Goal: Task Accomplishment & Management: Complete application form

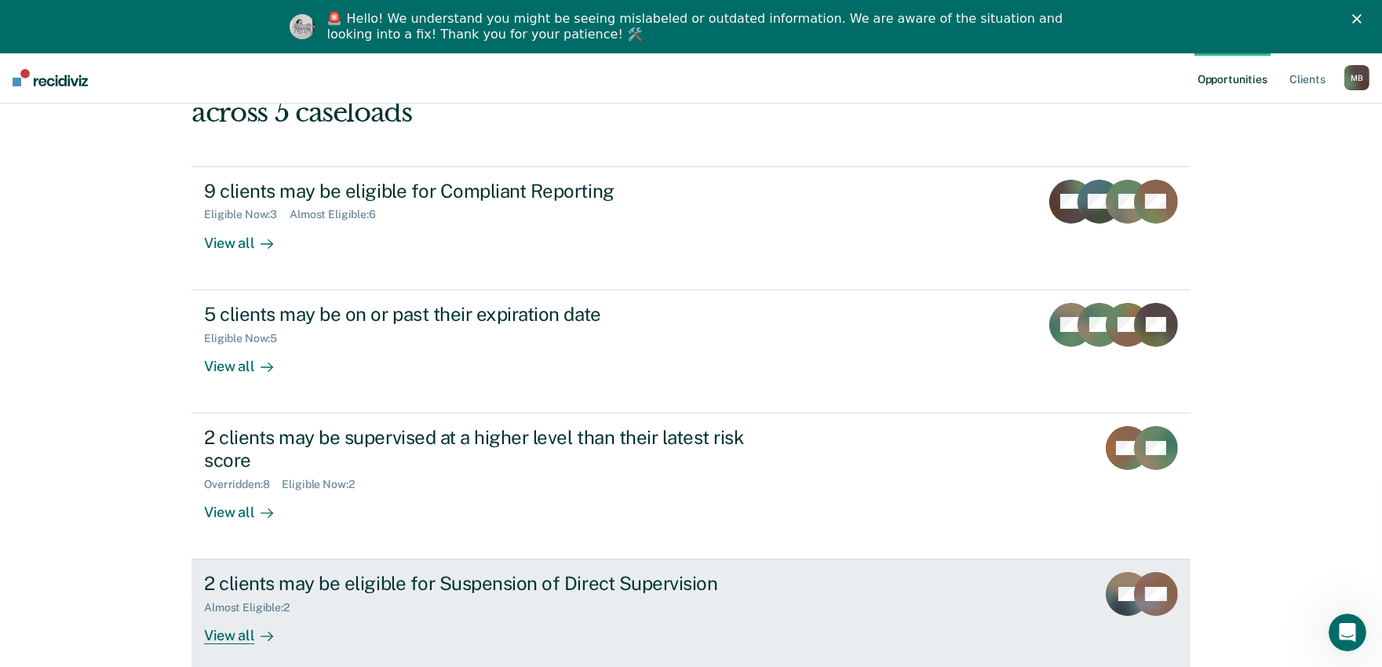
scroll to position [138, 0]
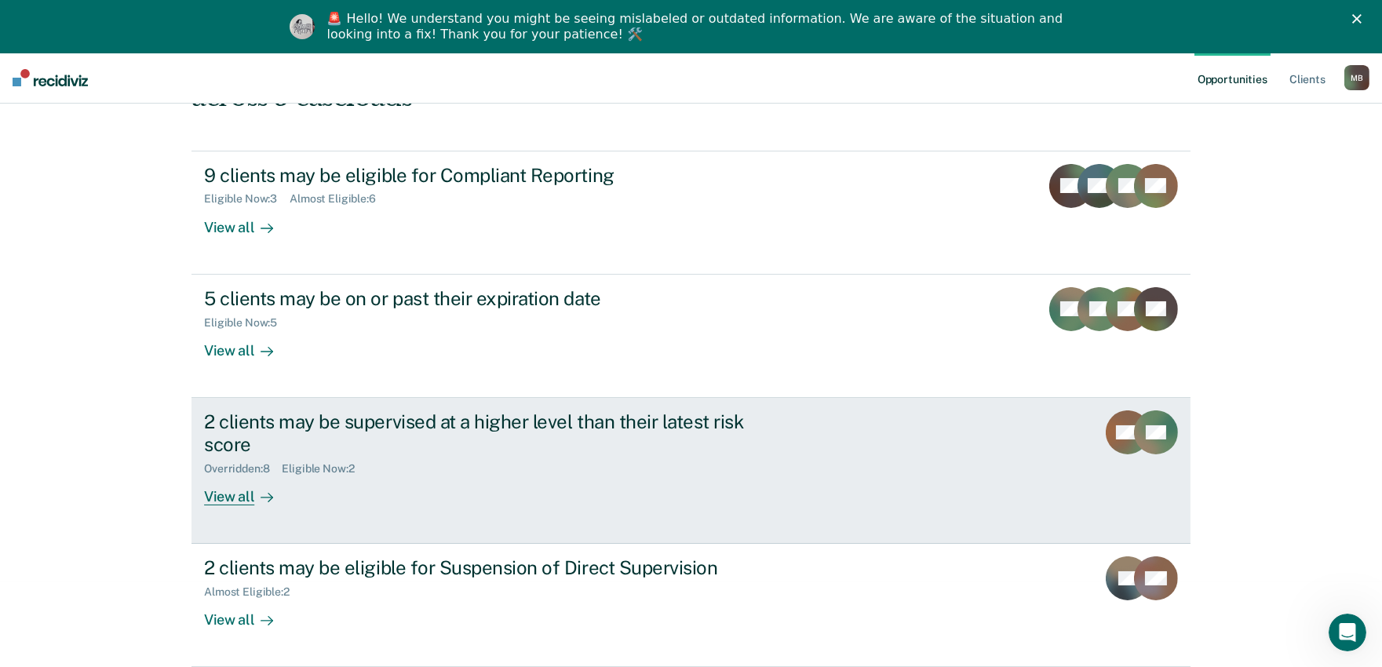
click at [277, 497] on div "View all" at bounding box center [248, 490] width 88 height 31
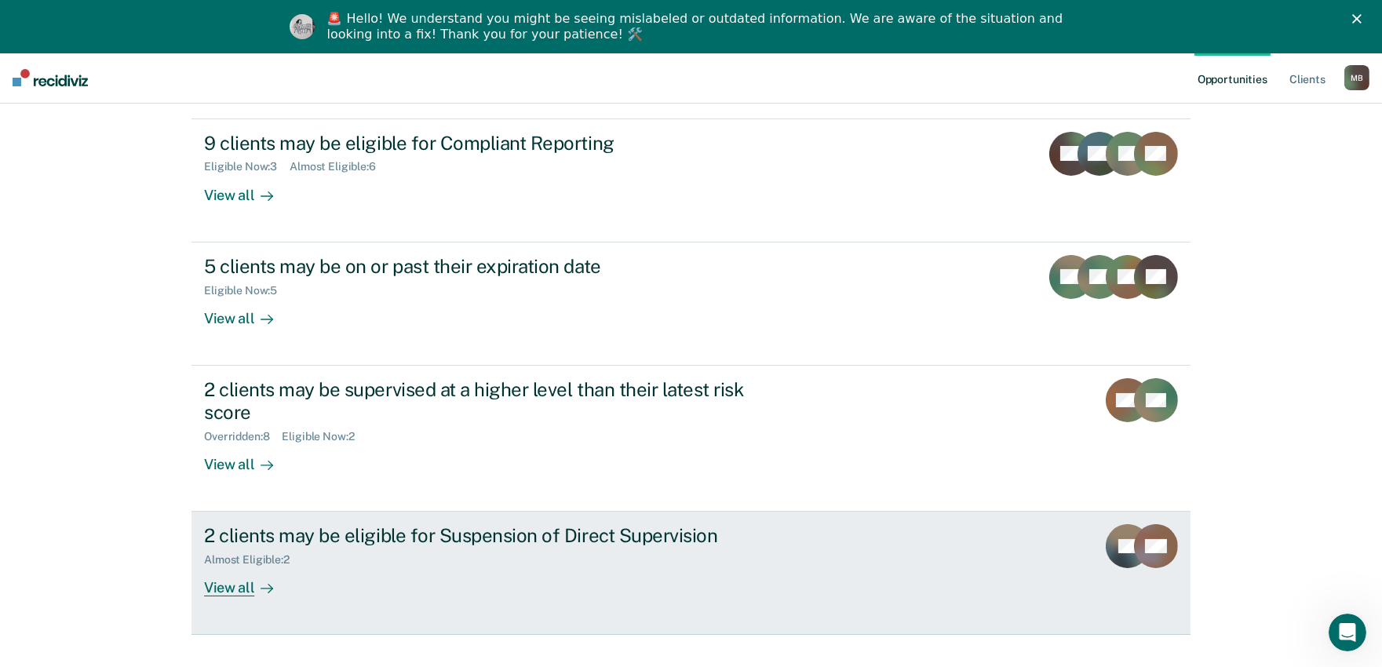
scroll to position [201, 0]
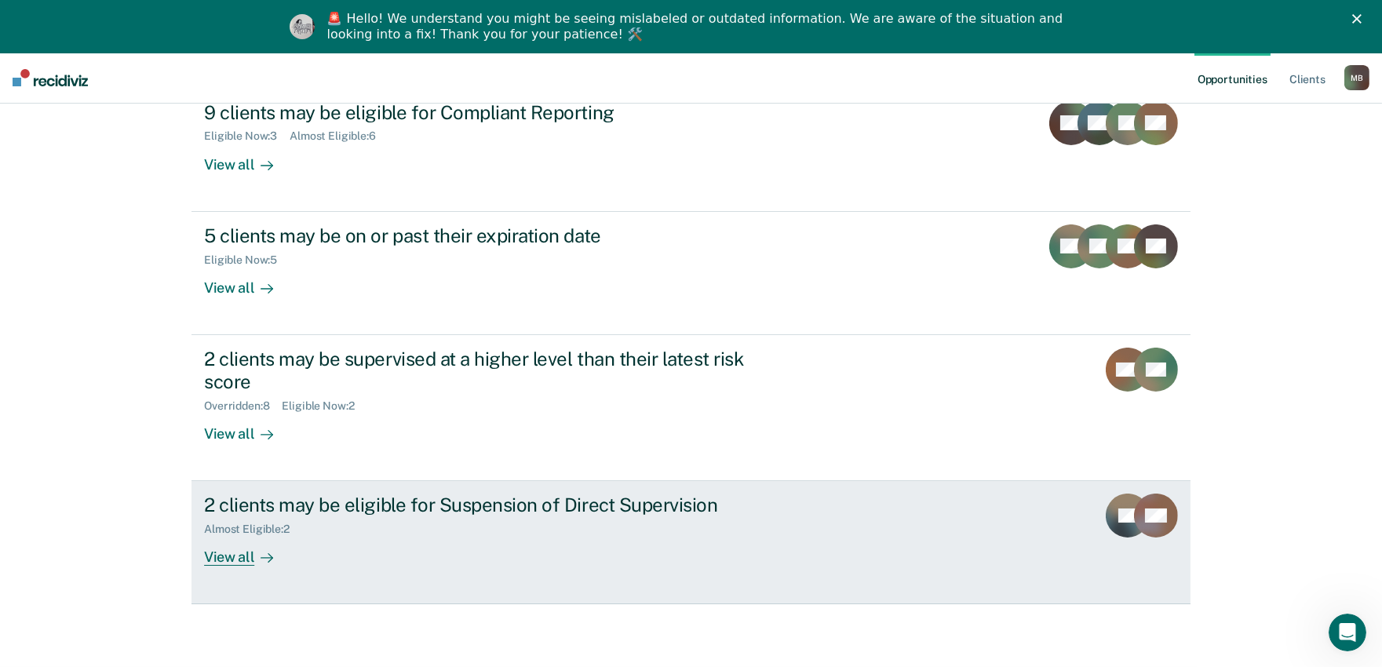
click at [385, 557] on div "2 clients may be eligible for Suspension of Direct Supervision Almost Eligible …" at bounding box center [498, 529] width 588 height 72
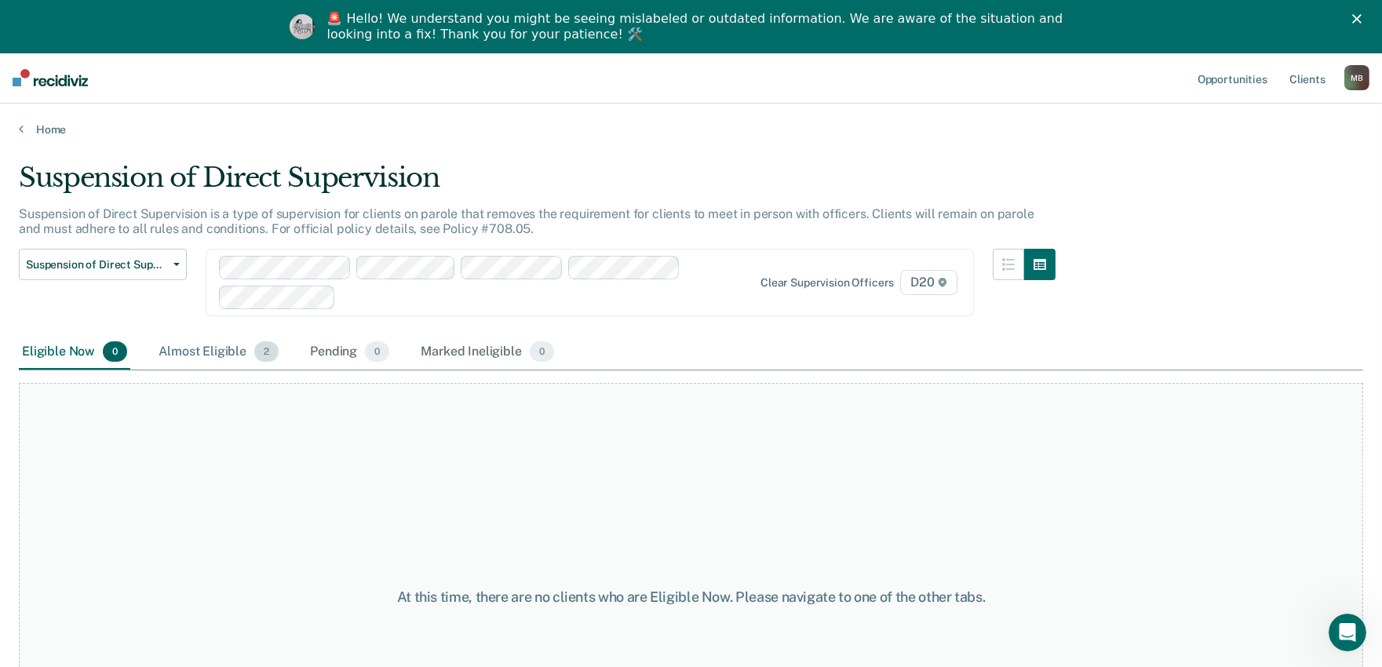
click at [213, 343] on div "Almost Eligible 2" at bounding box center [218, 352] width 126 height 35
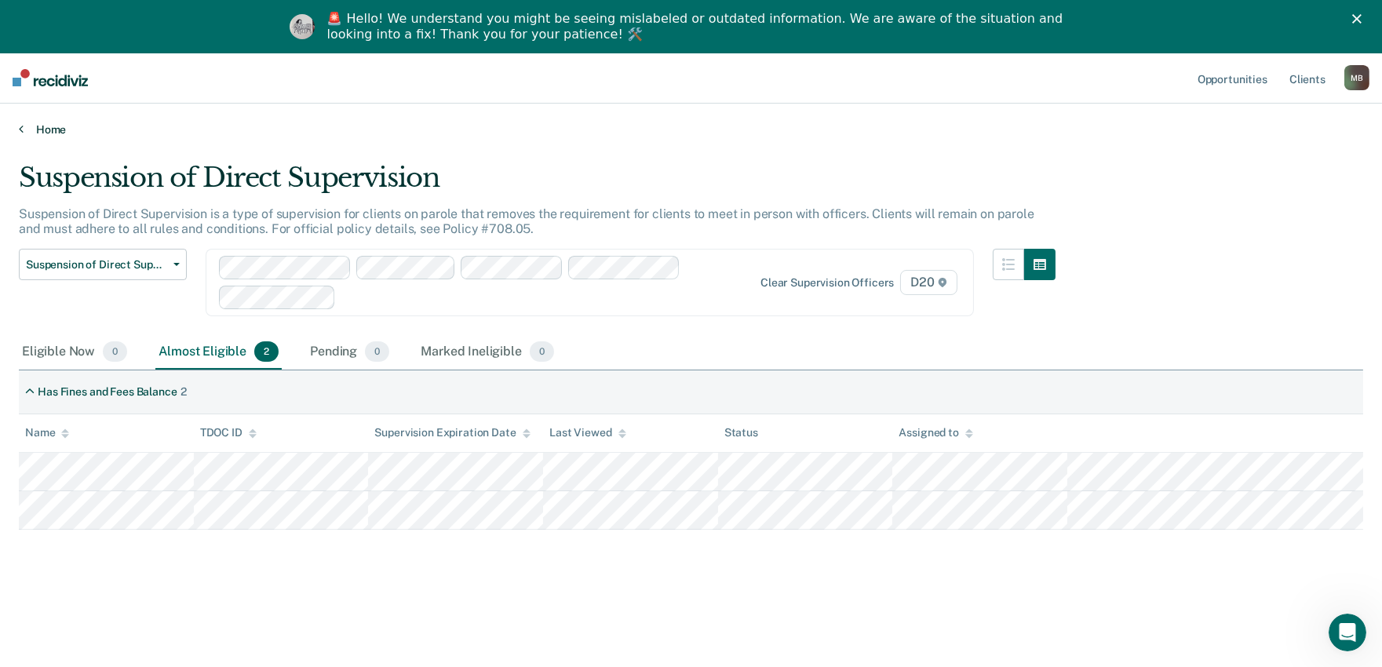
click at [47, 132] on link "Home" at bounding box center [691, 129] width 1344 height 14
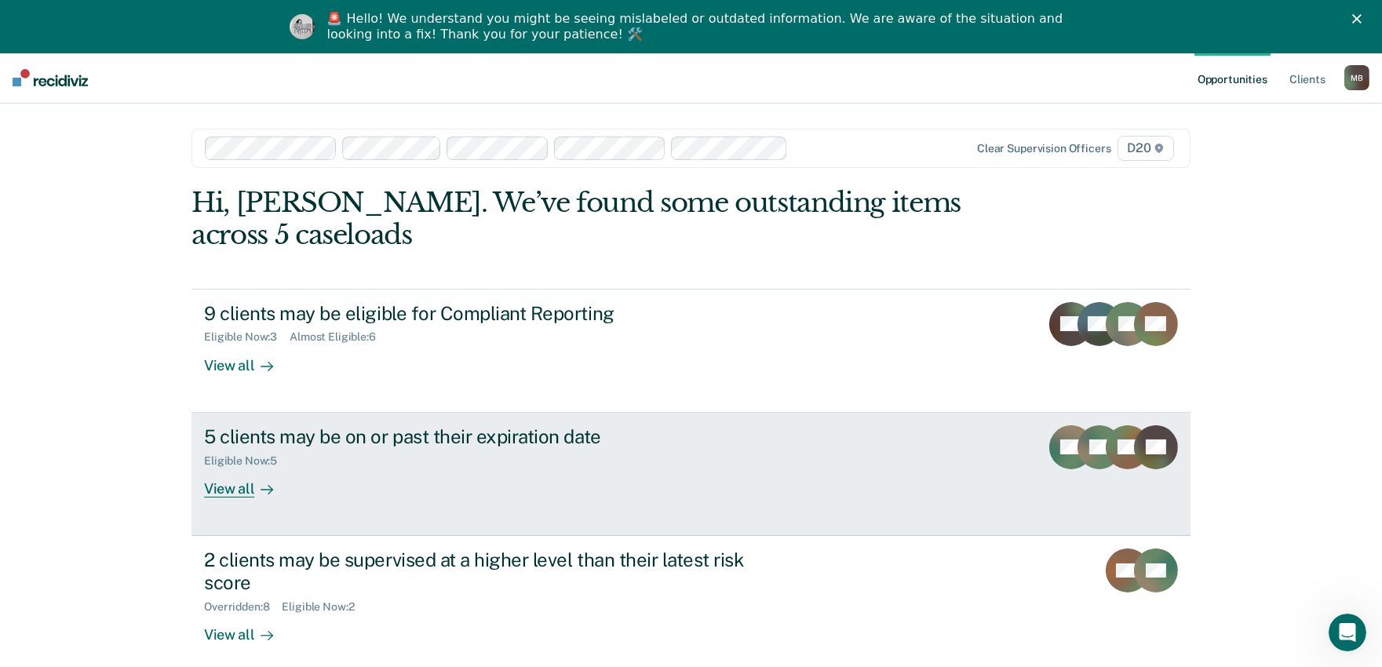
click at [271, 481] on div "View all" at bounding box center [248, 482] width 88 height 31
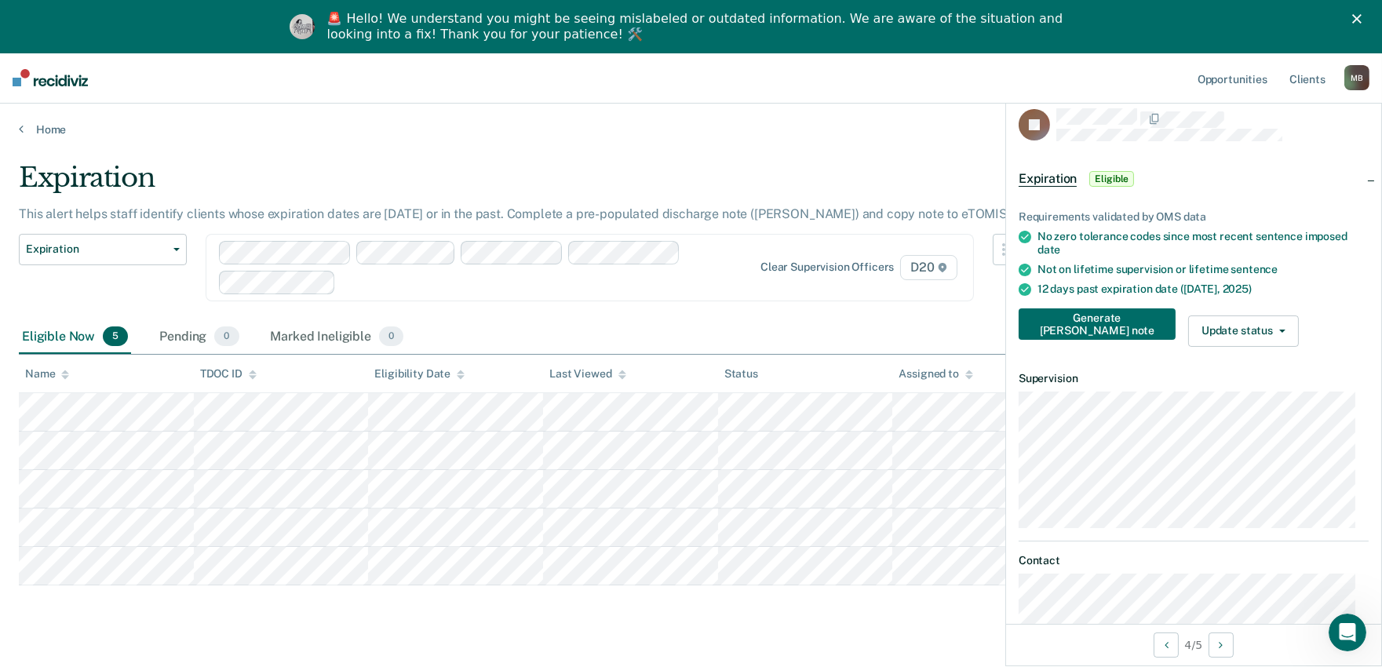
click at [1095, 300] on div "Requirements validated by OMS data No zero tolerance codes since most recent se…" at bounding box center [1193, 272] width 375 height 174
click at [1104, 330] on button "Generate [PERSON_NAME] note" at bounding box center [1096, 323] width 157 height 31
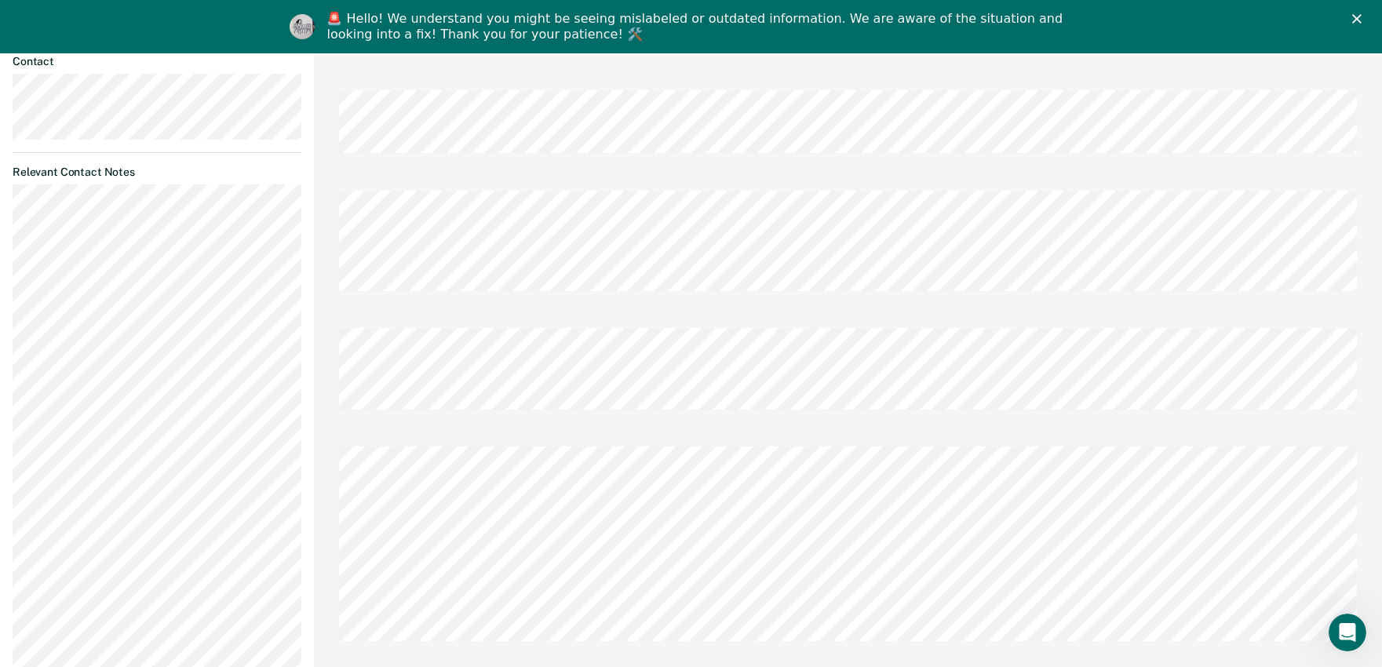
scroll to position [610, 0]
click at [629, 173] on div at bounding box center [848, 180] width 1018 height 15
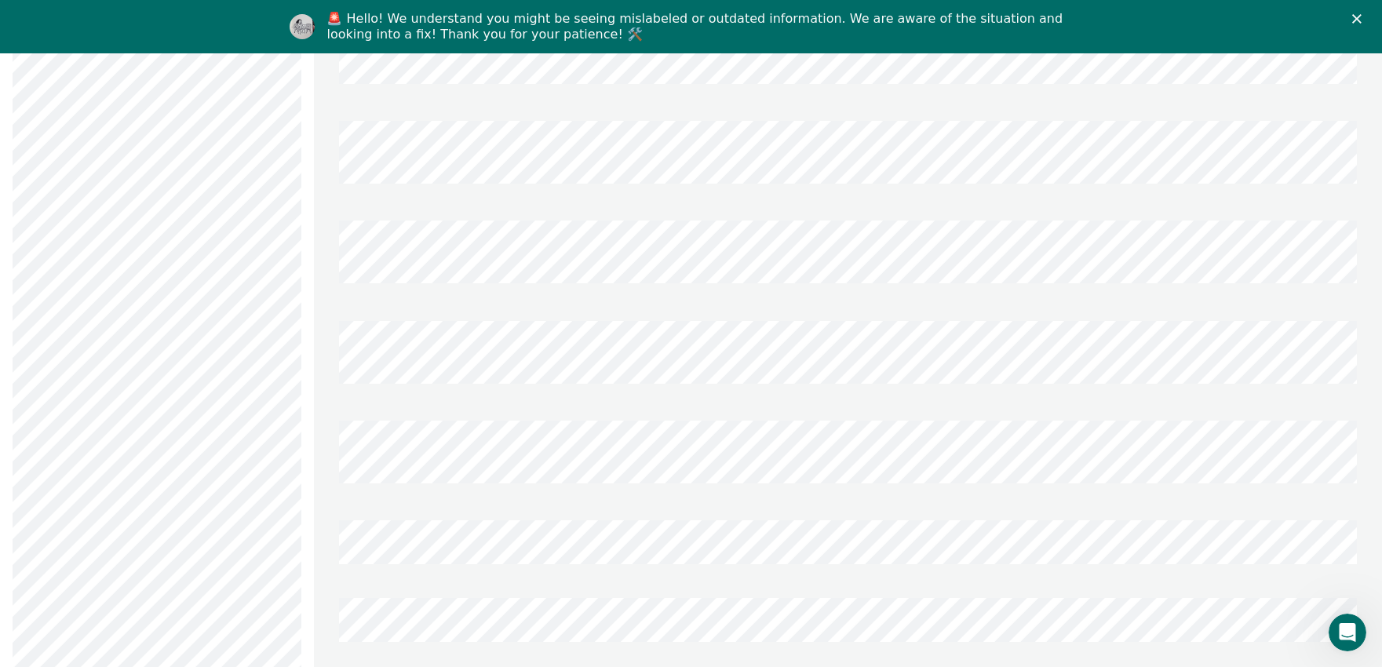
click at [450, 436] on div at bounding box center [848, 458] width 1018 height 100
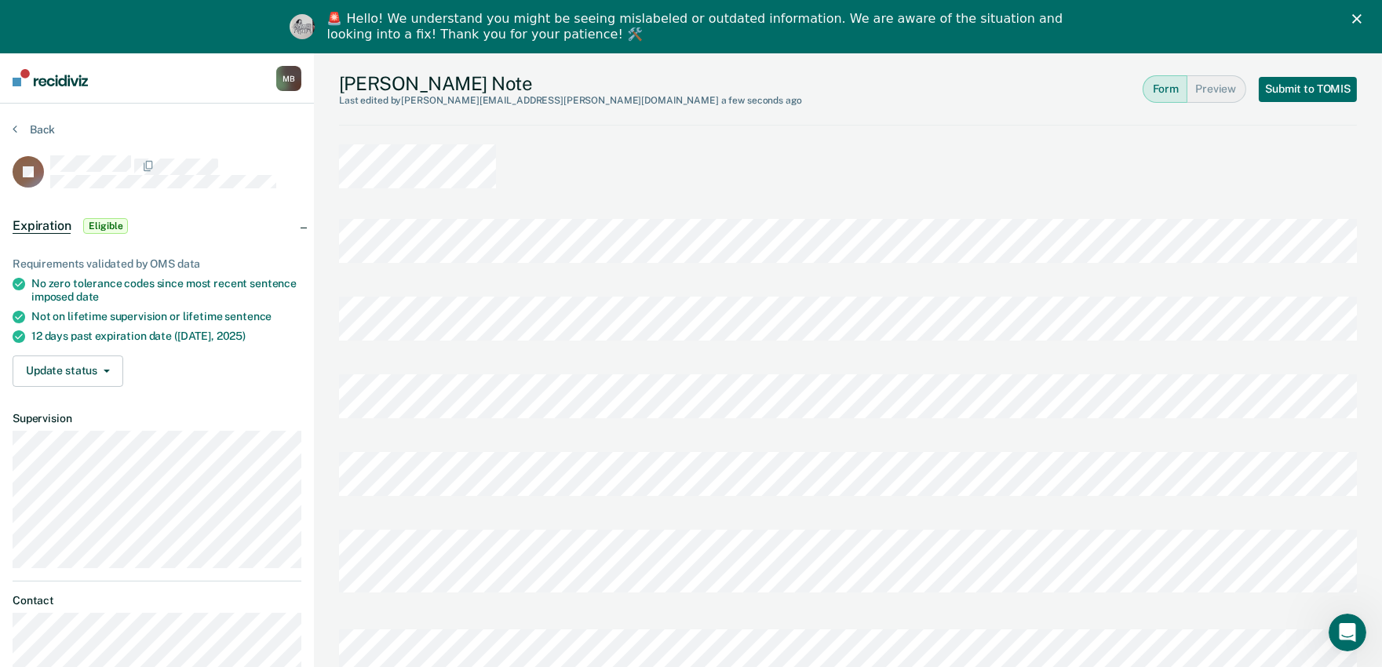
click at [1304, 72] on div "[PERSON_NAME] Note Last edited by [PERSON_NAME][EMAIL_ADDRESS][PERSON_NAME][DOM…" at bounding box center [848, 89] width 1018 height 72
click at [1311, 82] on button "Submit to TOMIS" at bounding box center [1307, 89] width 98 height 25
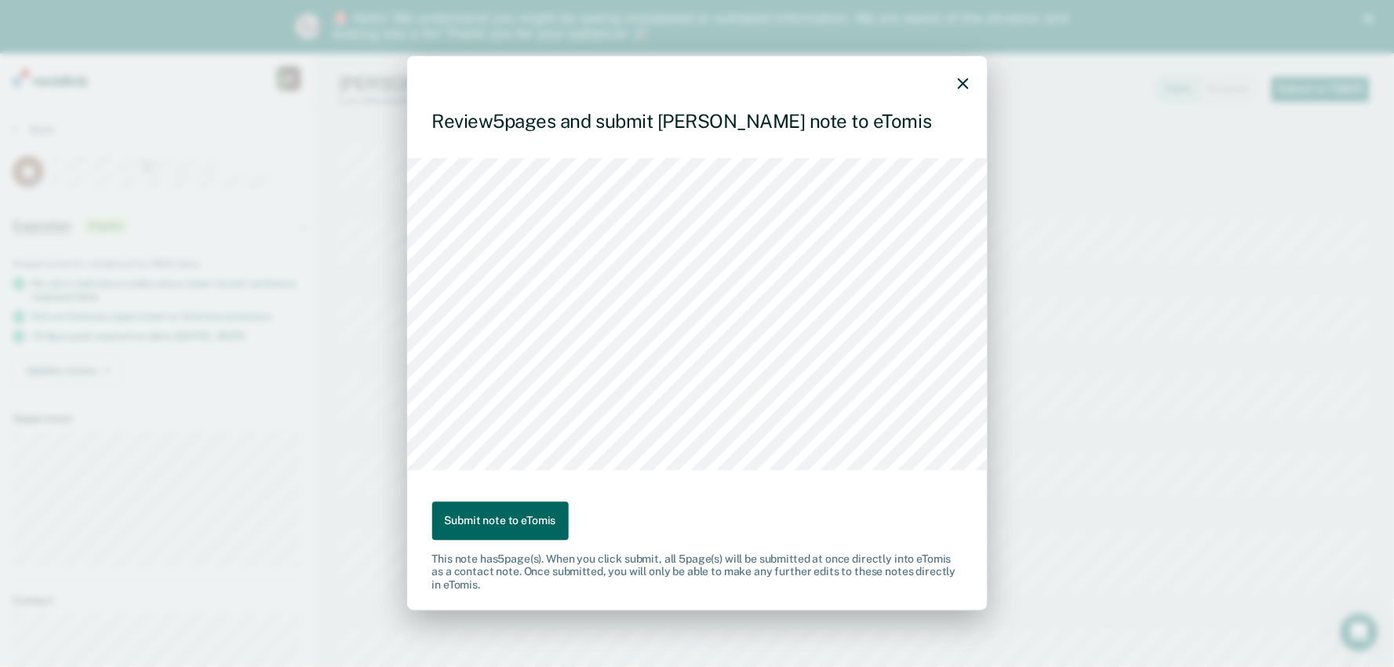
click at [502, 528] on button "Submit note to eTomis" at bounding box center [500, 520] width 137 height 38
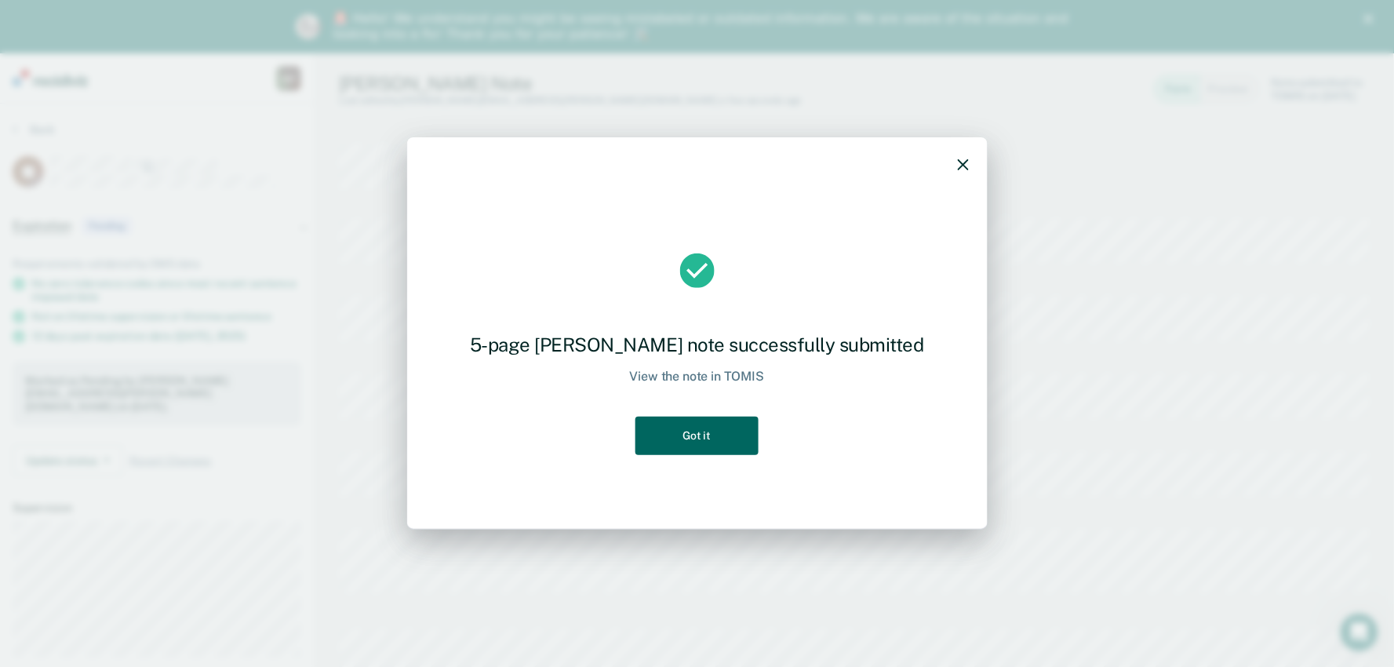
click at [663, 442] on button "Got it" at bounding box center [696, 436] width 122 height 38
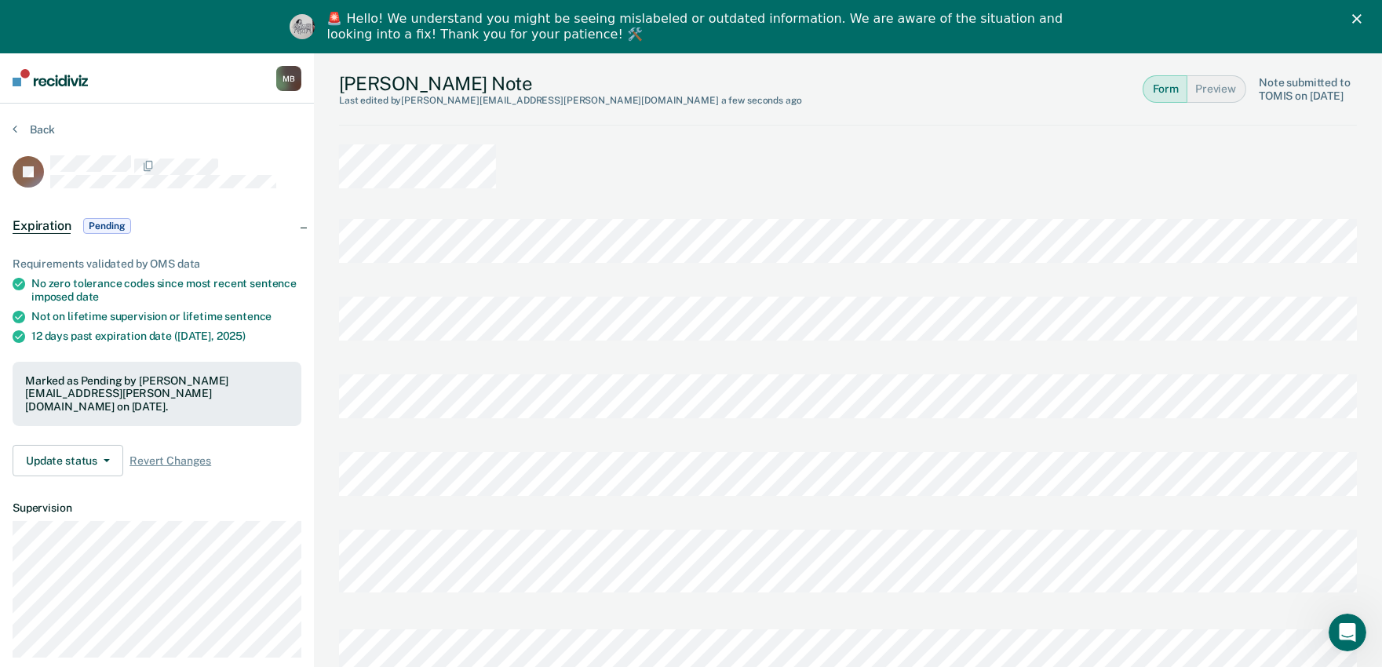
click at [63, 78] on img at bounding box center [50, 77] width 75 height 17
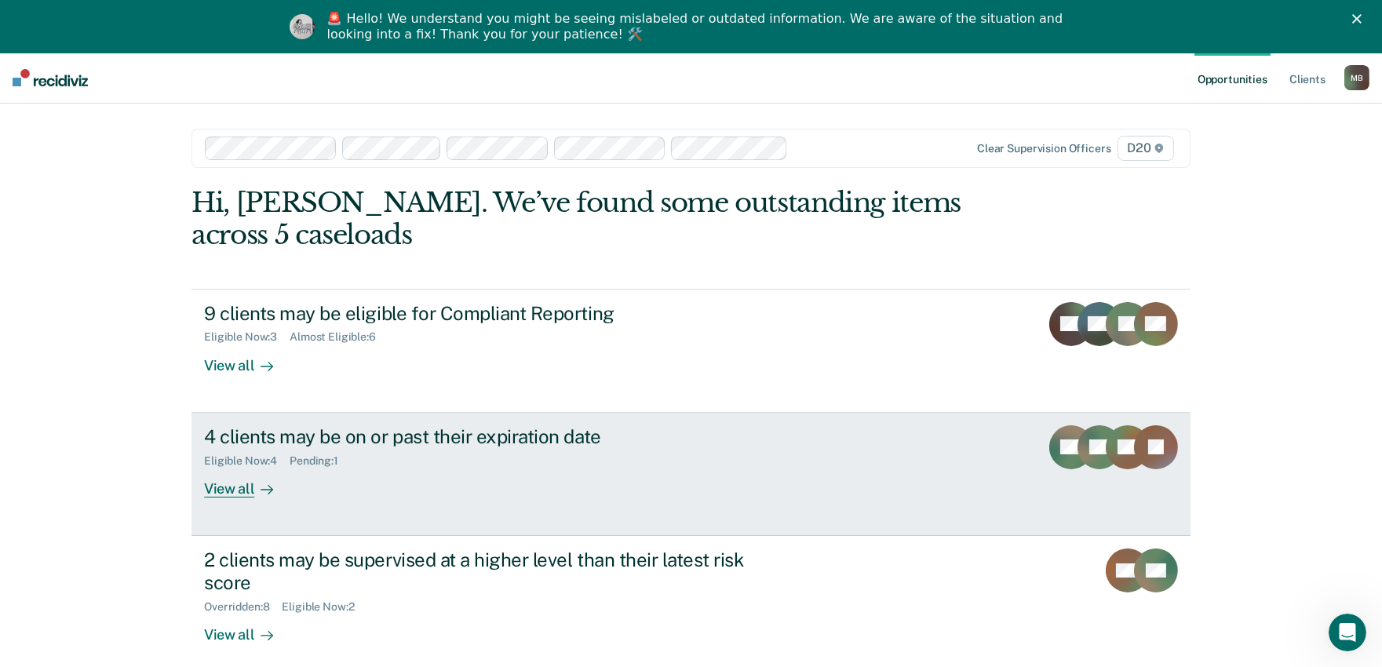
click at [479, 458] on div "Eligible Now : 4 Pending : 1" at bounding box center [479, 458] width 551 height 20
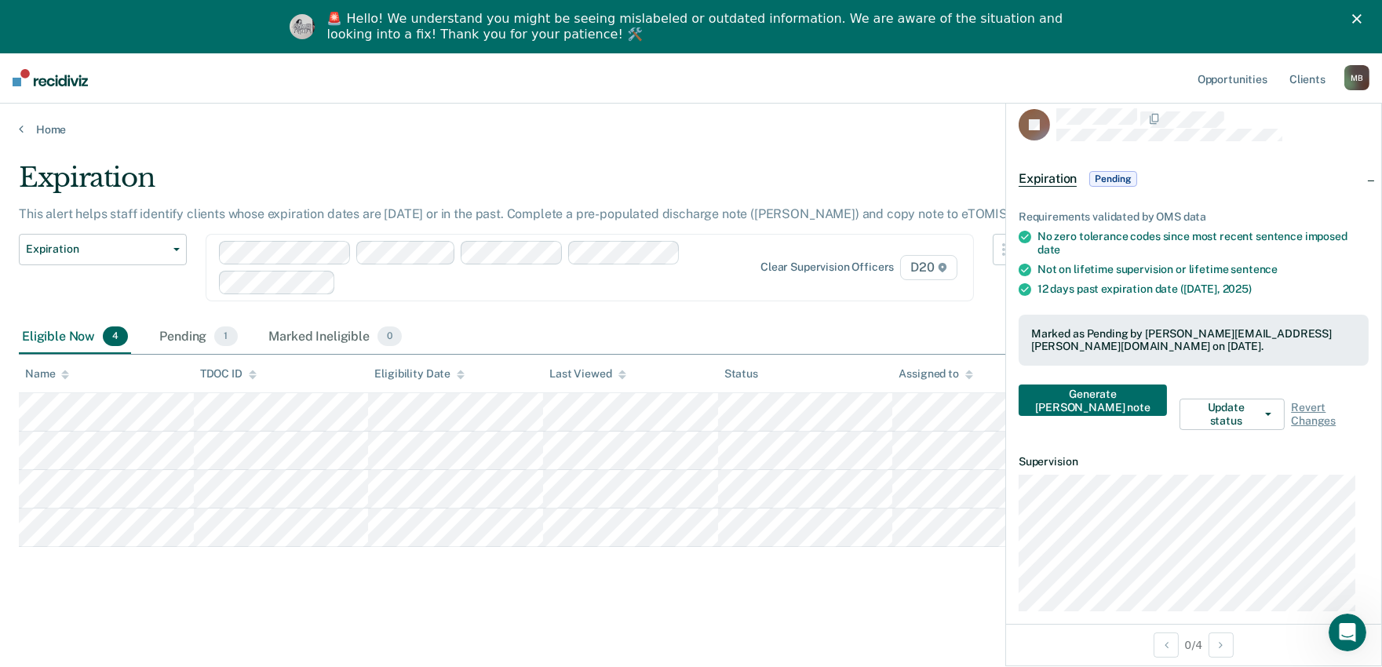
click at [819, 593] on div "Expiration This alert helps staff identify clients whose expiration dates are […" at bounding box center [691, 382] width 1344 height 441
click at [949, 144] on main "Expiration This alert helps staff identify clients whose expiration dates are […" at bounding box center [691, 426] width 1382 height 579
click at [168, 349] on div "Pending 1" at bounding box center [198, 337] width 84 height 35
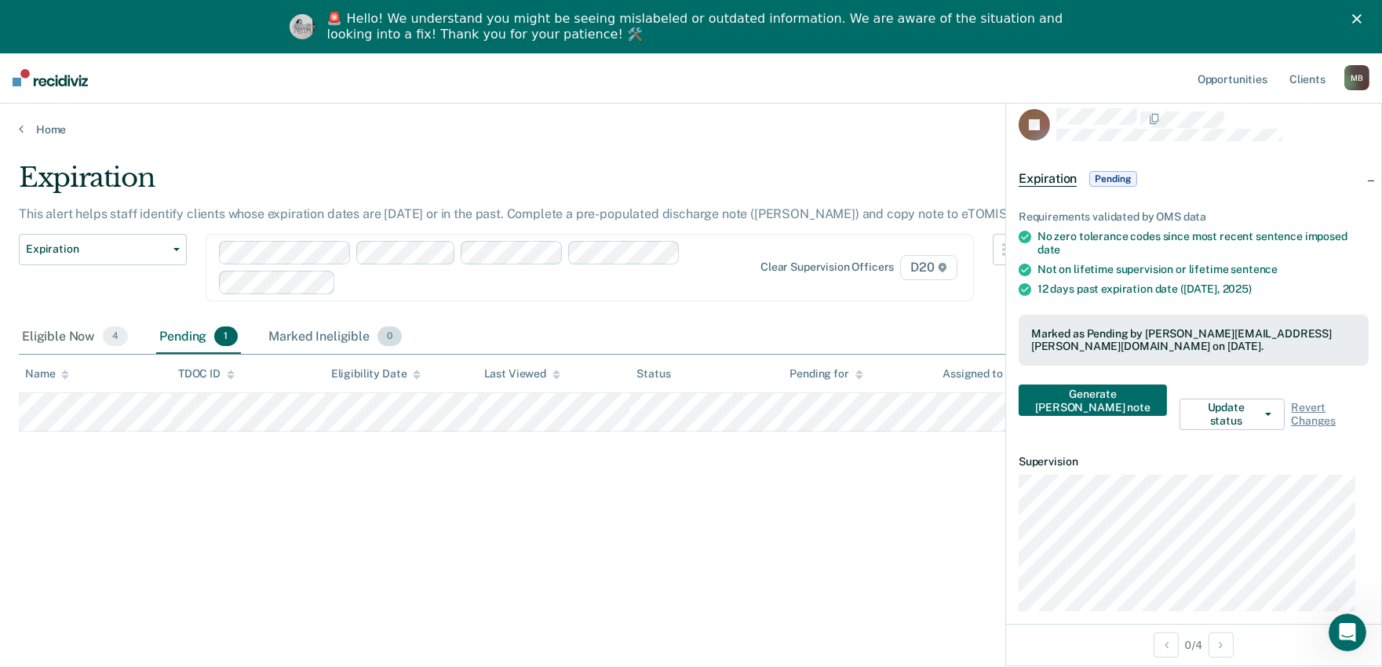
click at [303, 325] on div "Marked Ineligible 0" at bounding box center [336, 337] width 140 height 35
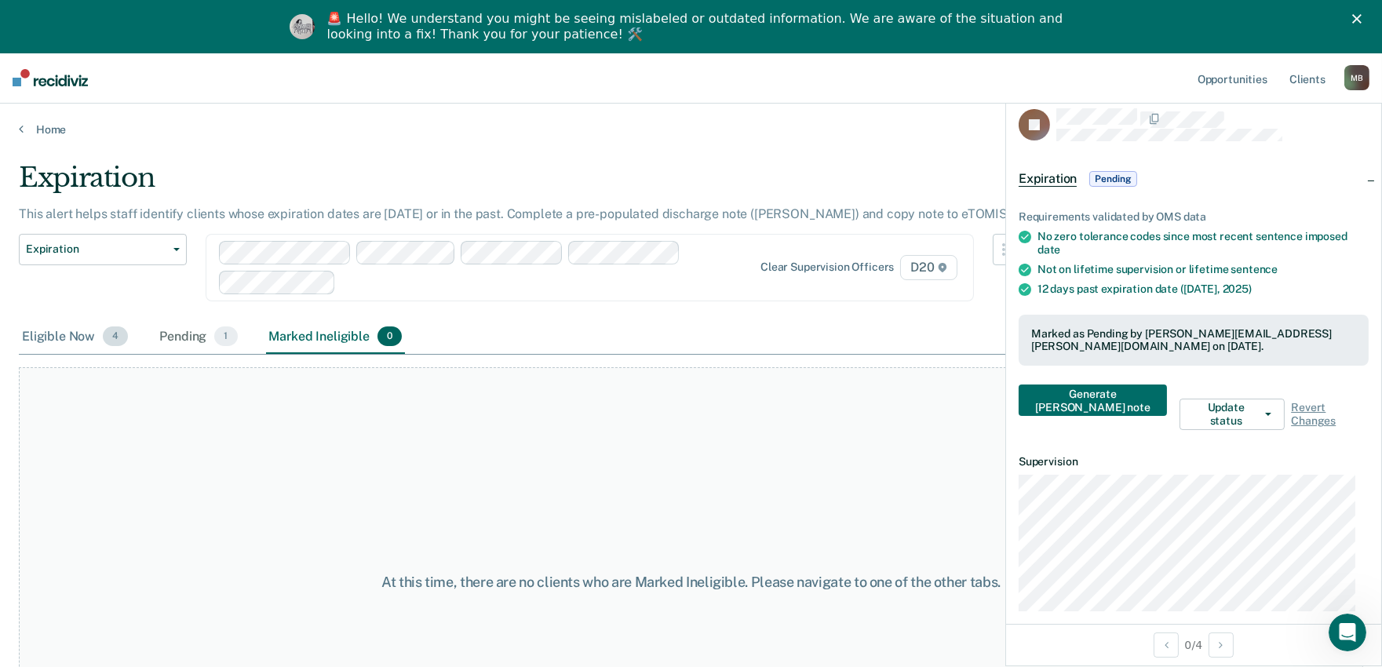
click at [78, 325] on div "Eligible Now 4" at bounding box center [75, 337] width 112 height 35
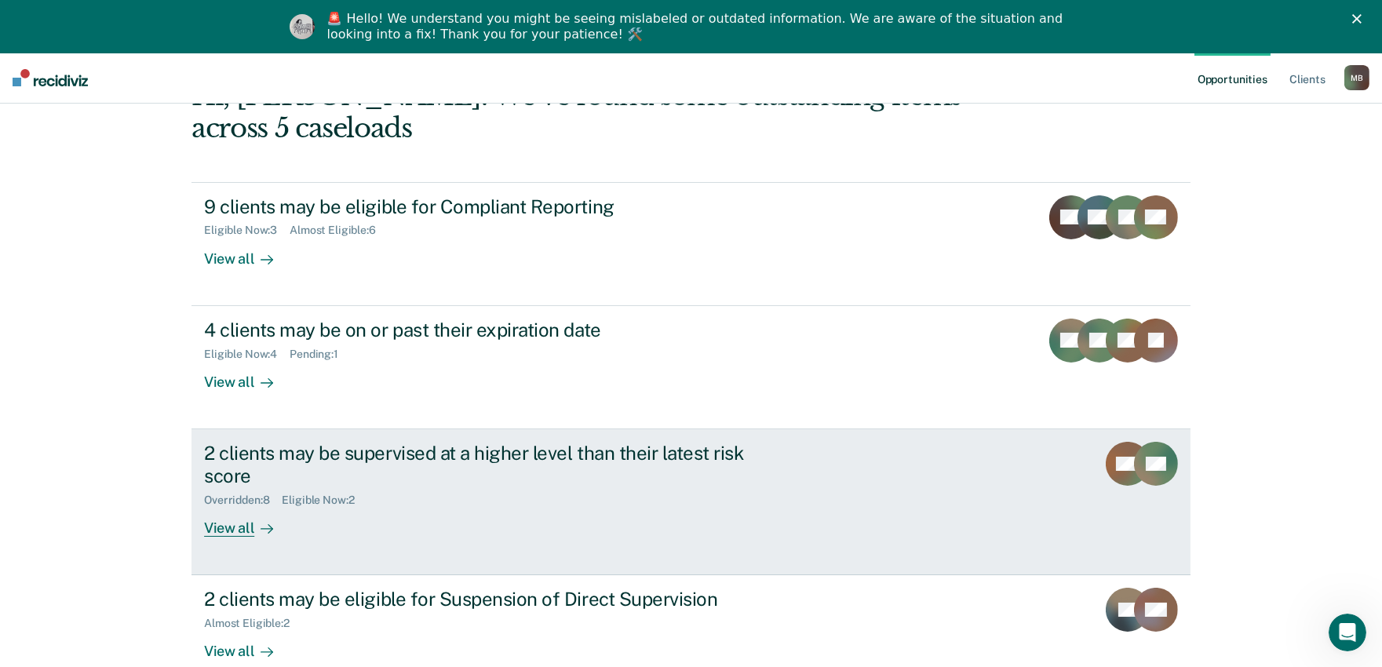
scroll to position [201, 0]
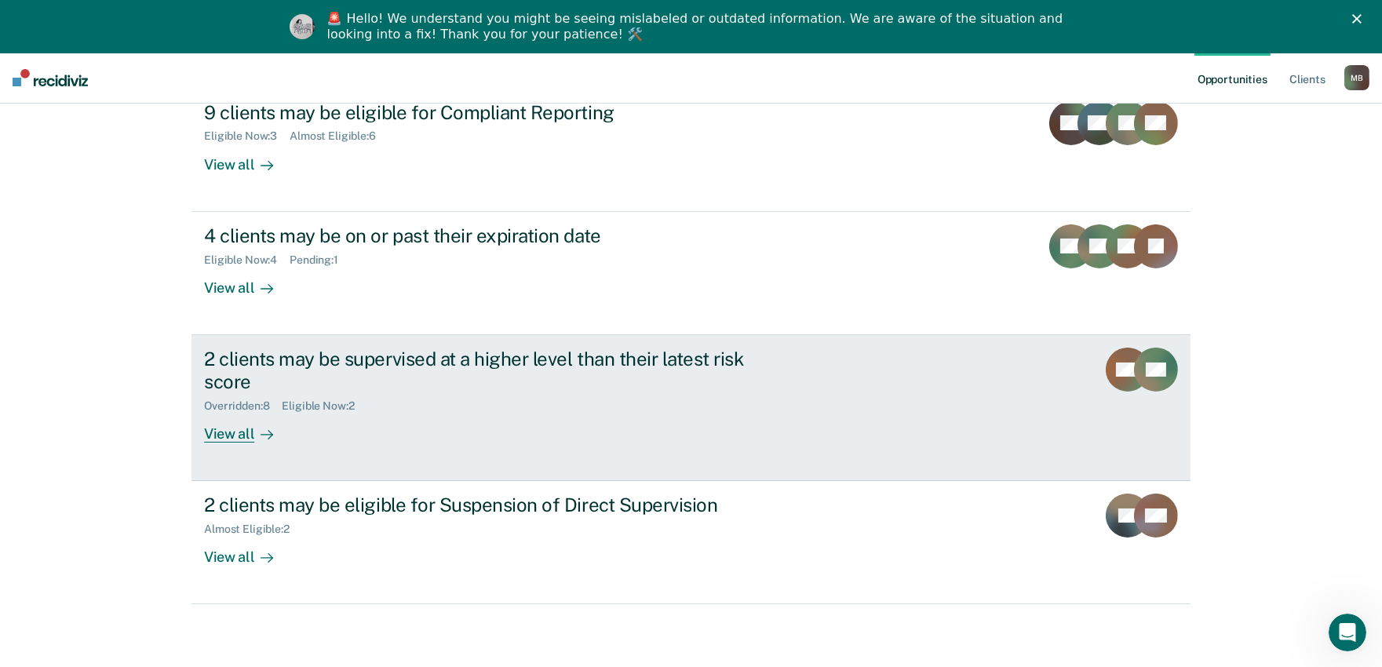
click at [410, 431] on div "2 clients may be supervised at a higher level than their latest risk score Over…" at bounding box center [498, 395] width 588 height 95
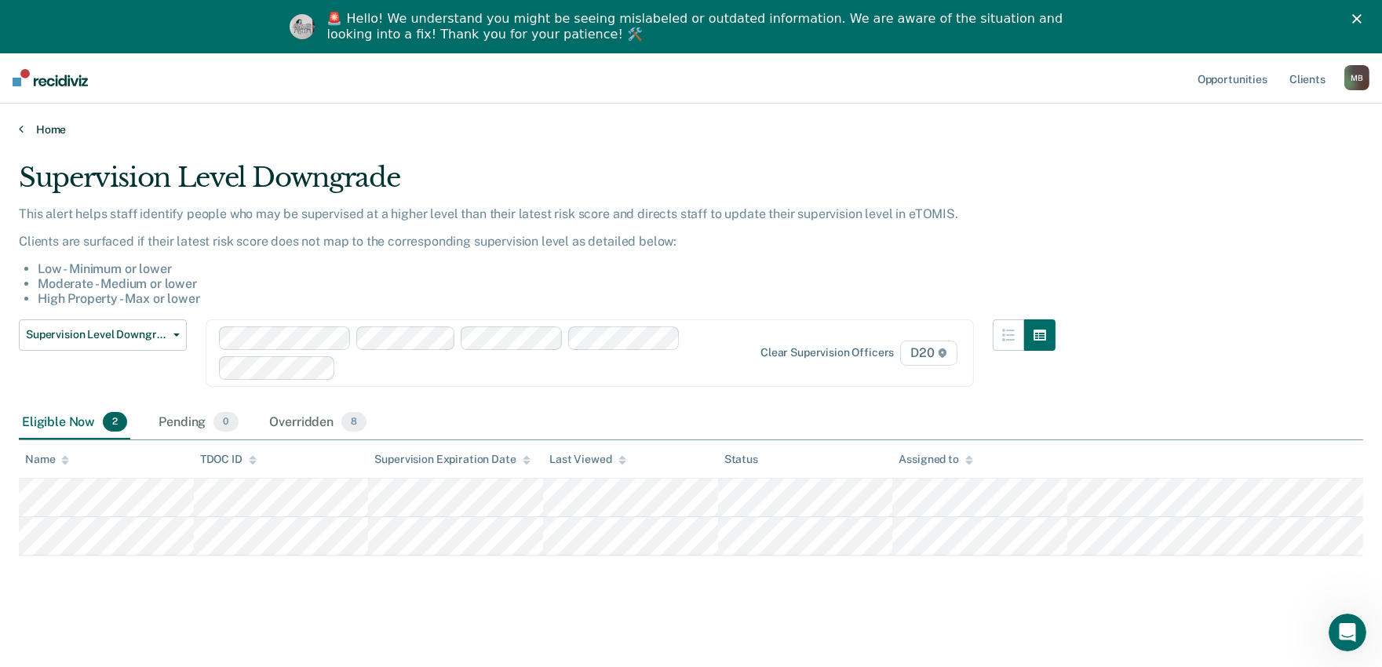
click at [35, 126] on link "Home" at bounding box center [691, 129] width 1344 height 14
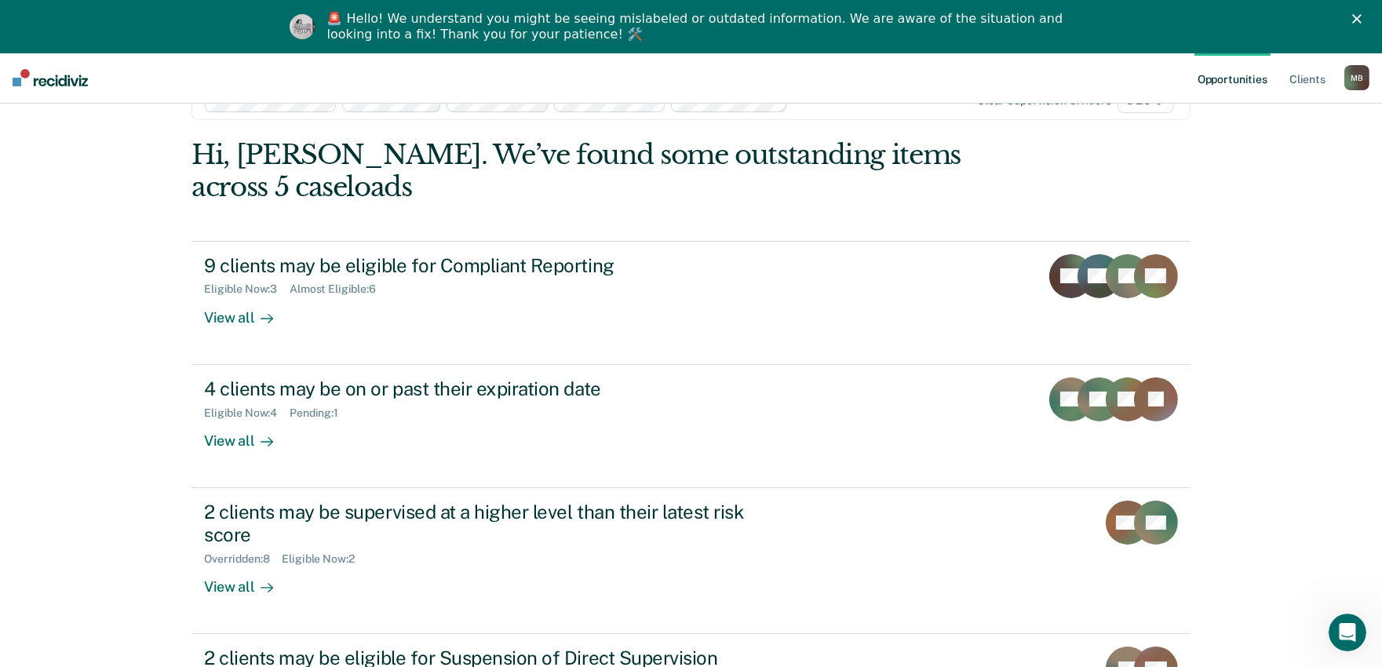
scroll to position [201, 0]
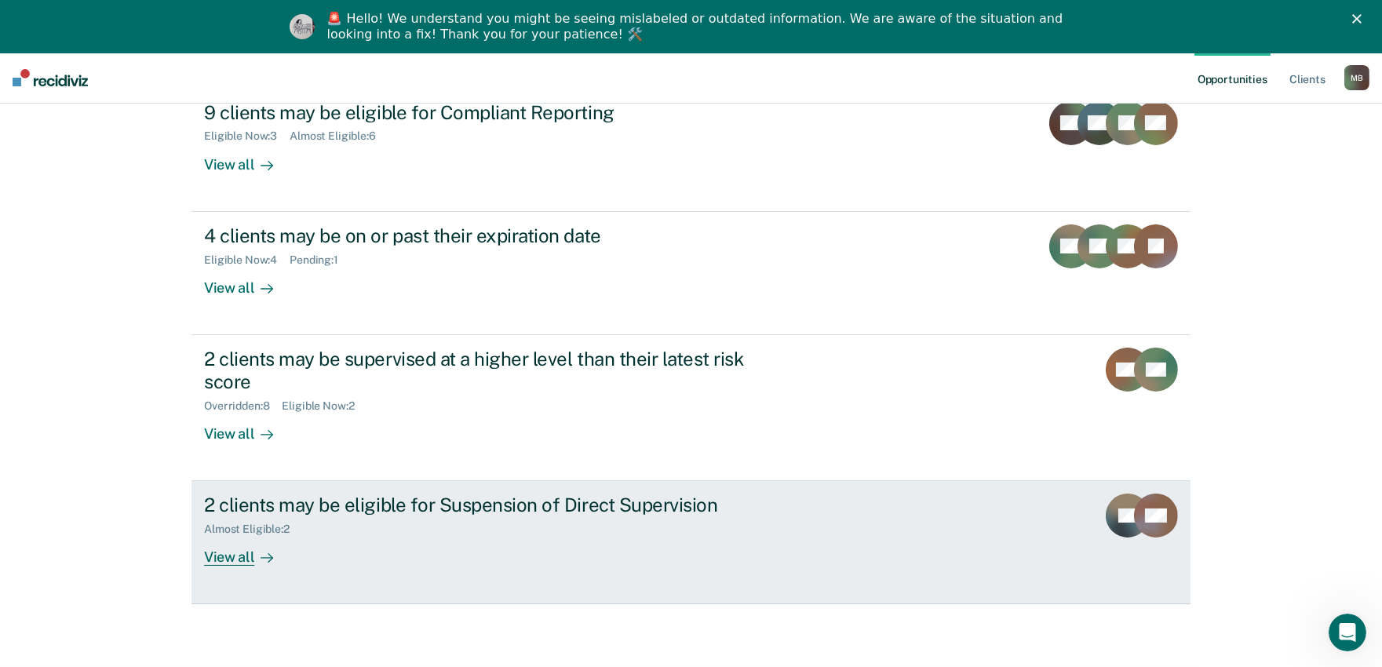
click at [620, 531] on div "Almost Eligible : 2" at bounding box center [479, 526] width 551 height 20
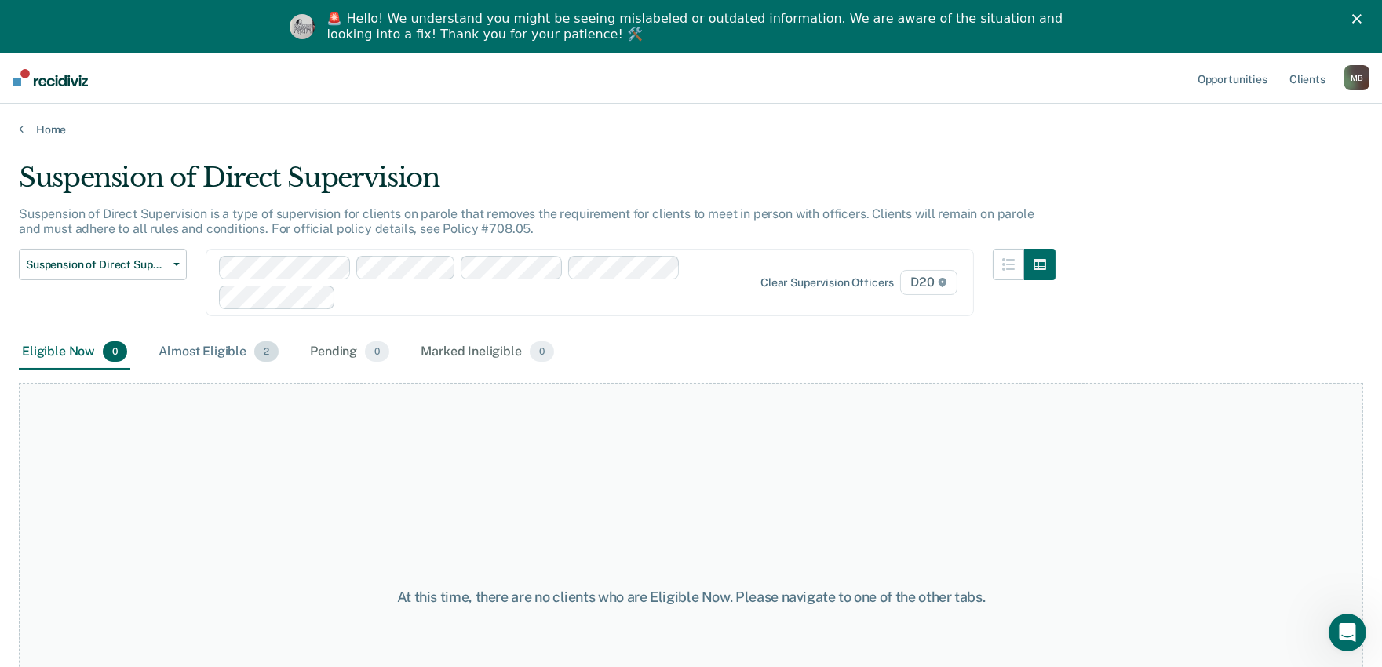
click at [237, 366] on div "Almost Eligible 2" at bounding box center [218, 352] width 126 height 35
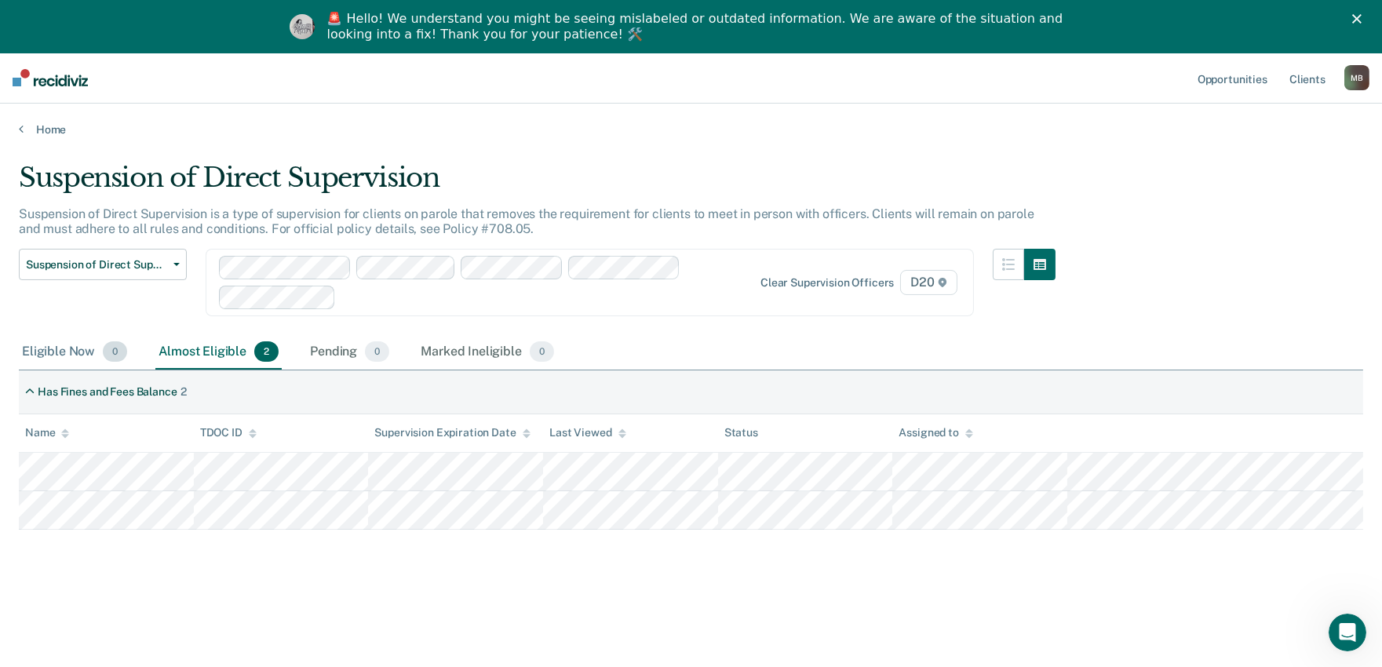
click at [76, 359] on div "Eligible Now 0" at bounding box center [74, 352] width 111 height 35
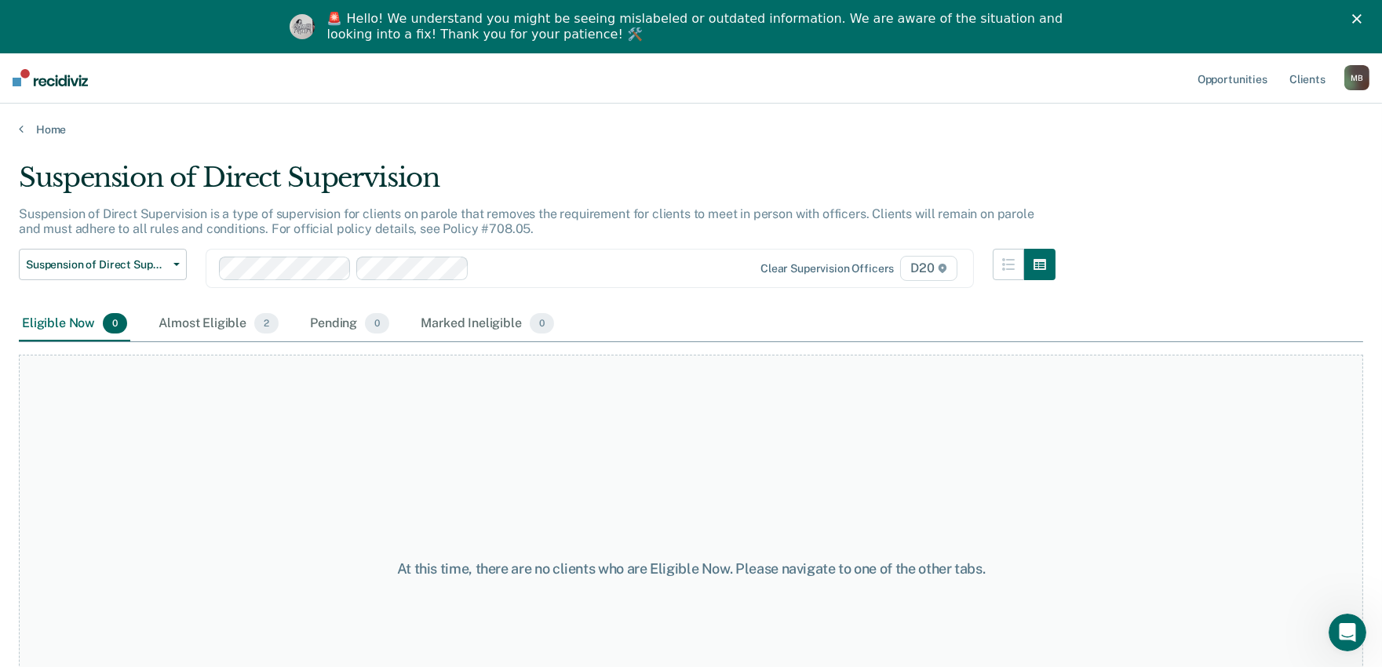
click at [491, 268] on div at bounding box center [605, 268] width 261 height 18
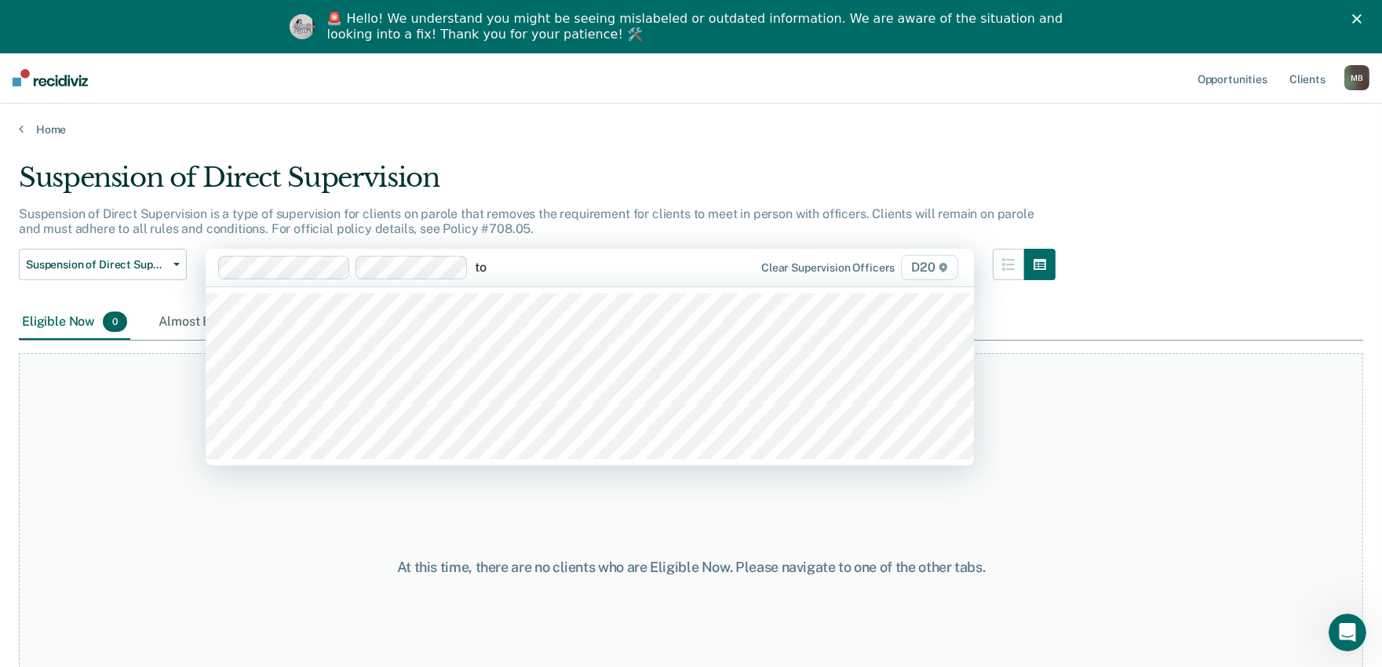
type input "[PERSON_NAME]"
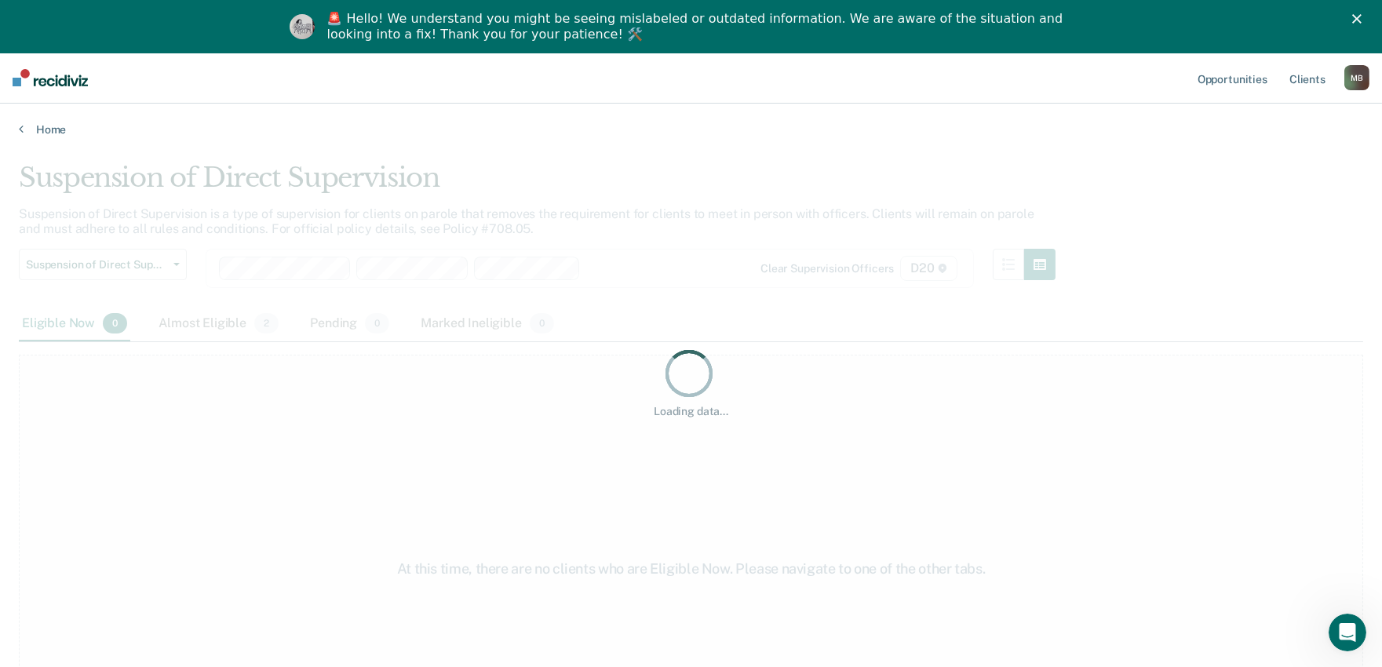
type input "t"
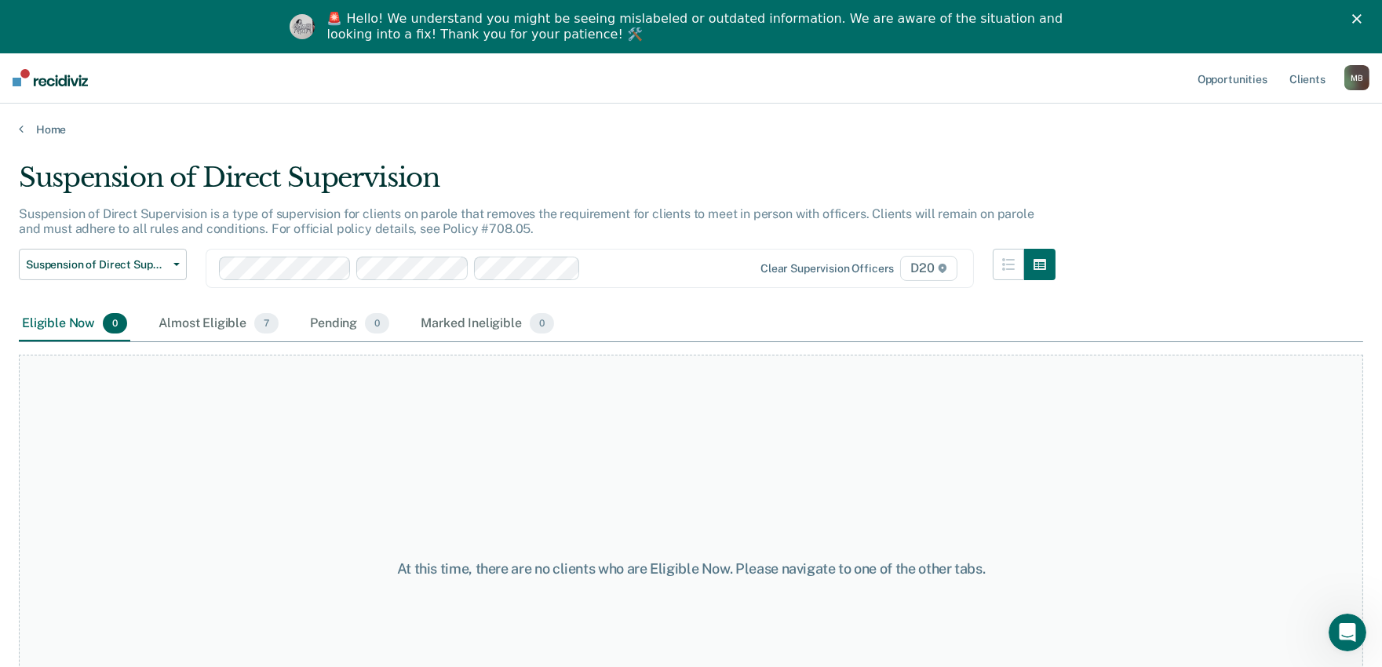
click at [616, 238] on div "Suspension of Direct Supervision is a type of supervision for clients on parole…" at bounding box center [537, 227] width 1036 height 42
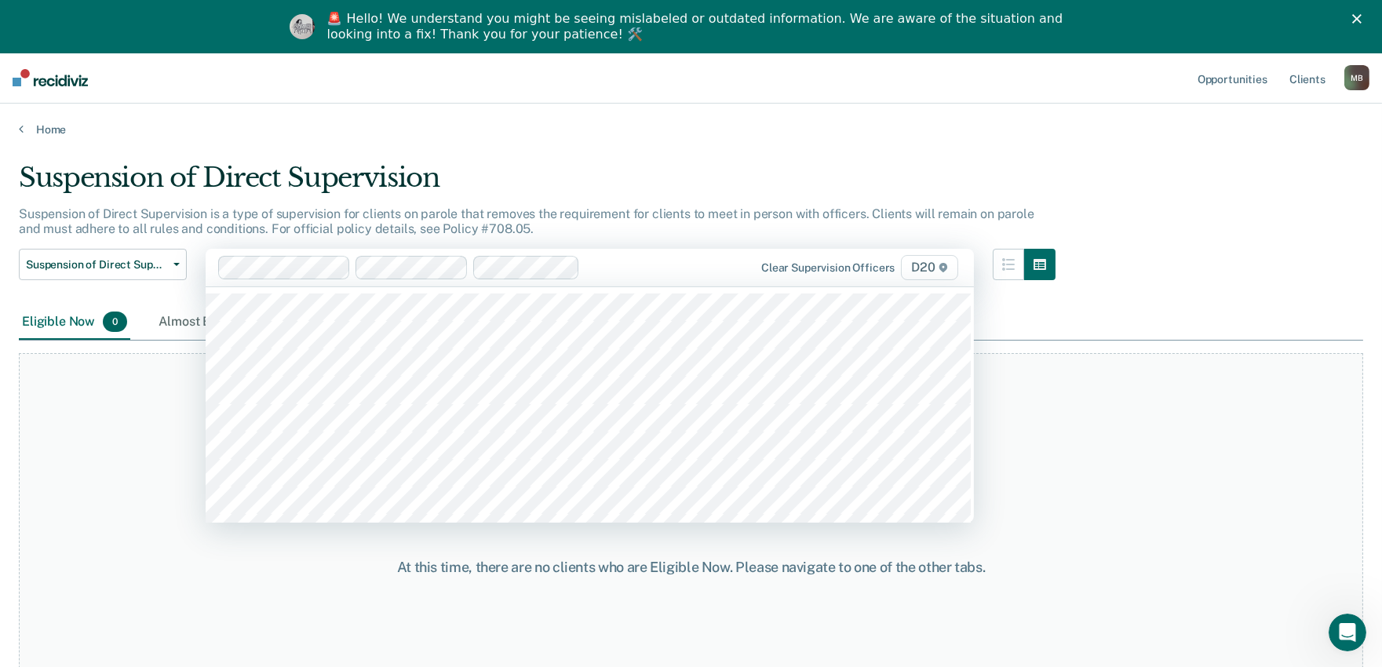
click at [624, 260] on div at bounding box center [661, 267] width 151 height 18
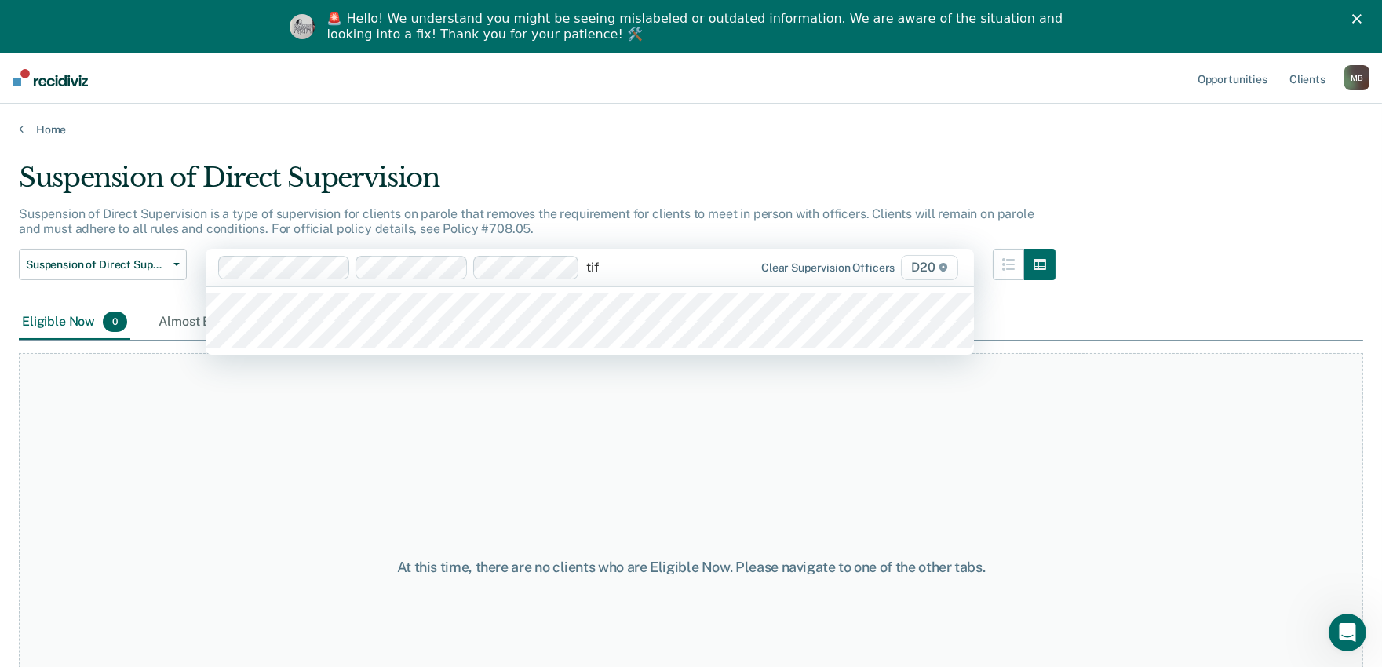
type input "tiff"
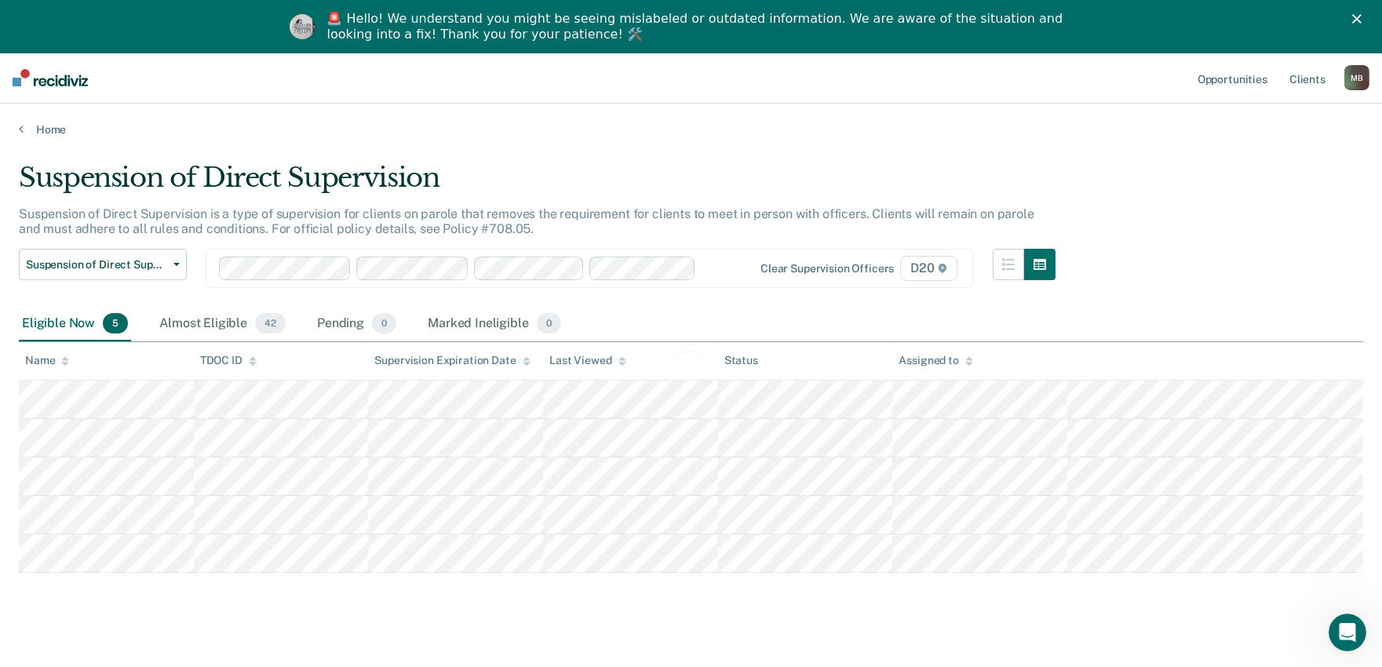
click at [724, 267] on div "Loading data..." at bounding box center [691, 382] width 1344 height 441
click at [719, 264] on div at bounding box center [719, 268] width 34 height 18
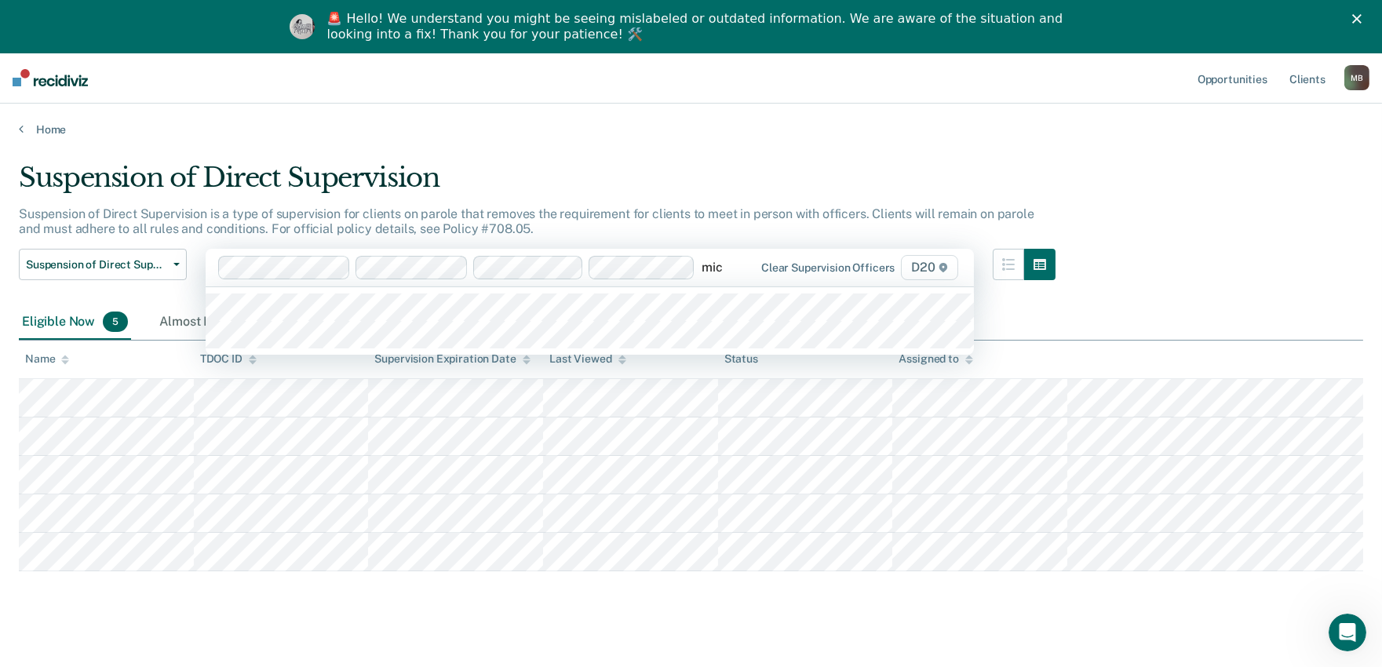
type input "mich"
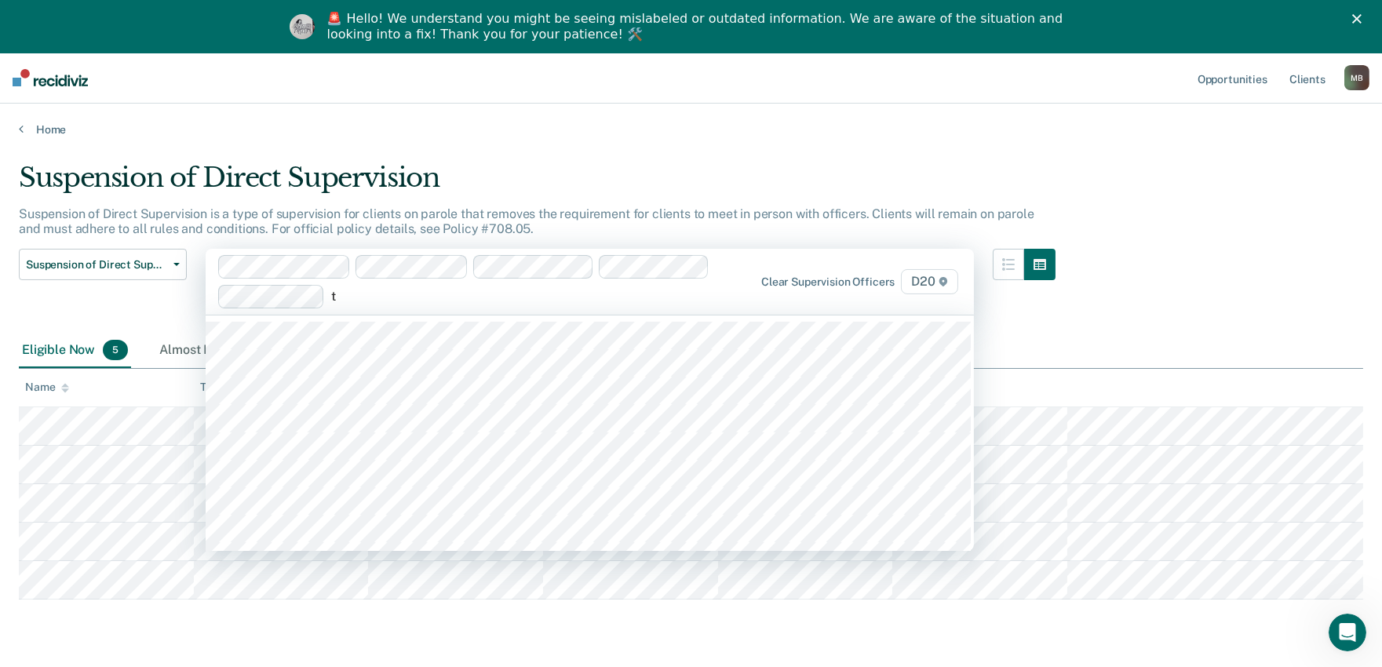
type input "to"
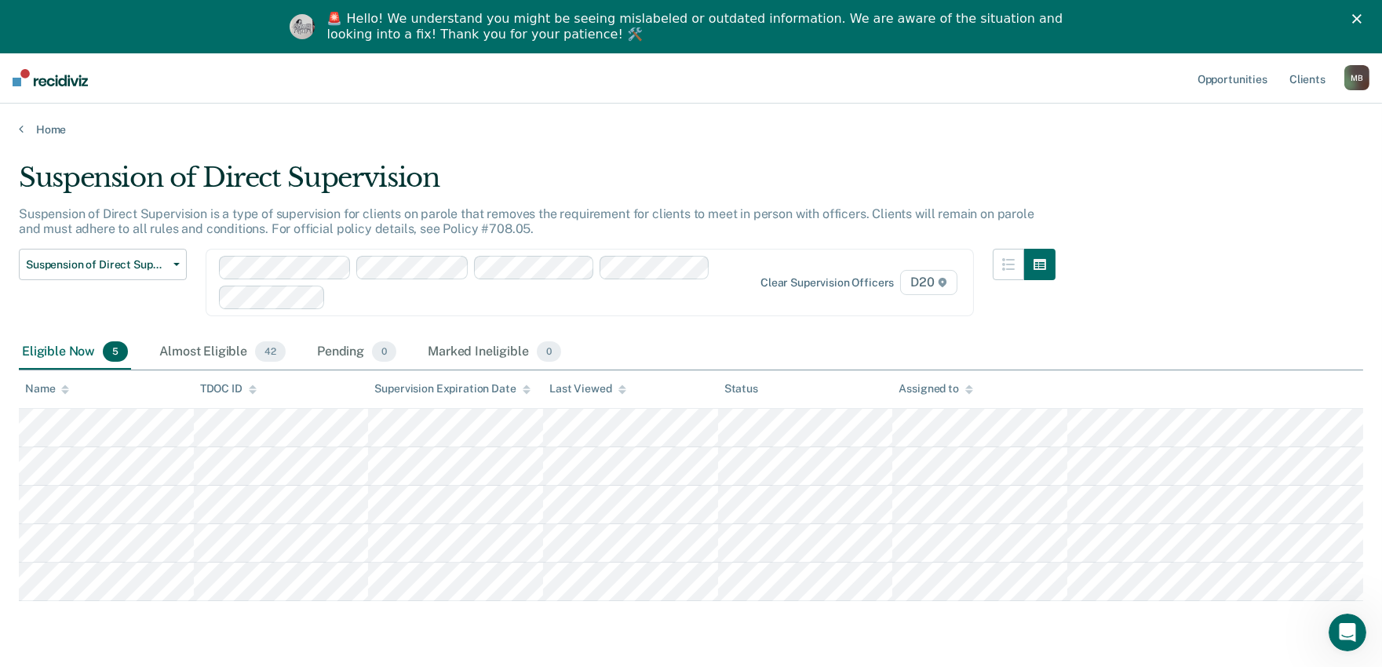
type input "n"
click at [573, 290] on div "n" at bounding box center [534, 297] width 404 height 18
click at [411, 291] on div at bounding box center [534, 297] width 404 height 18
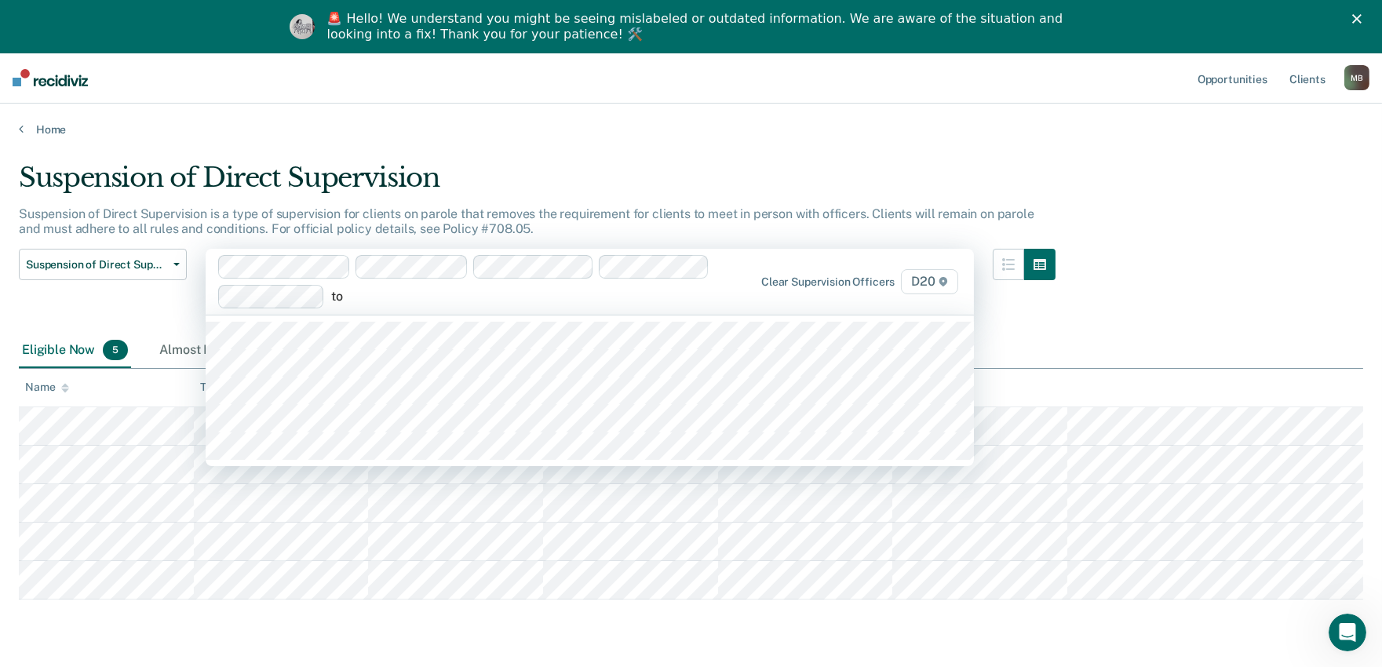
type input "ton"
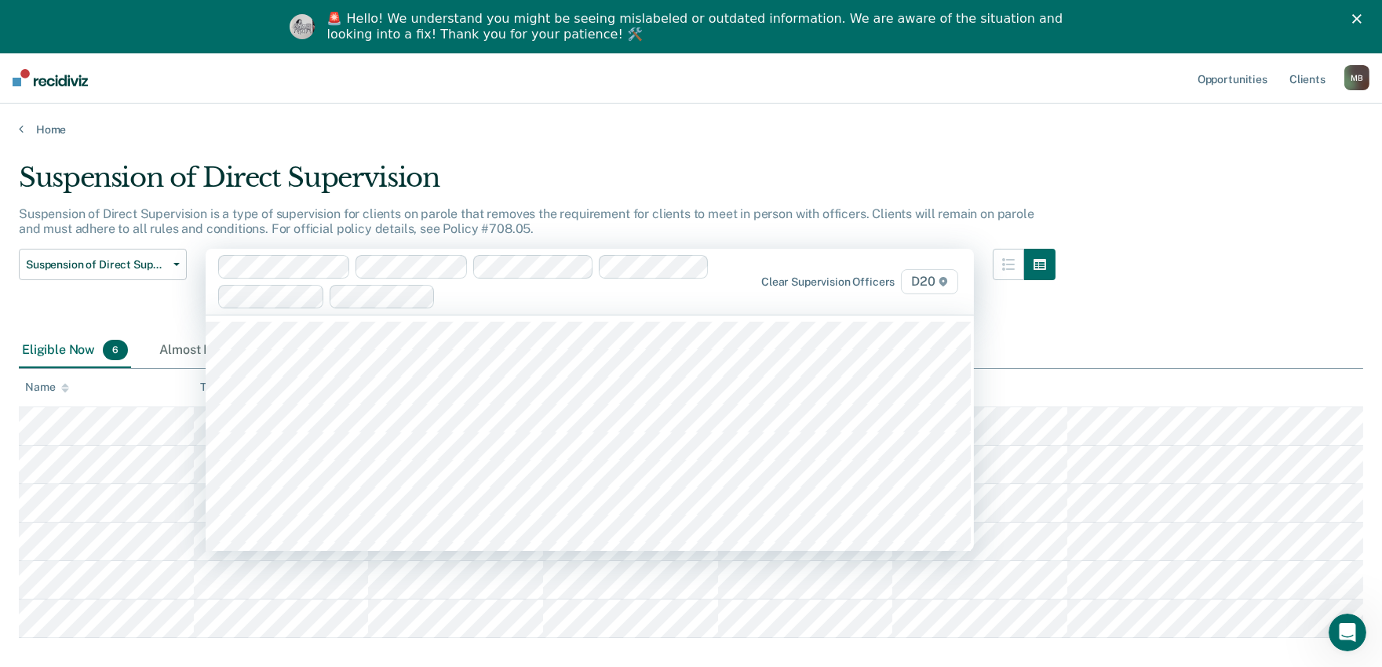
click at [466, 295] on div at bounding box center [589, 296] width 295 height 18
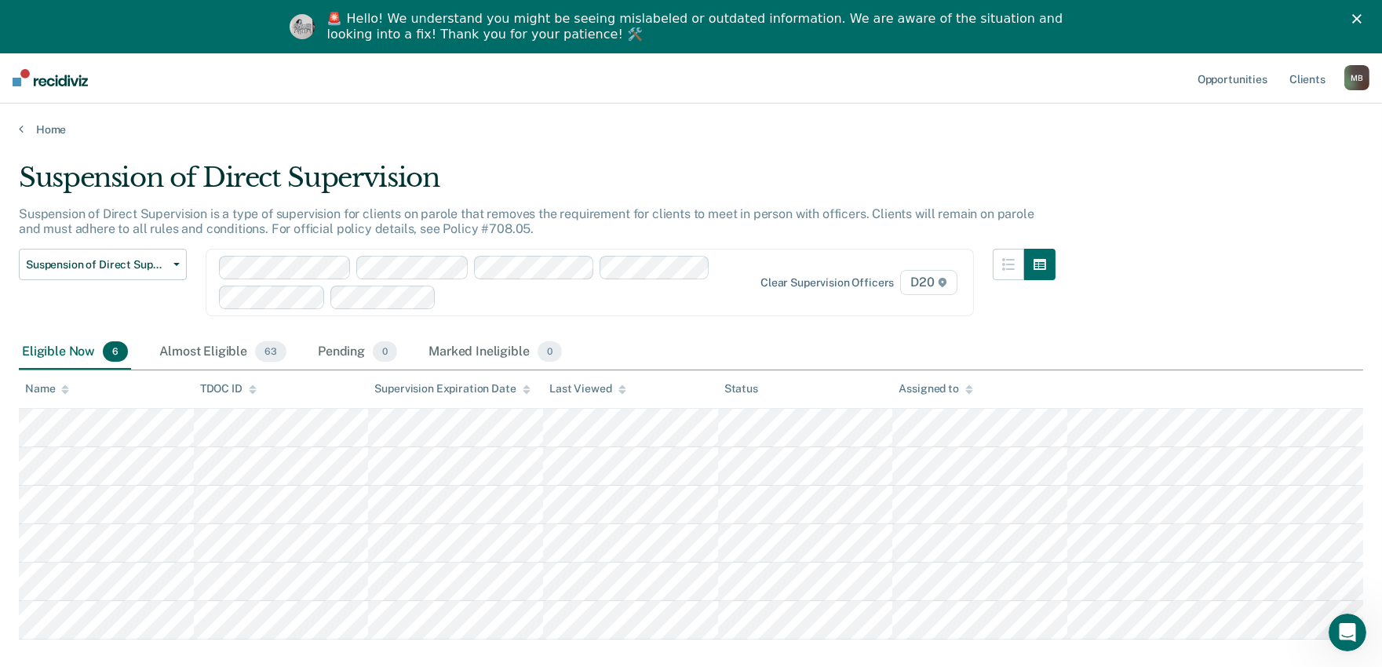
click at [124, 304] on div "Suspension of Direct Supervision Compliant Reporting Expiration Supervision Lev…" at bounding box center [103, 292] width 168 height 86
click at [213, 351] on div "Almost Eligible 63" at bounding box center [222, 352] width 133 height 35
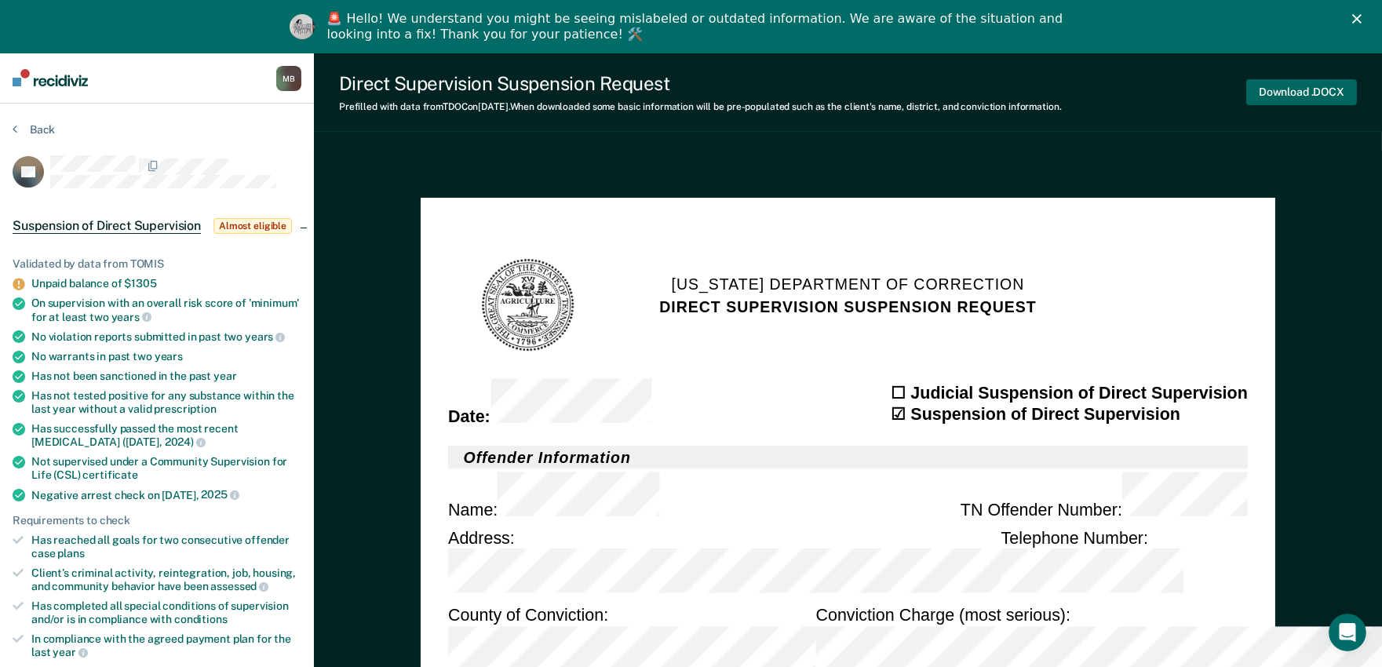
click at [1276, 91] on button "Download .DOCX" at bounding box center [1301, 92] width 111 height 26
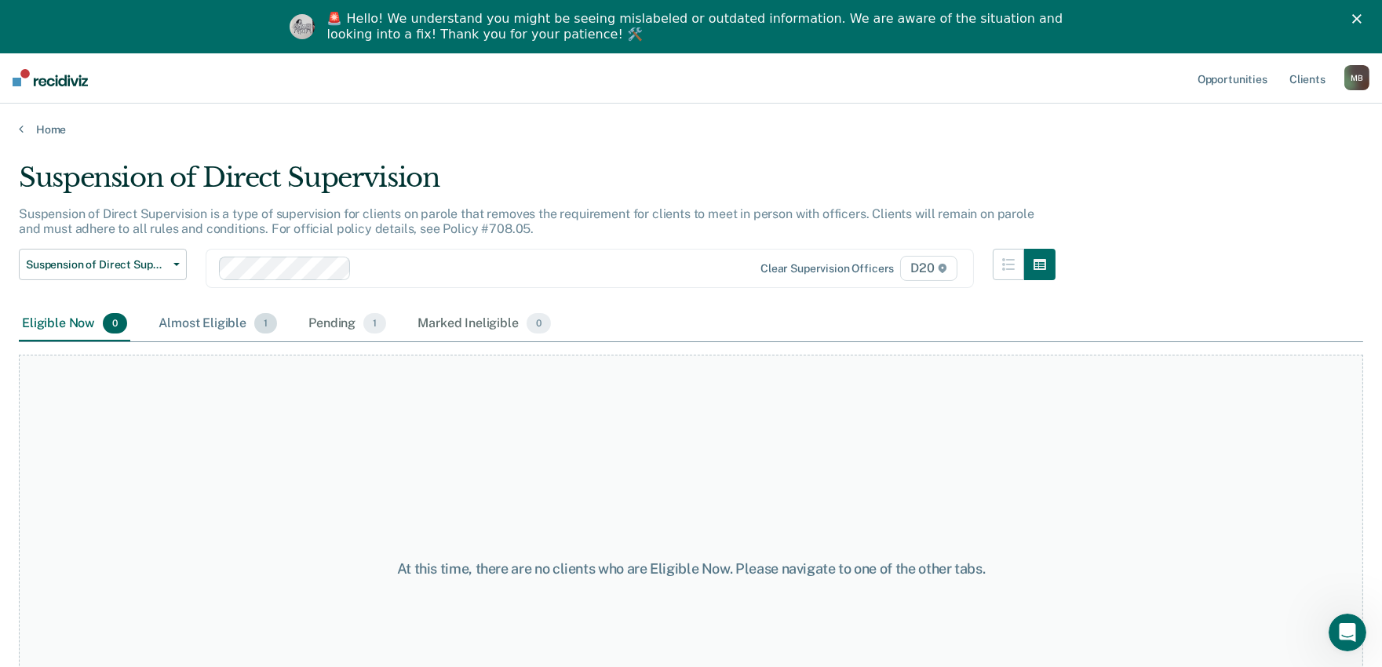
click at [224, 323] on div "Almost Eligible 1" at bounding box center [217, 324] width 125 height 35
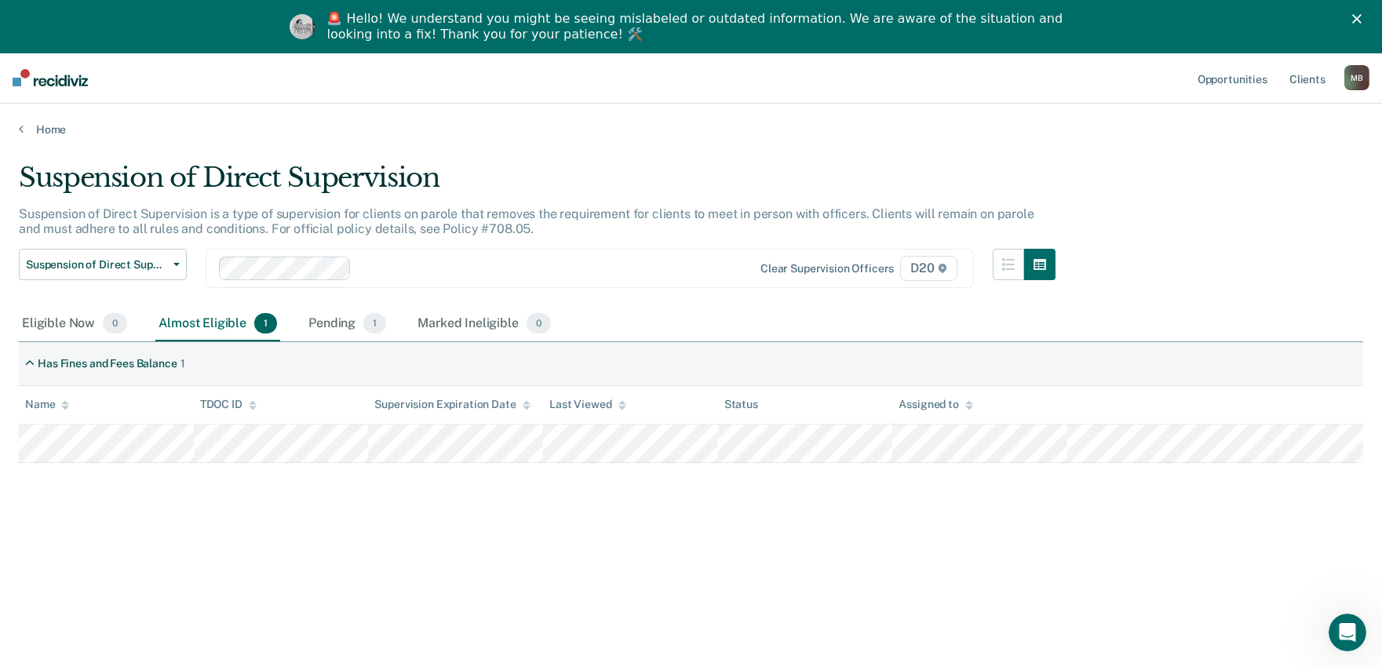
click at [508, 501] on div "Suspension of Direct Supervision Suspension of Direct Supervision is a type of …" at bounding box center [691, 382] width 1344 height 441
click at [431, 104] on div "Home" at bounding box center [691, 120] width 1382 height 33
click at [47, 132] on link "Home" at bounding box center [691, 129] width 1344 height 14
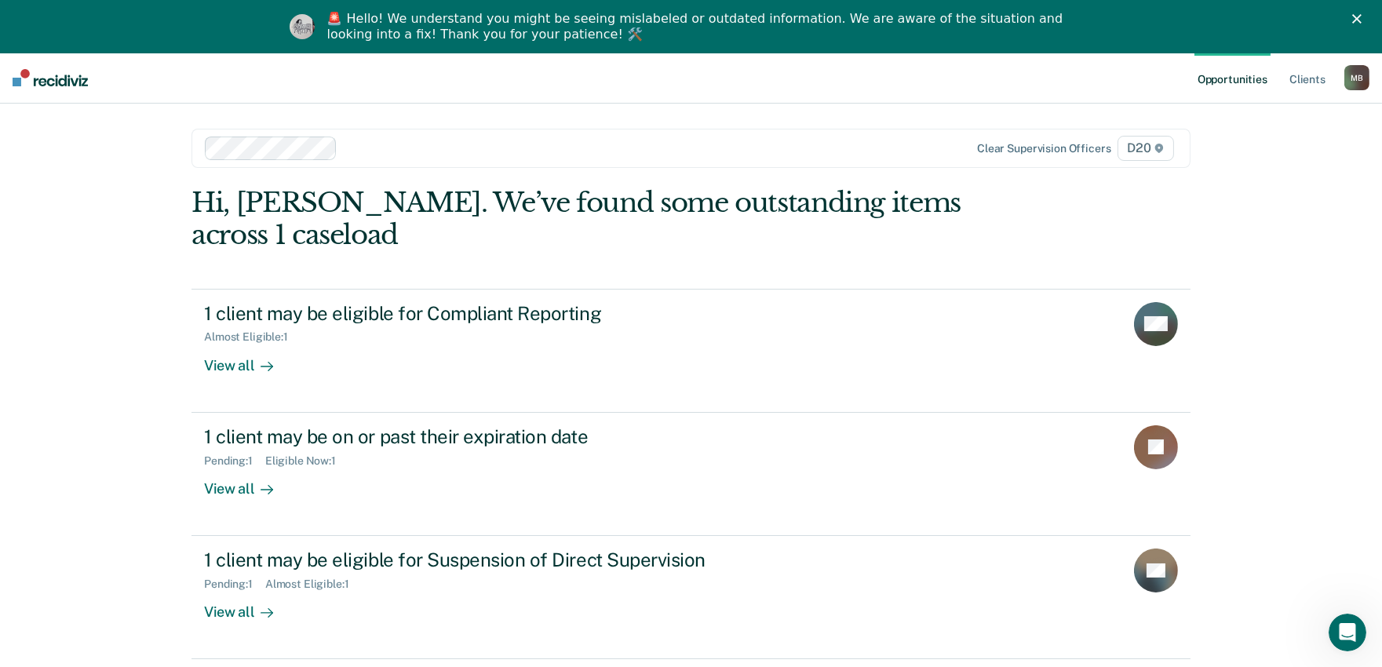
click at [1261, 173] on div "Opportunities Client s [PERSON_NAME] M B Profile How it works Log Out Clear sup…" at bounding box center [691, 387] width 1382 height 668
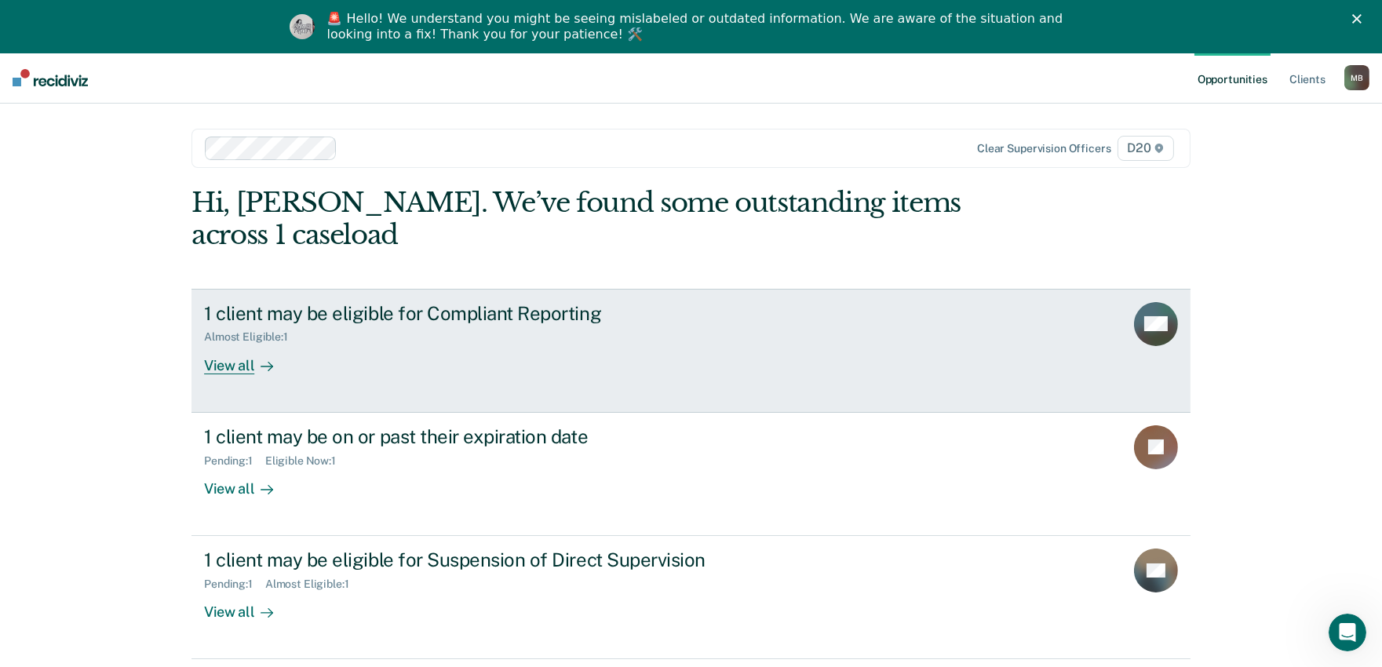
click at [464, 366] on div "1 client may be eligible for Compliant Reporting Almost Eligible : 1 View all" at bounding box center [498, 338] width 588 height 72
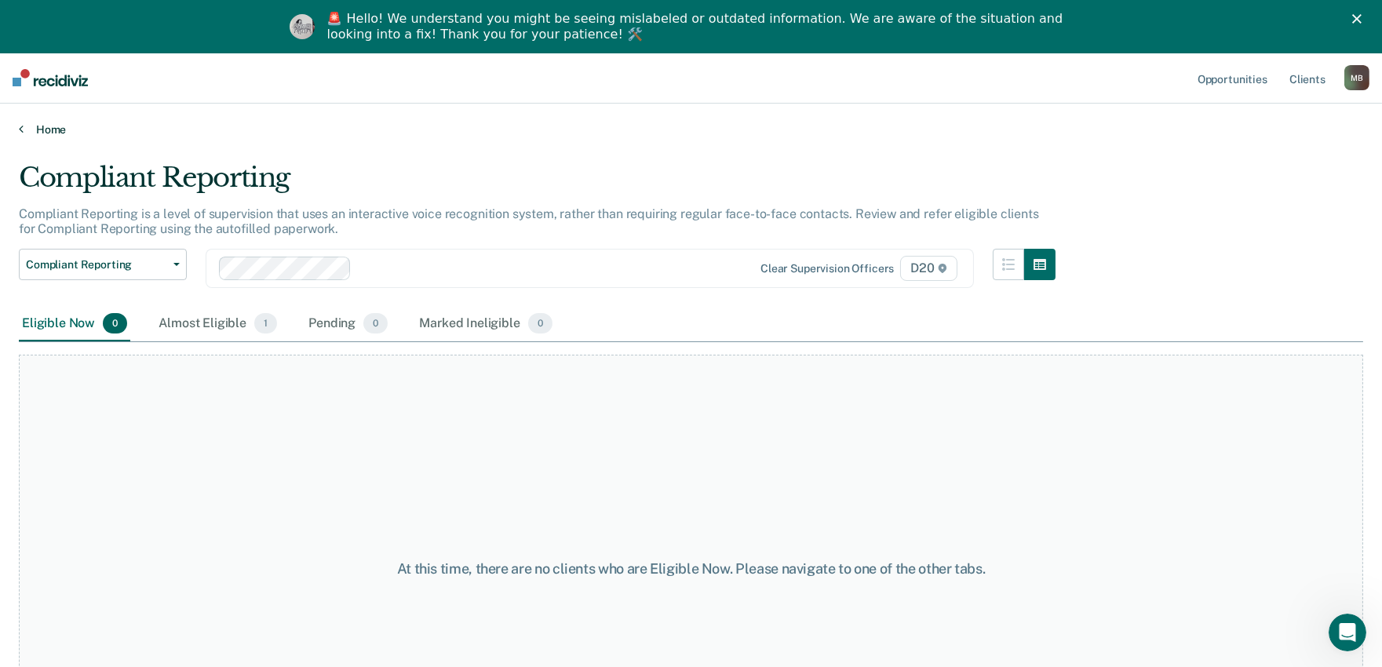
click at [49, 126] on link "Home" at bounding box center [691, 129] width 1344 height 14
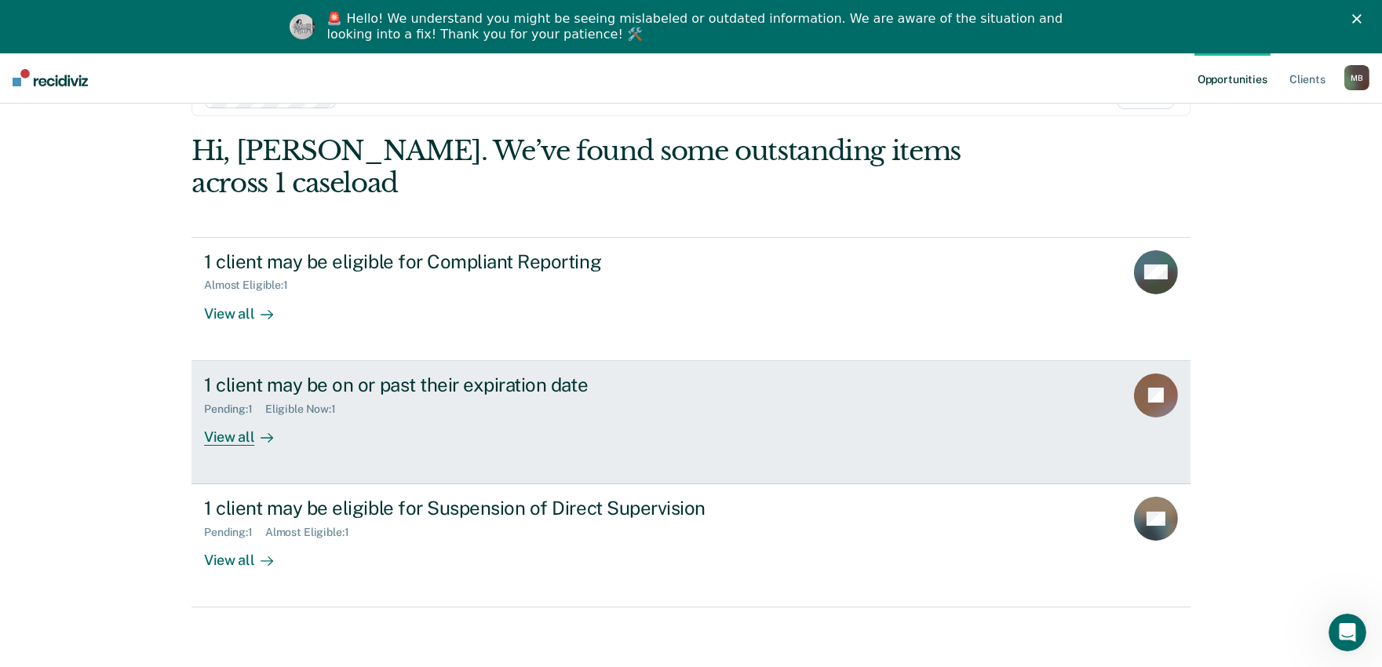
scroll to position [55, 0]
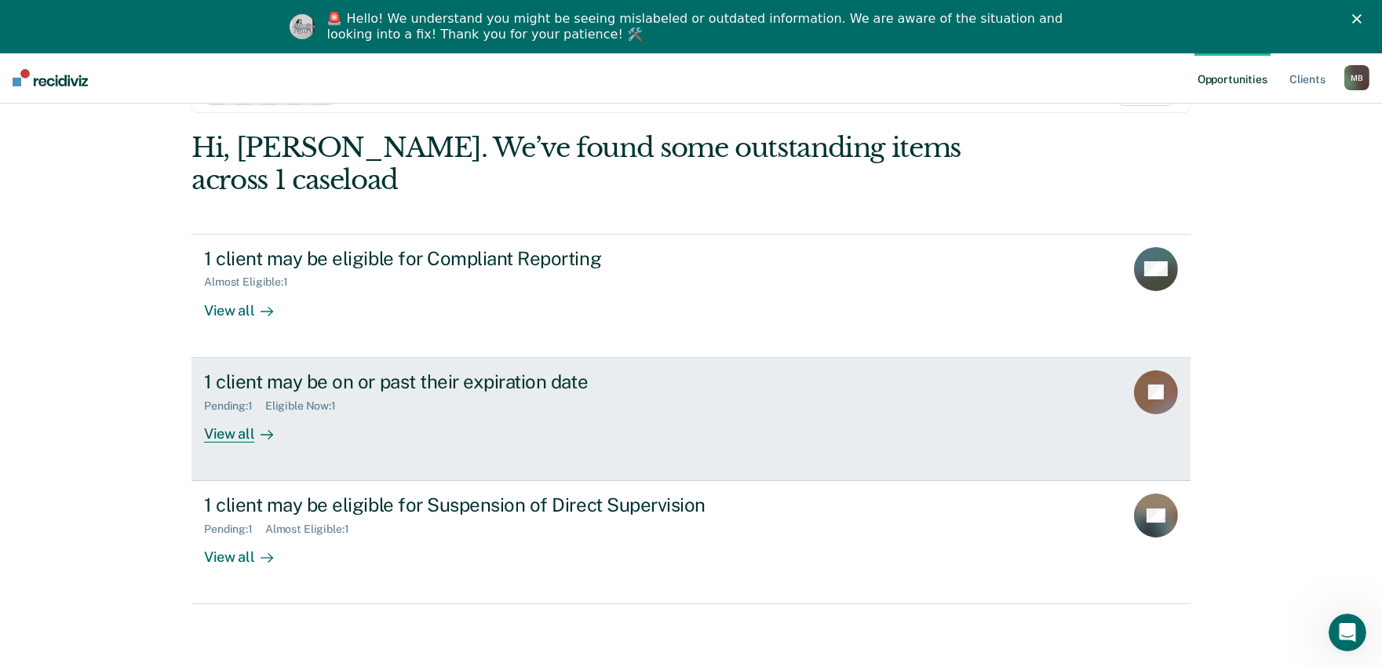
click at [295, 424] on div "1 client may be on or past their expiration date Pending : 1 Eligible Now : 1 V…" at bounding box center [498, 406] width 588 height 72
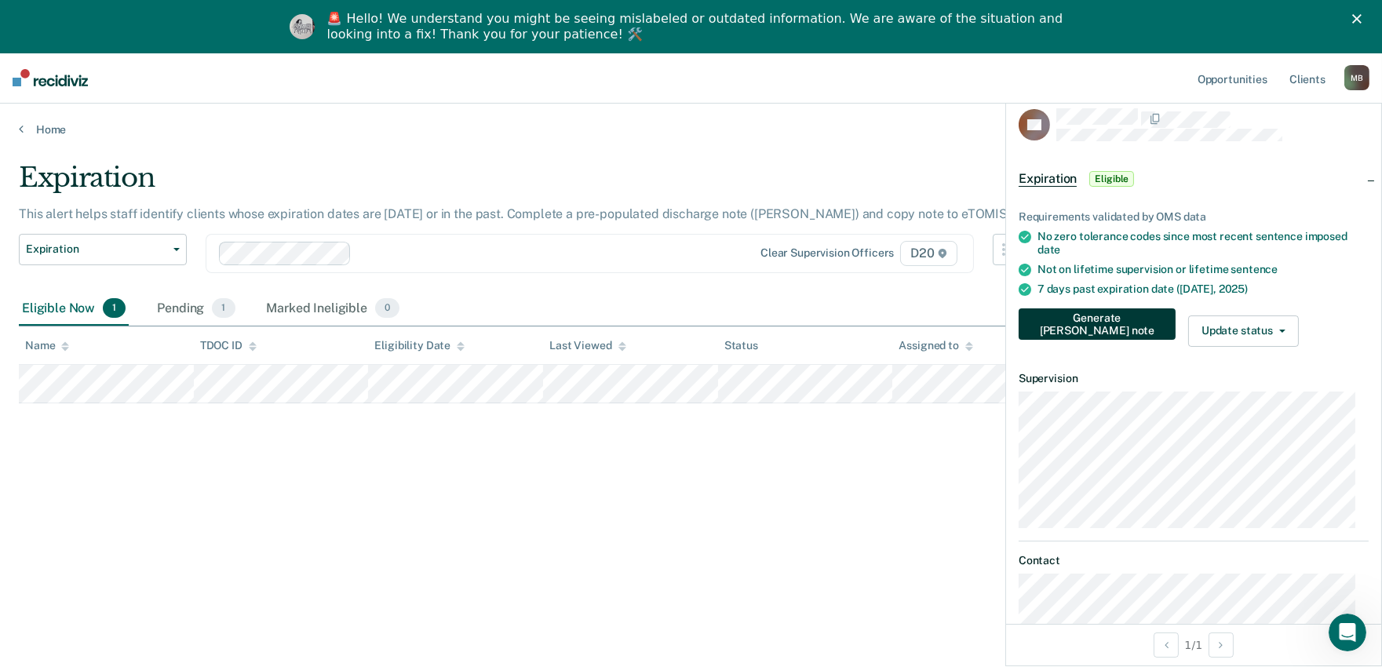
click at [1096, 322] on button "Generate [PERSON_NAME] note" at bounding box center [1096, 323] width 157 height 31
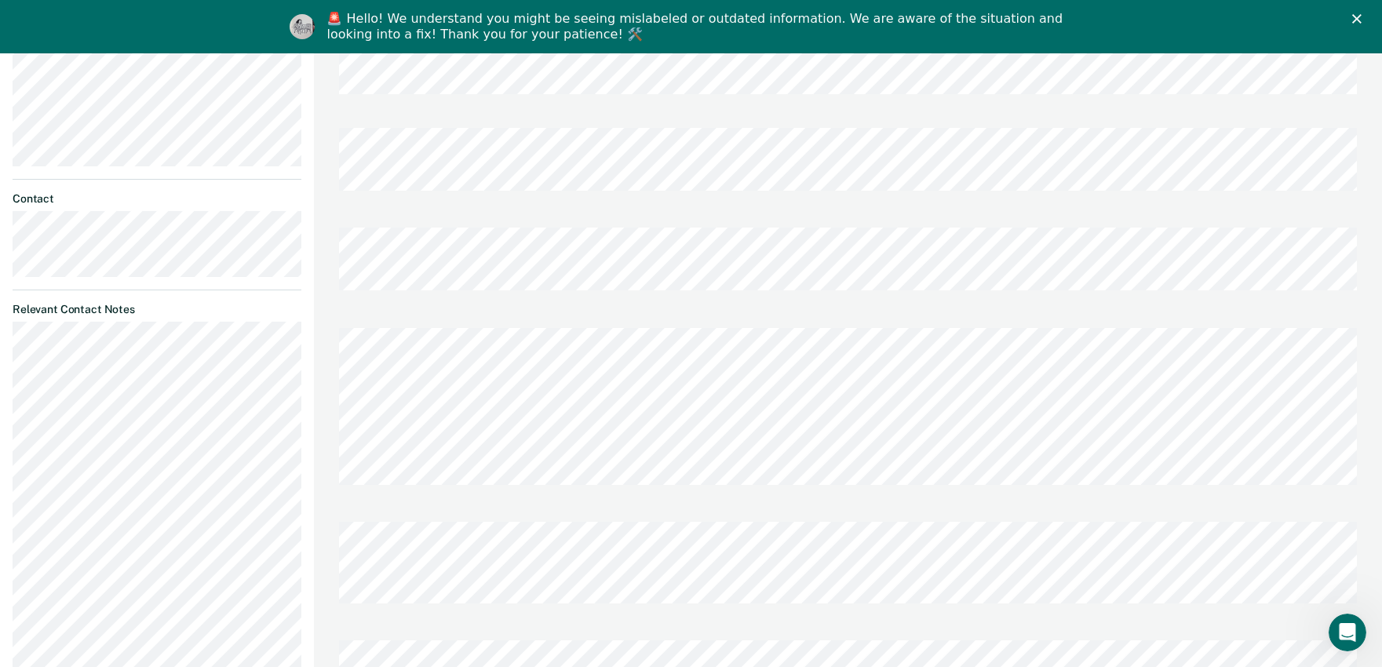
scroll to position [348, 0]
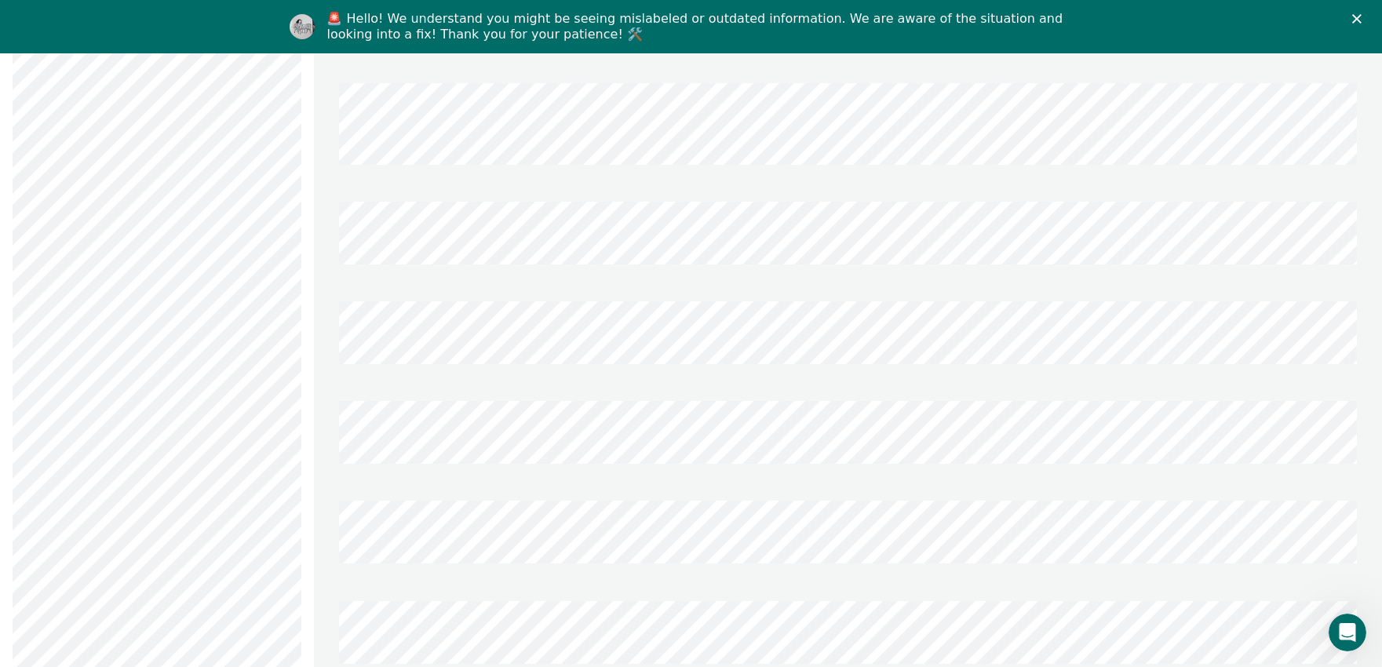
click at [620, 585] on div at bounding box center [848, 635] width 1018 height 100
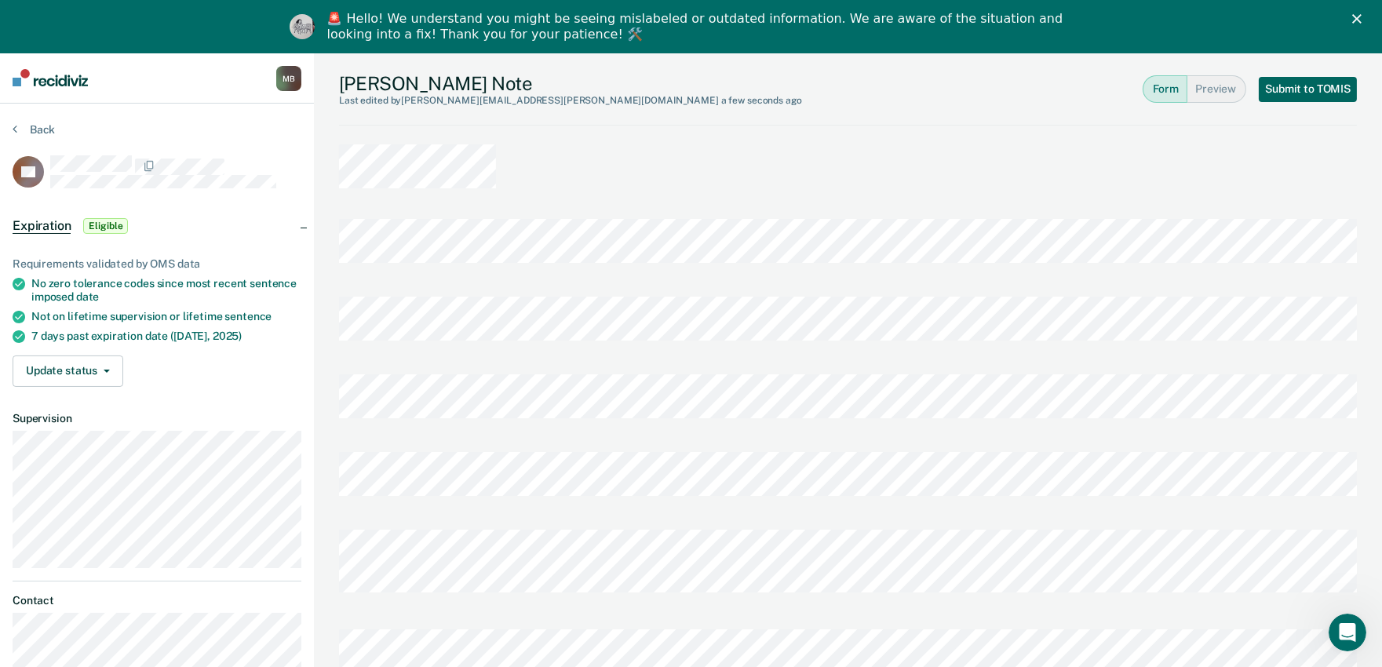
click at [1315, 90] on button "Submit to TOMIS" at bounding box center [1307, 89] width 98 height 25
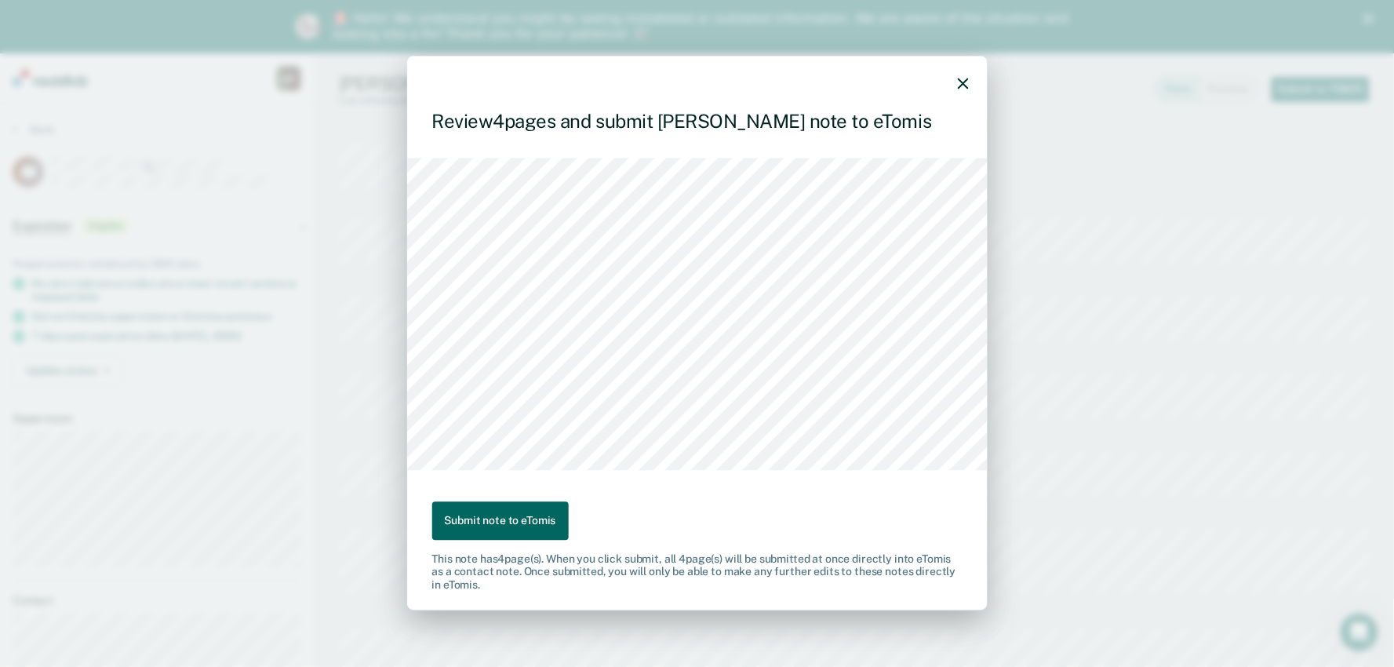
click at [503, 512] on button "Submit note to eTomis" at bounding box center [500, 520] width 137 height 38
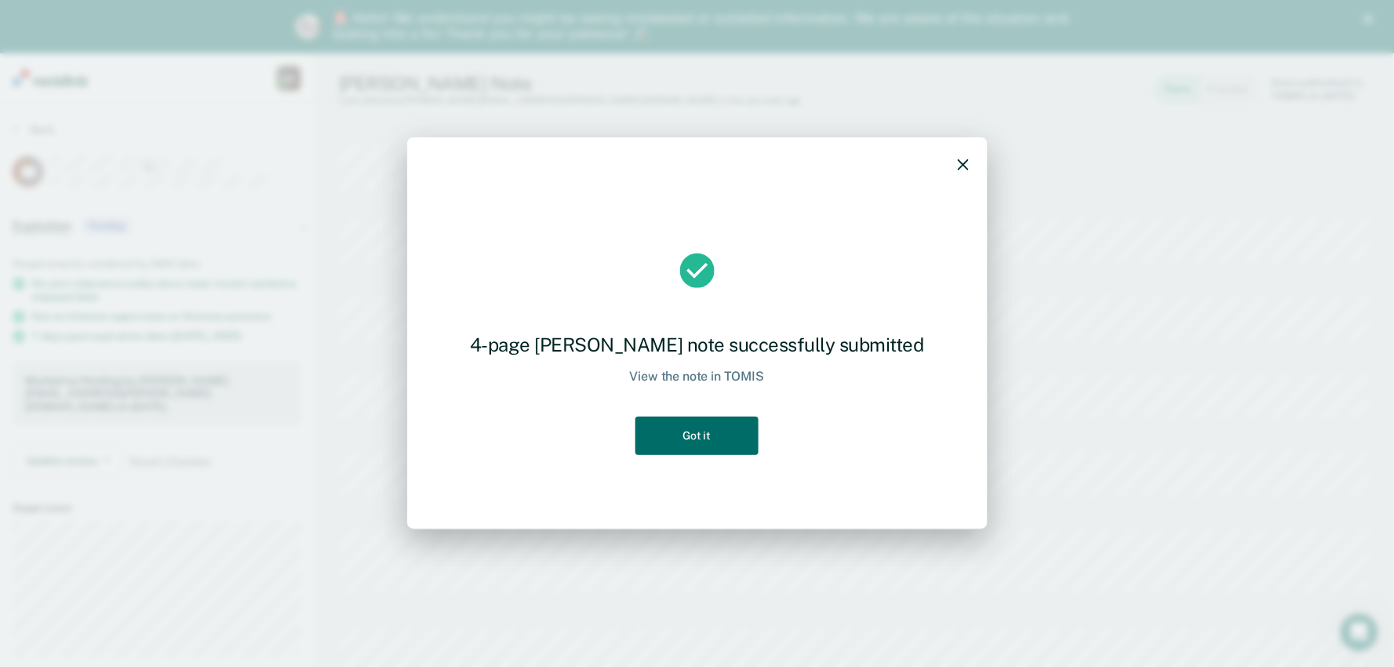
click at [960, 169] on icon "button" at bounding box center [963, 164] width 11 height 11
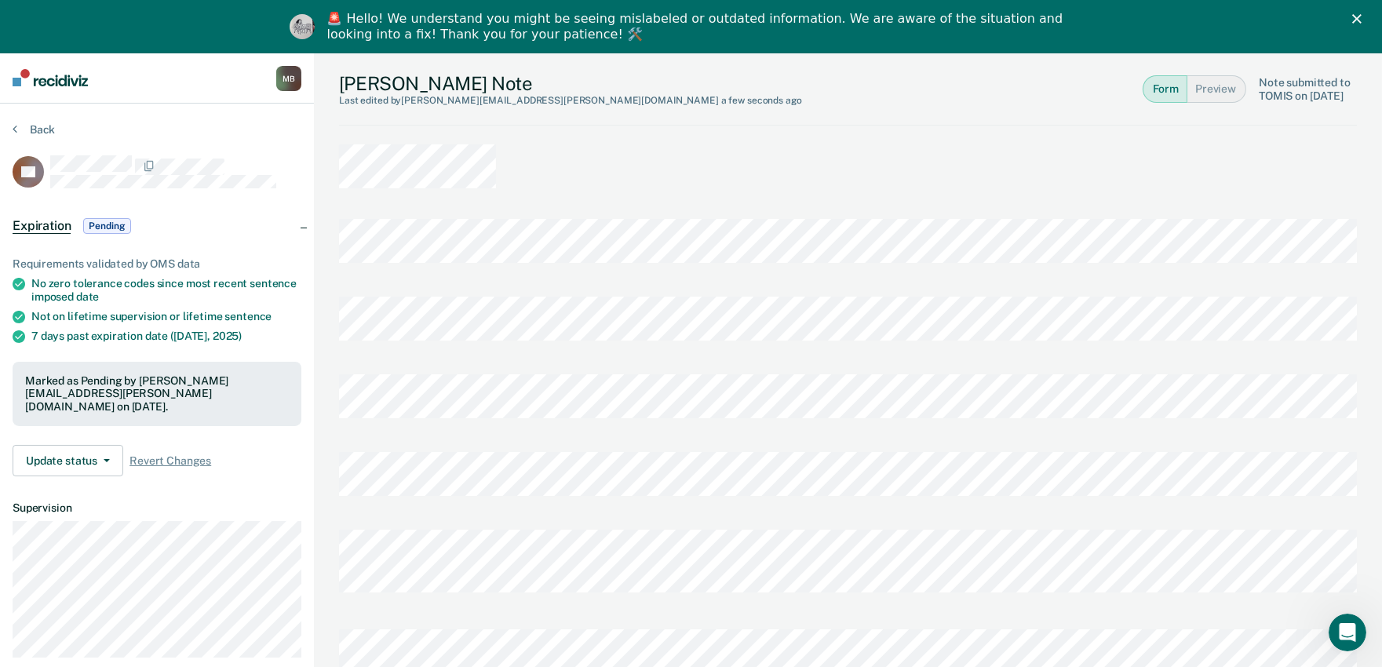
click at [650, 151] on div at bounding box center [848, 175] width 1018 height 62
click at [617, 162] on div at bounding box center [848, 175] width 1018 height 62
click at [706, 158] on div at bounding box center [848, 175] width 1018 height 62
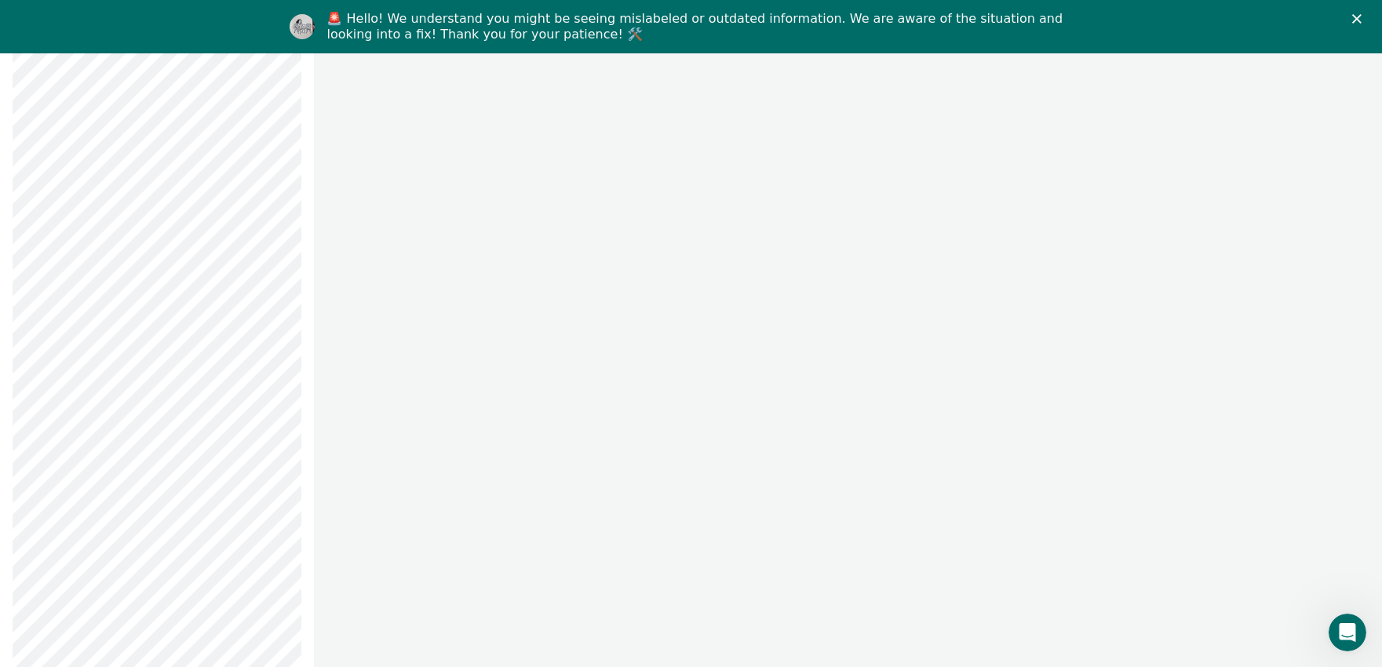
scroll to position [4619, 0]
drag, startPoint x: 1320, startPoint y: 388, endPoint x: 839, endPoint y: 228, distance: 506.3
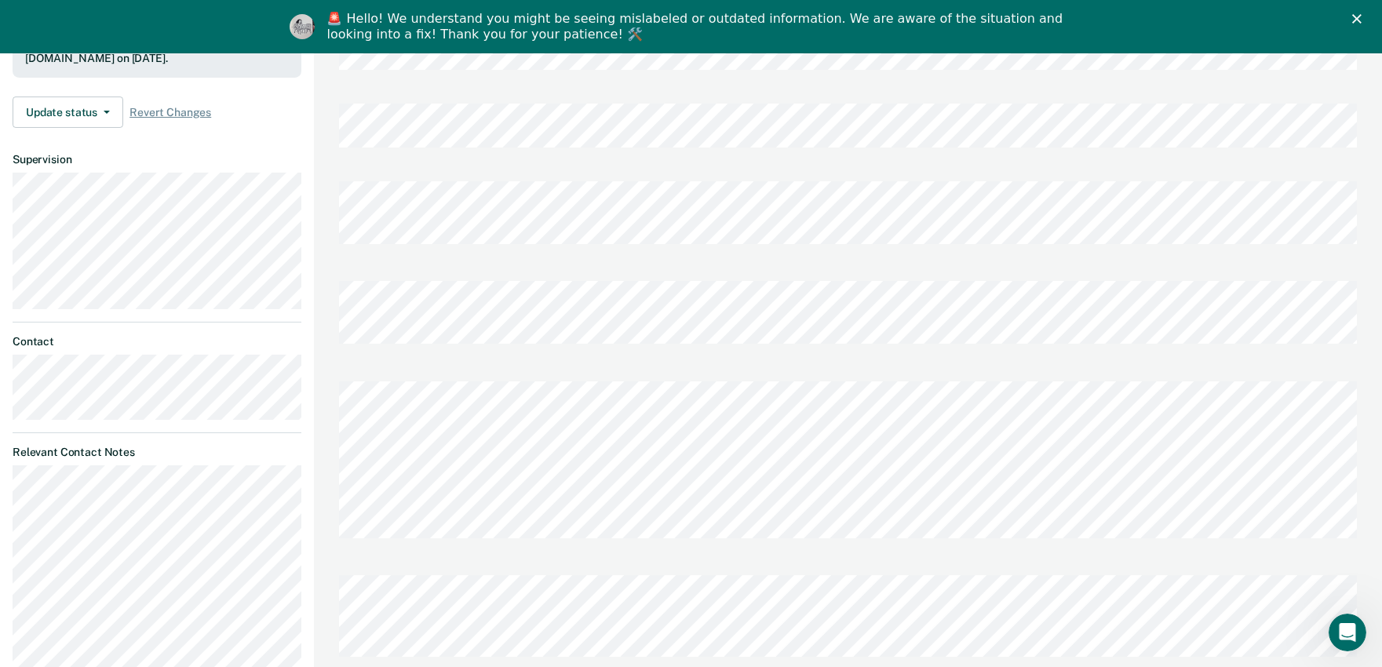
scroll to position [0, 0]
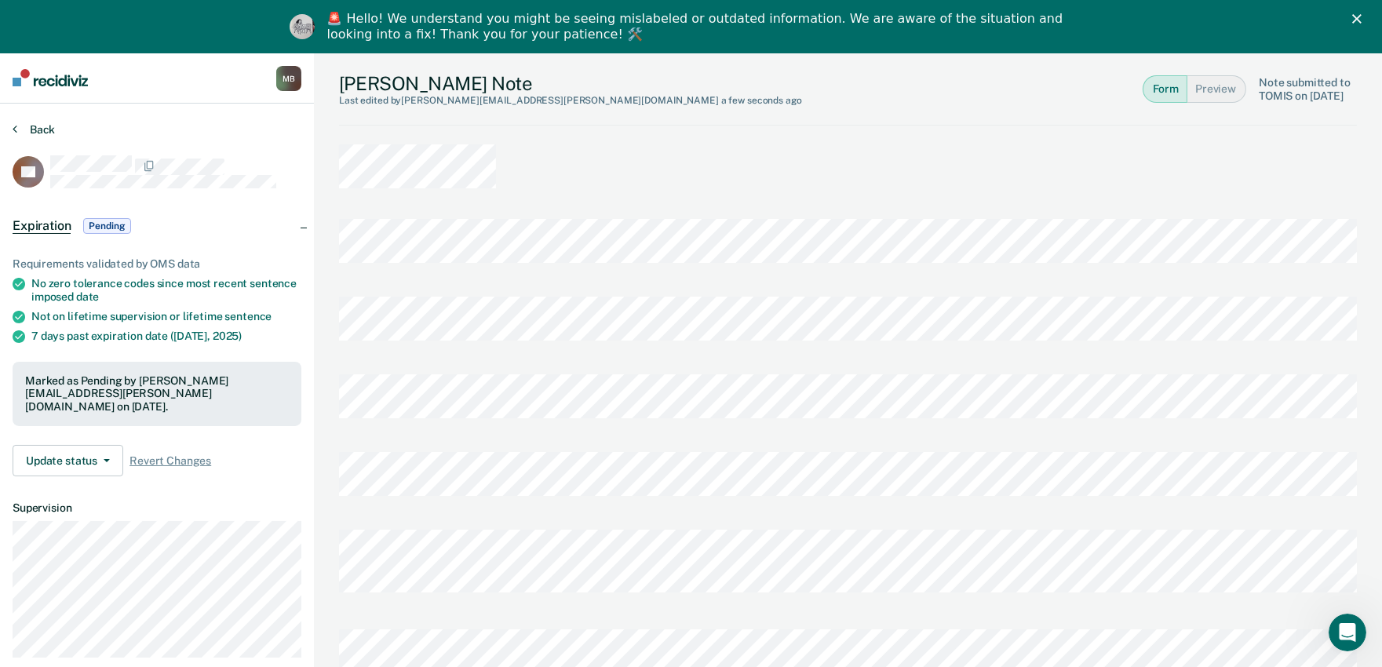
click at [28, 129] on button "Back" at bounding box center [34, 129] width 42 height 14
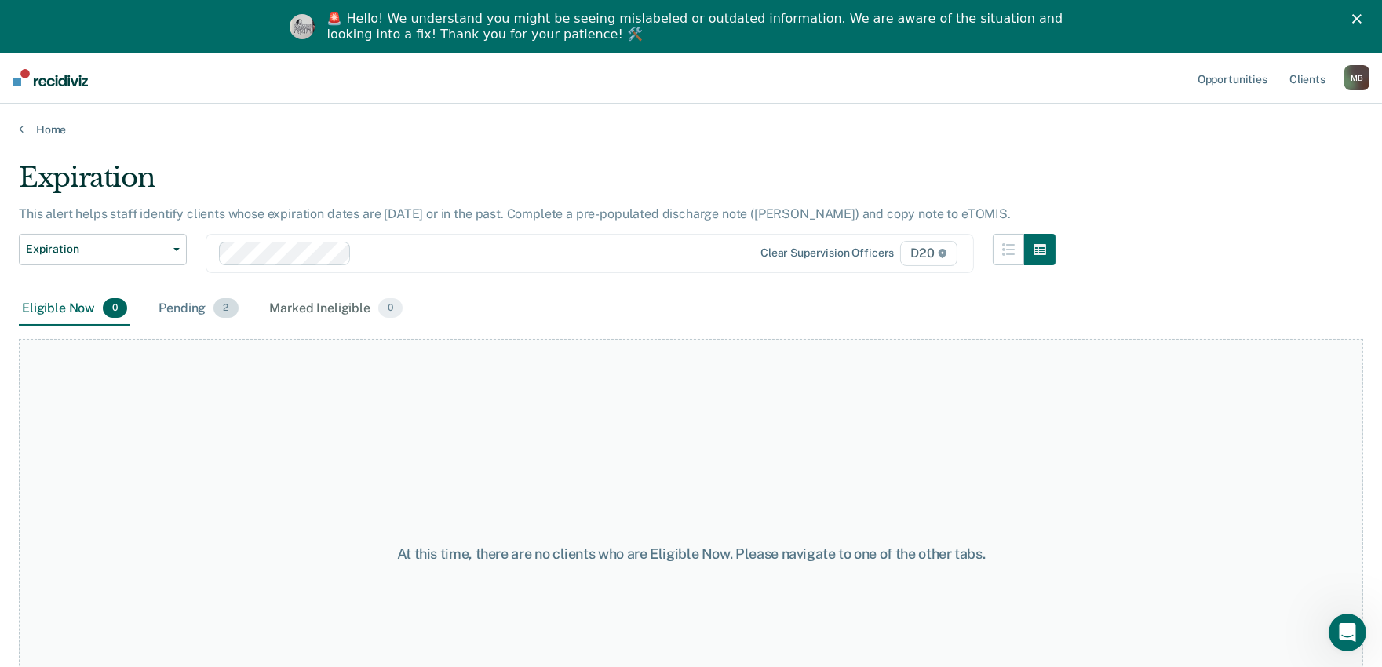
click at [186, 319] on div "Pending 2" at bounding box center [198, 309] width 86 height 35
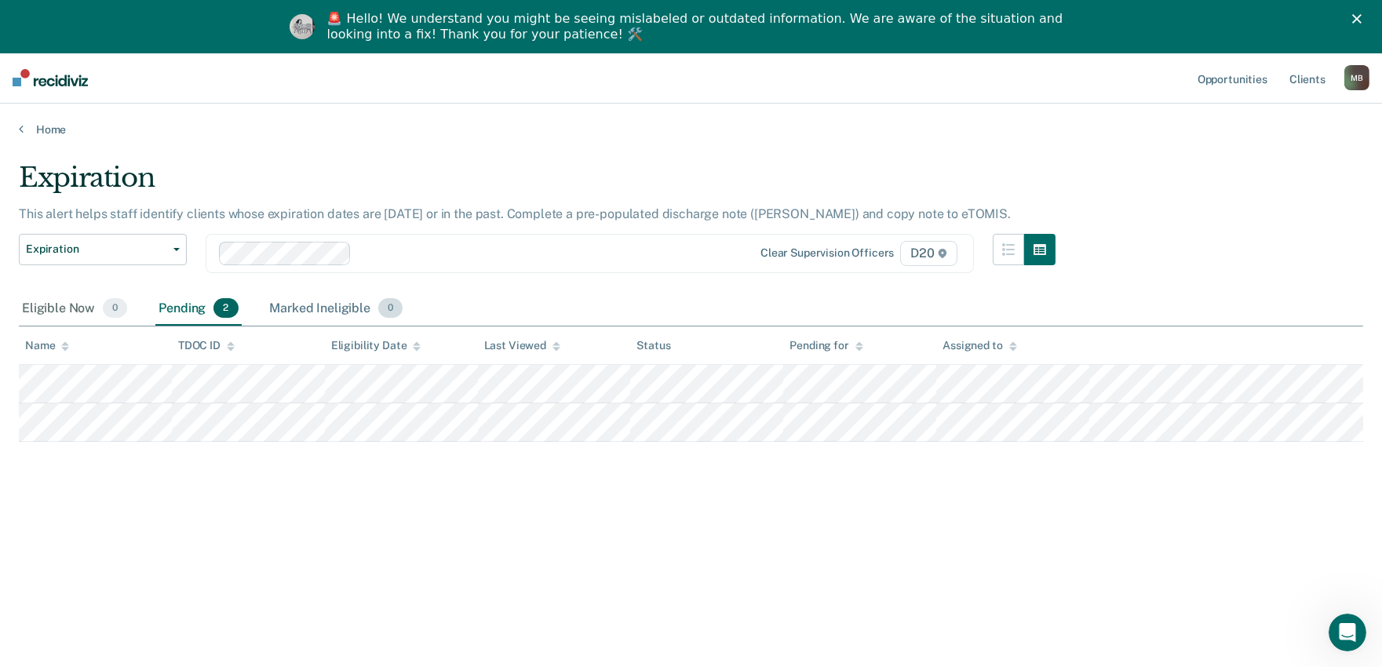
click at [303, 310] on div "Marked Ineligible 0" at bounding box center [337, 309] width 140 height 35
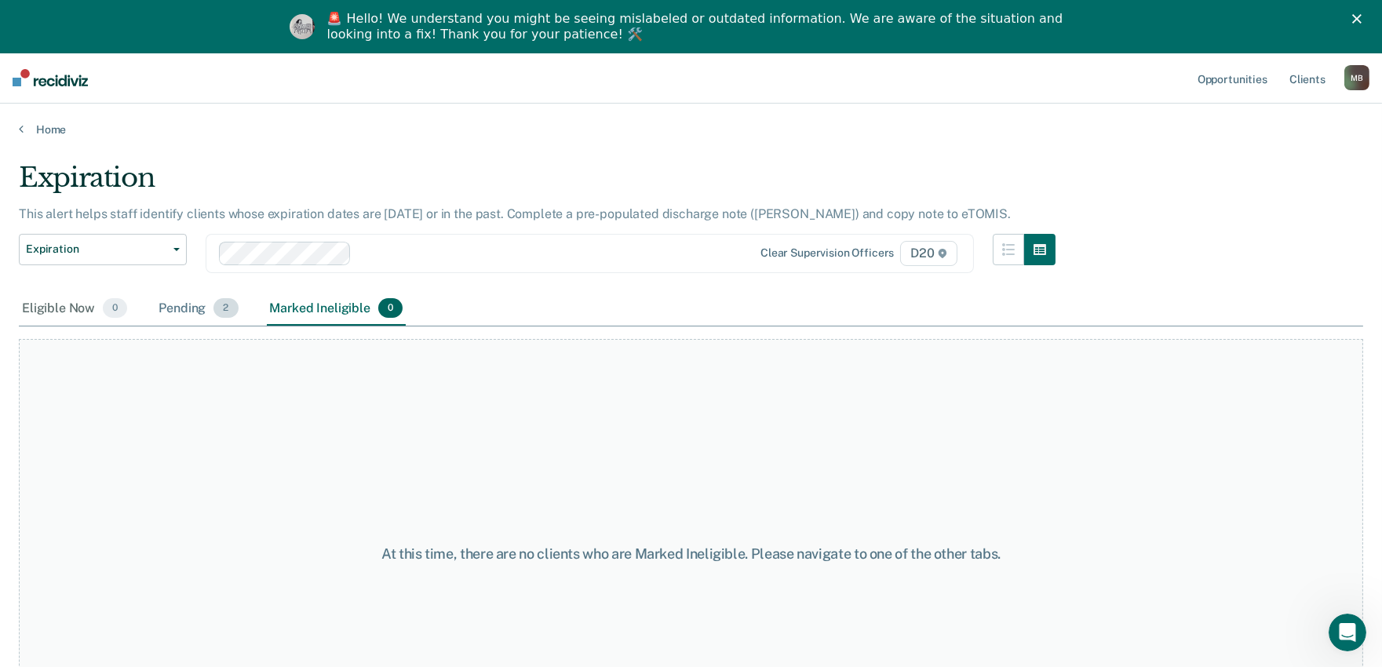
click at [228, 315] on span "2" at bounding box center [225, 308] width 24 height 20
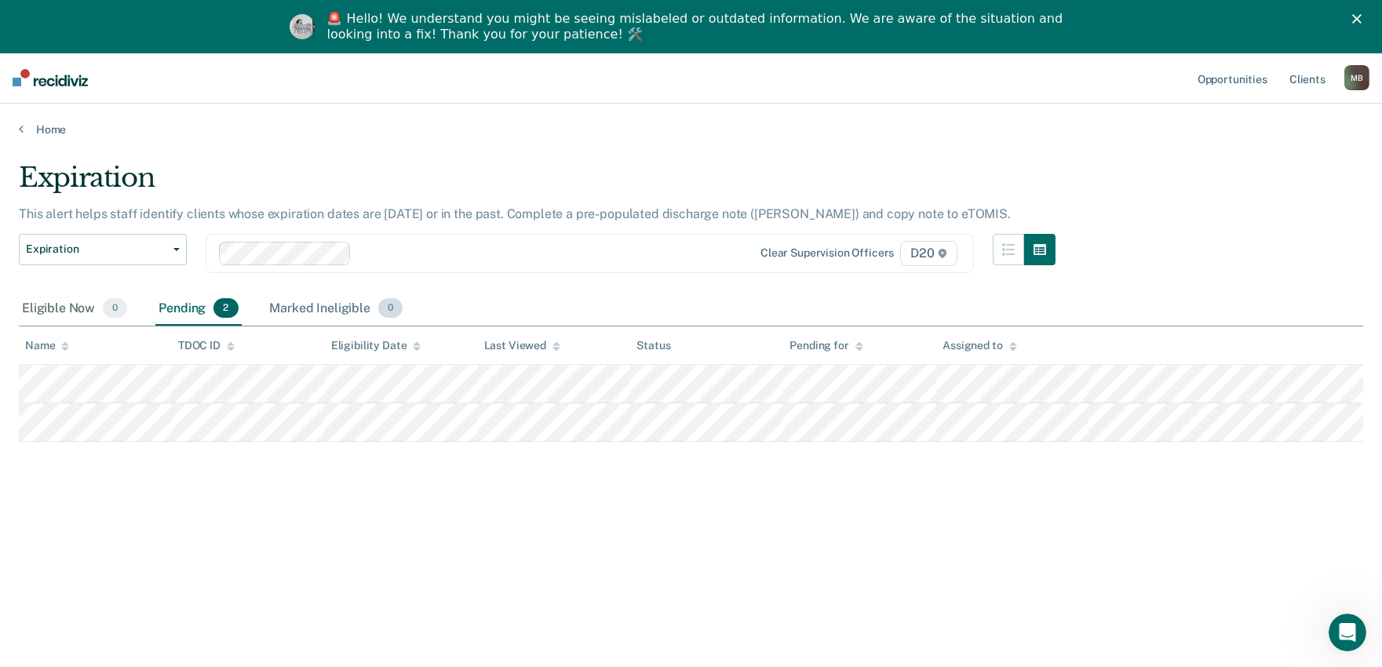
click at [324, 312] on div "Marked Ineligible 0" at bounding box center [337, 309] width 140 height 35
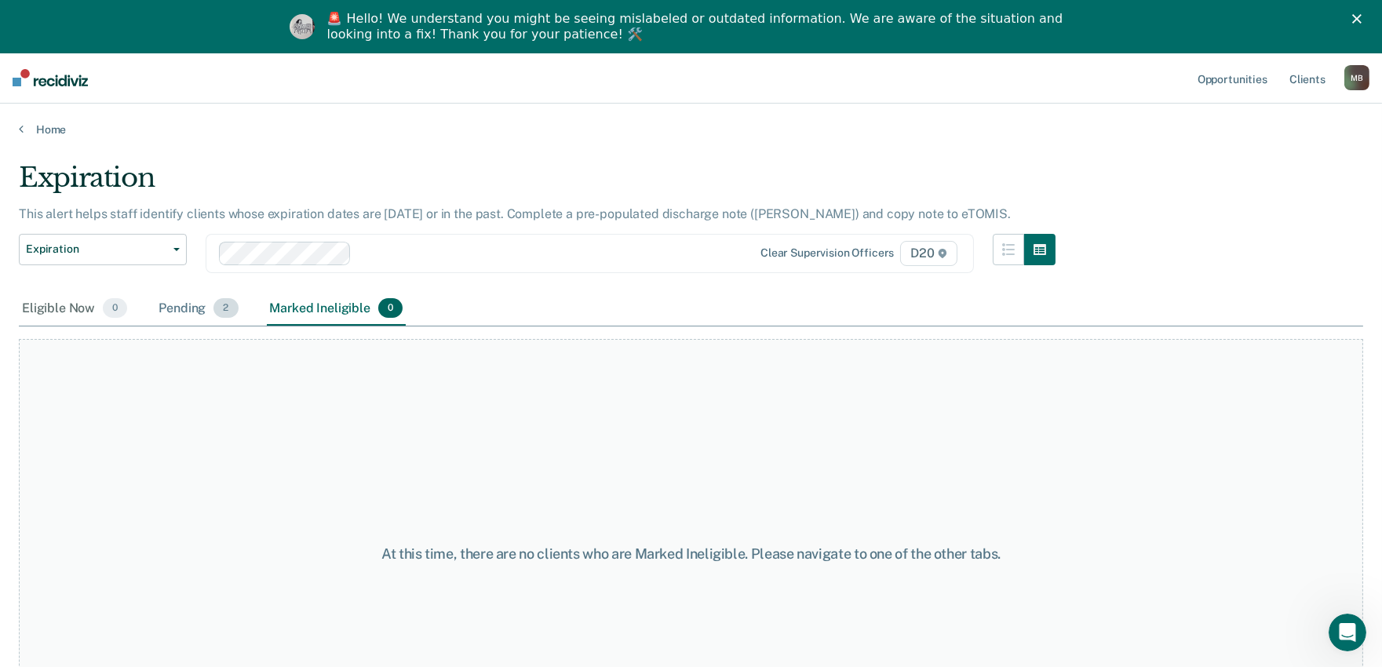
click at [209, 308] on div "Pending 2" at bounding box center [198, 309] width 86 height 35
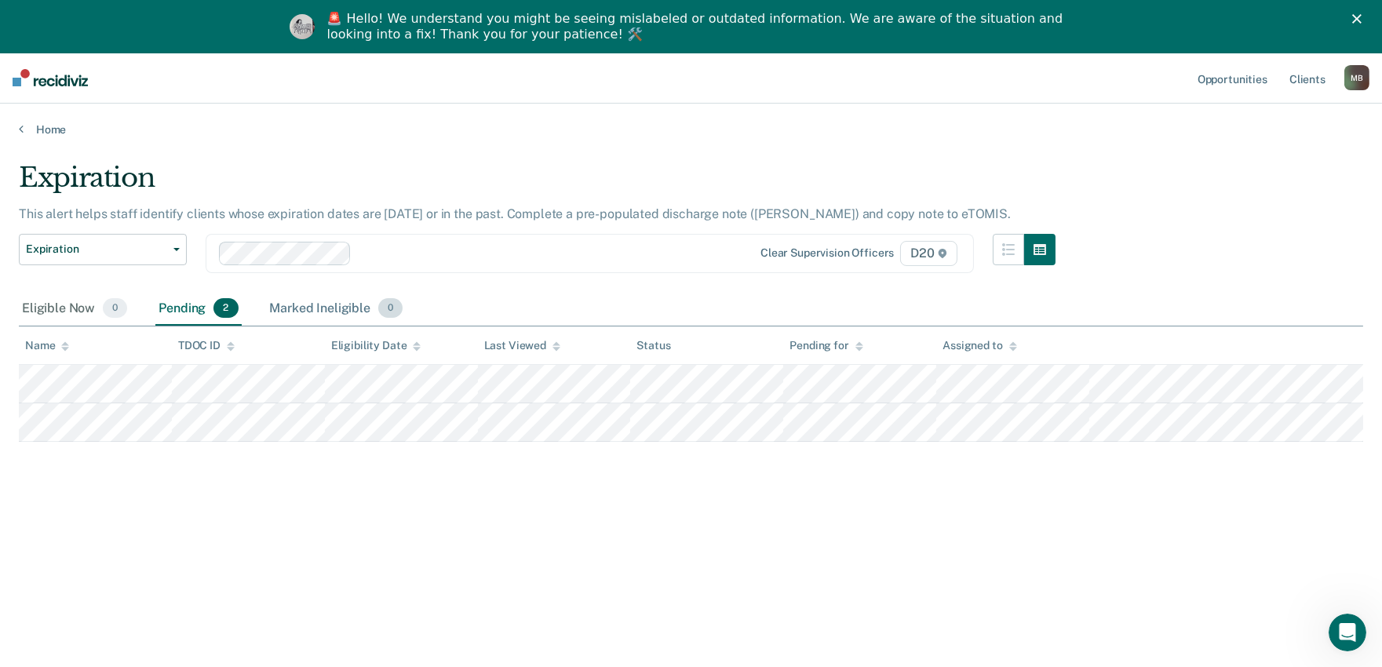
click at [359, 301] on div "Marked Ineligible 0" at bounding box center [337, 309] width 140 height 35
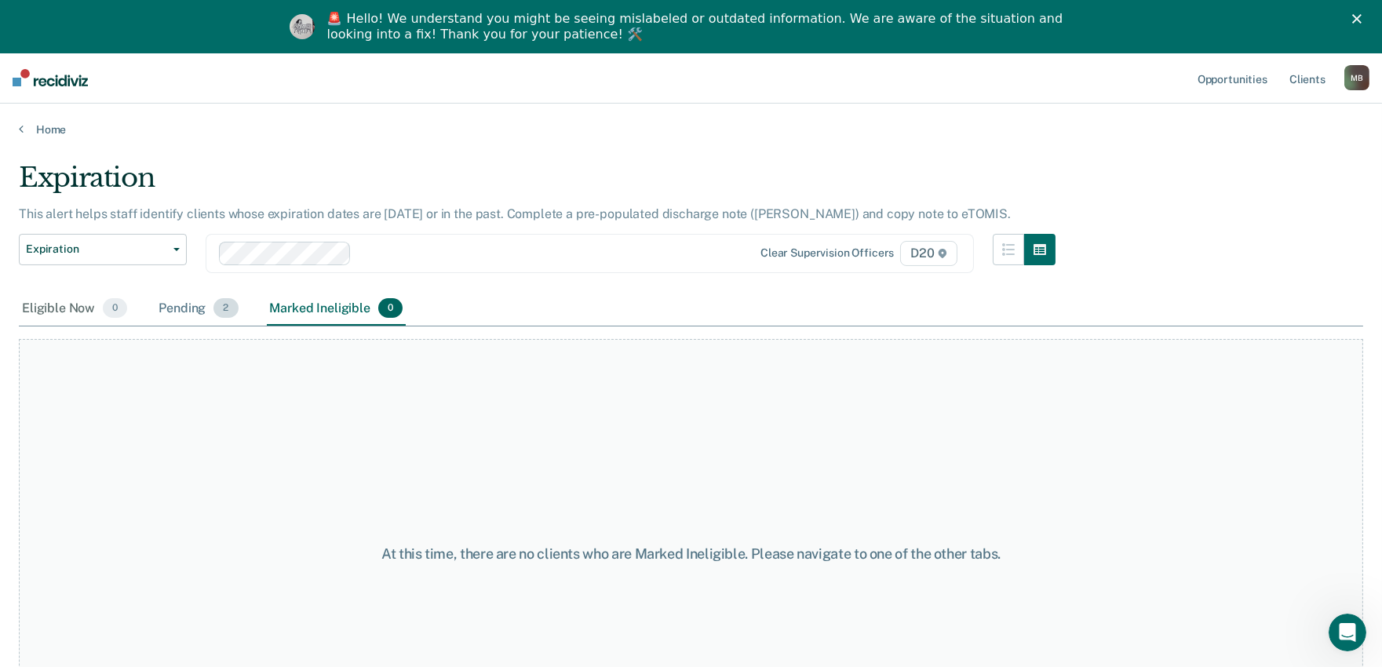
click at [197, 306] on div "Pending 2" at bounding box center [198, 309] width 86 height 35
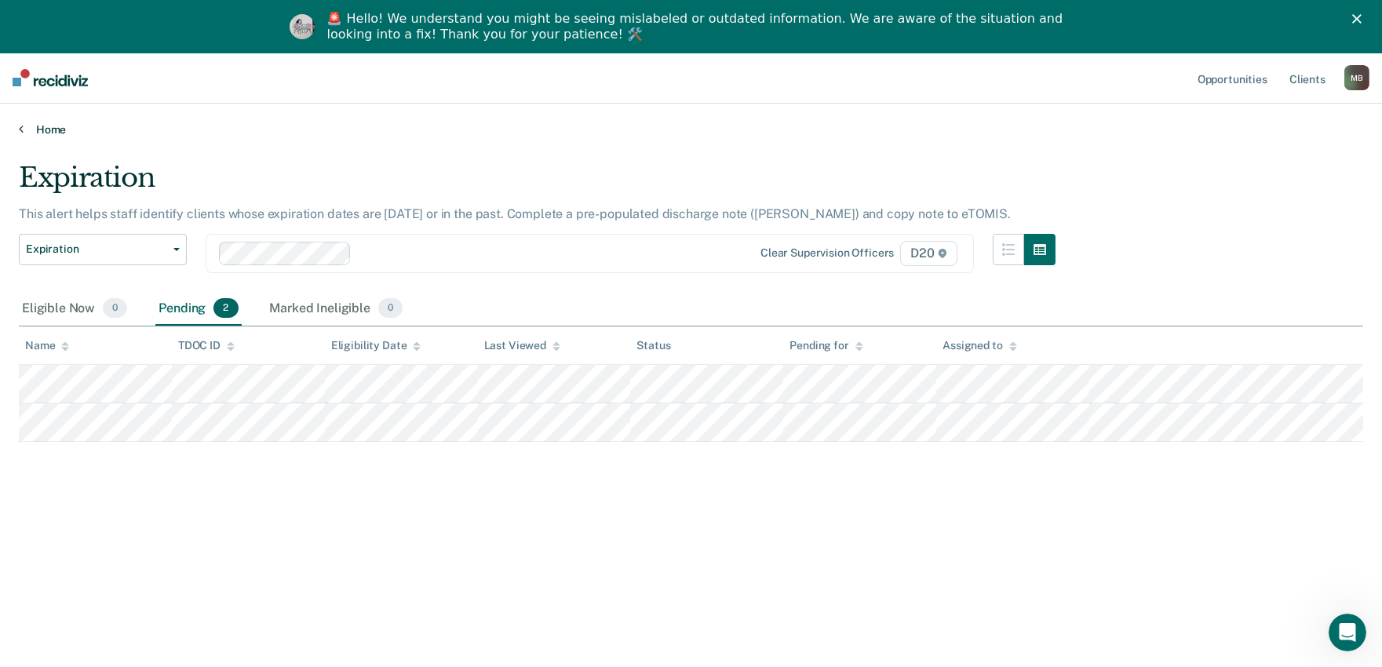
click at [592, 130] on link "Home" at bounding box center [691, 129] width 1344 height 14
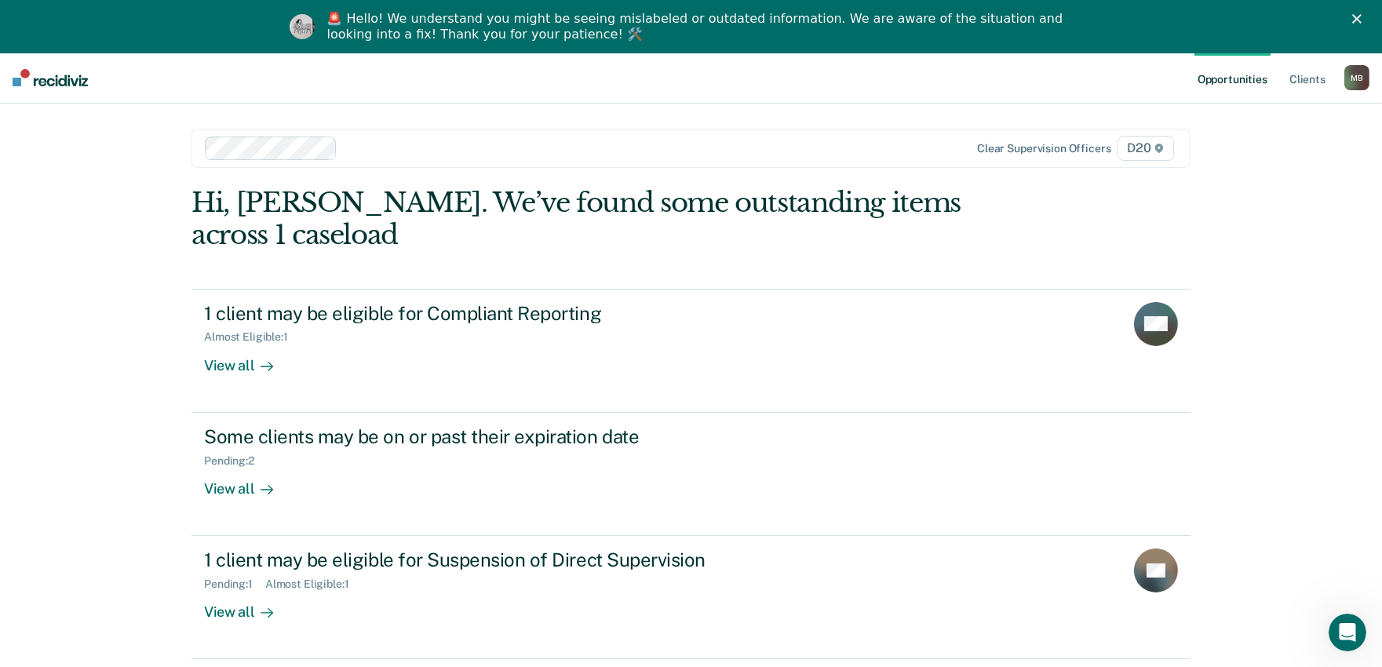
click at [158, 220] on div "Opportunities Client s [PERSON_NAME] M B Profile How it works Log Out Clear sup…" at bounding box center [691, 387] width 1382 height 668
click at [1257, 261] on div "Opportunities Client s [PERSON_NAME] M B Profile How it works Log Out Clear sup…" at bounding box center [691, 387] width 1382 height 668
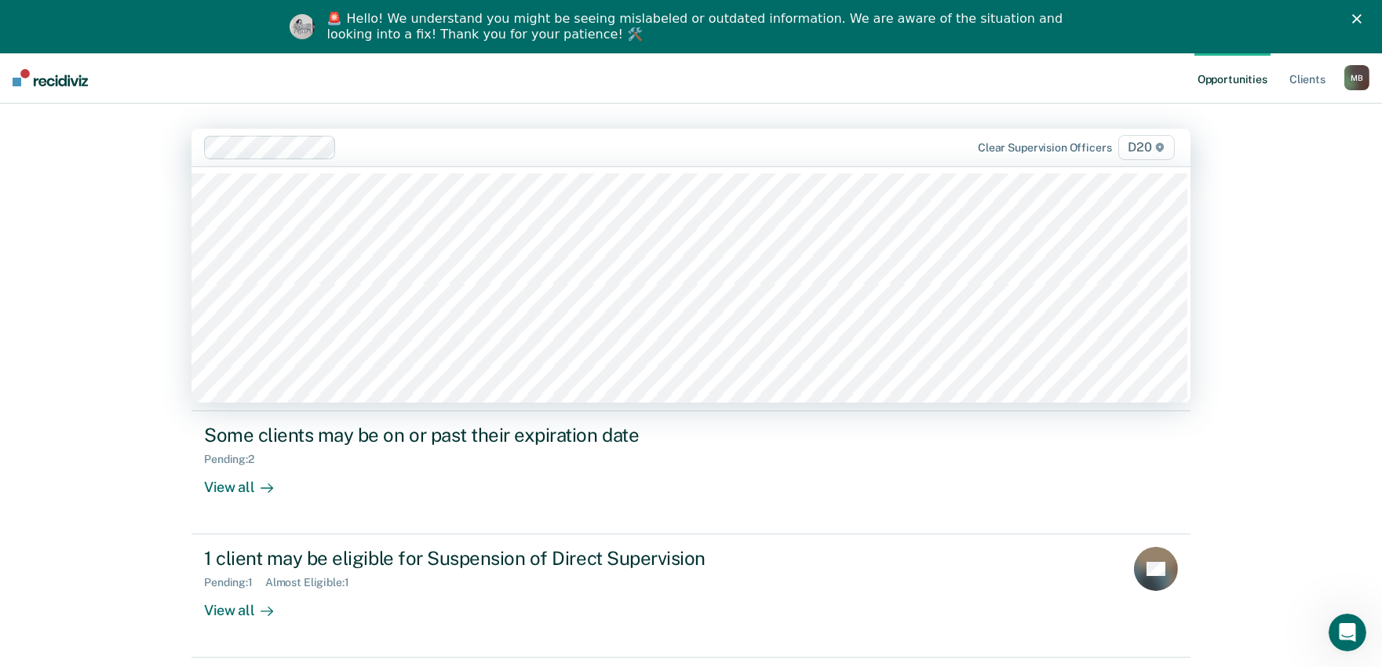
drag, startPoint x: 389, startPoint y: 166, endPoint x: 1256, endPoint y: 290, distance: 875.8
click at [1256, 290] on div "Opportunities Client s [PERSON_NAME] M B Profile How it works Log Out 69 result…" at bounding box center [691, 386] width 1382 height 667
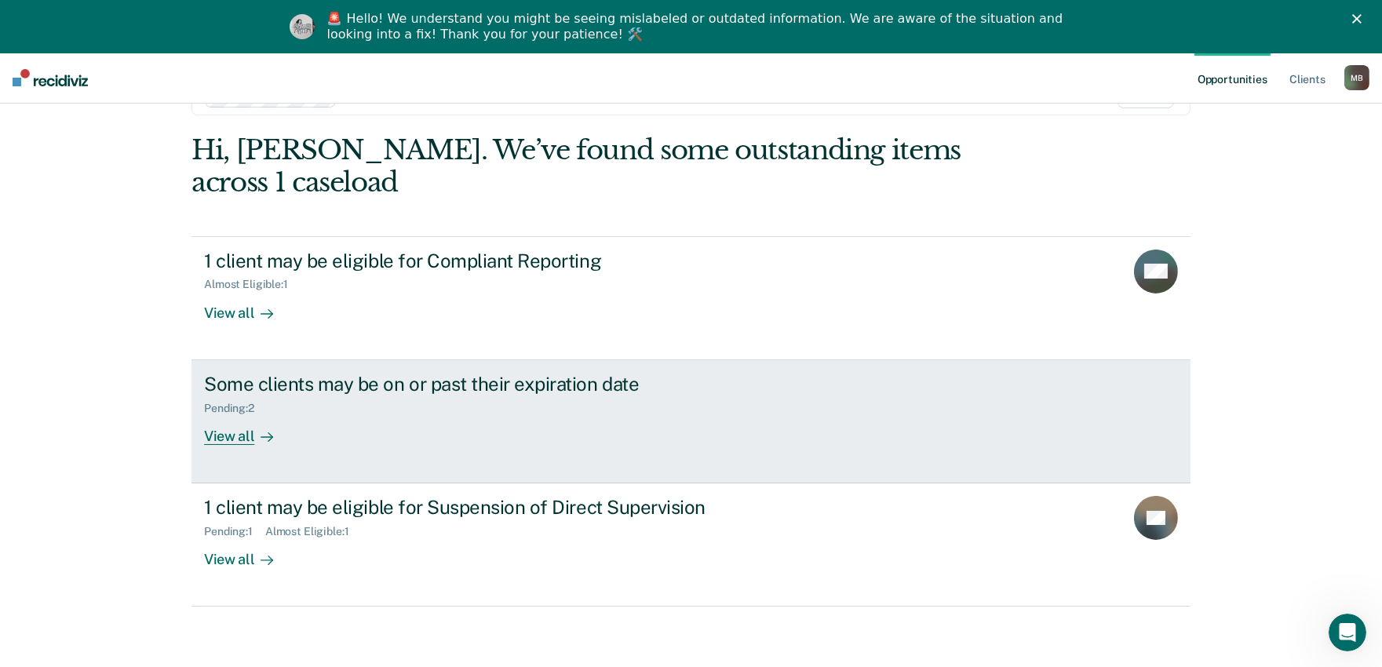
scroll to position [55, 0]
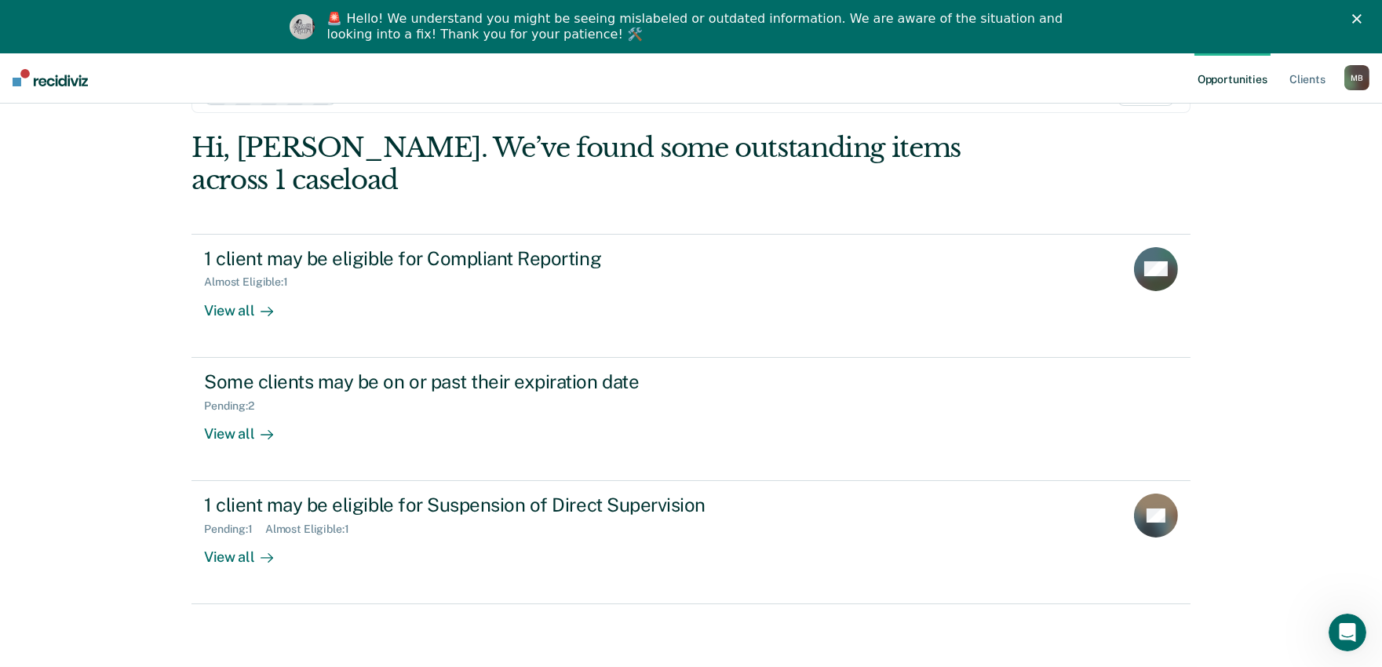
click at [61, 83] on img at bounding box center [50, 77] width 75 height 17
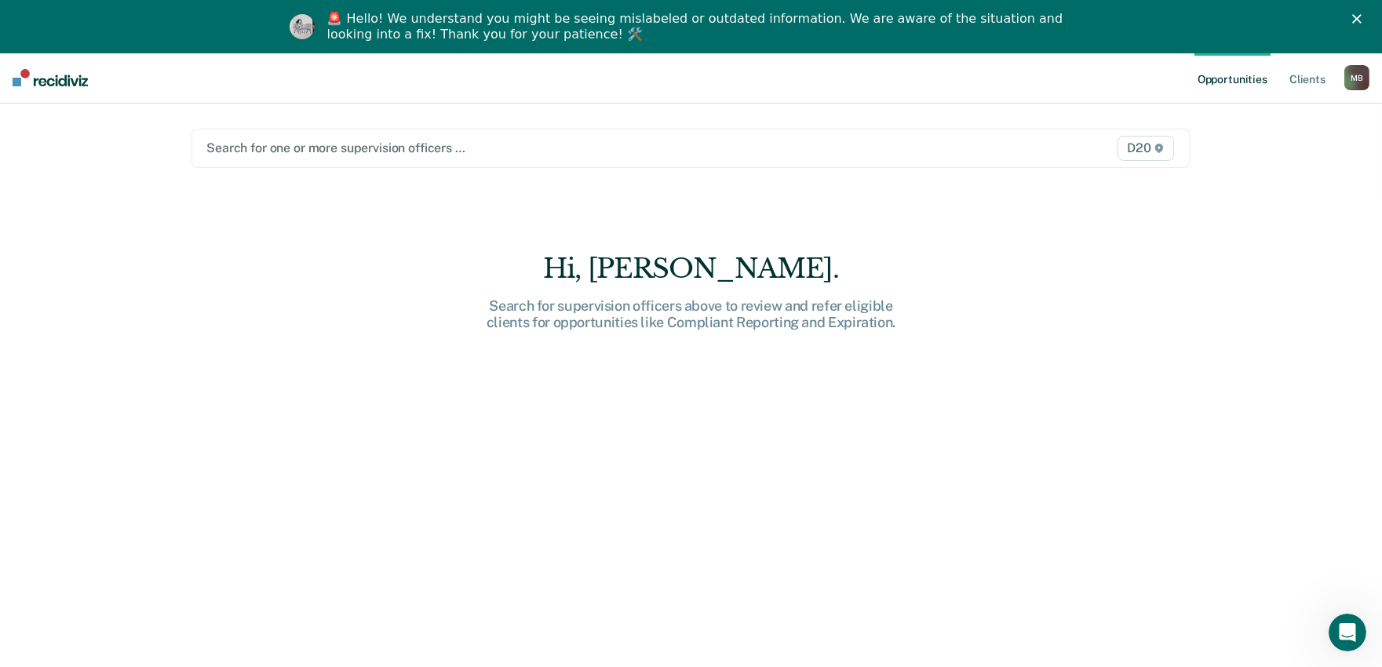
click at [386, 139] on div at bounding box center [544, 148] width 677 height 18
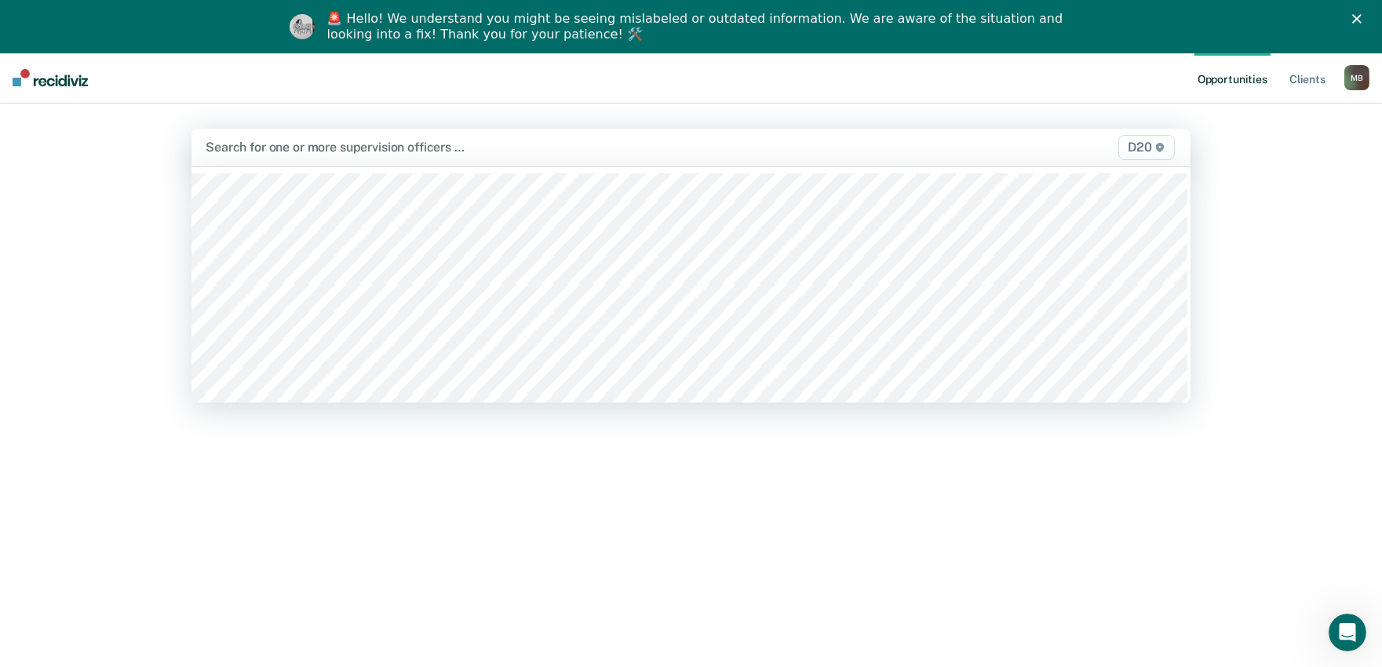
click at [80, 160] on div "Opportunities Client s [PERSON_NAME] M B Profile How it works Log Out 70 result…" at bounding box center [691, 386] width 1382 height 667
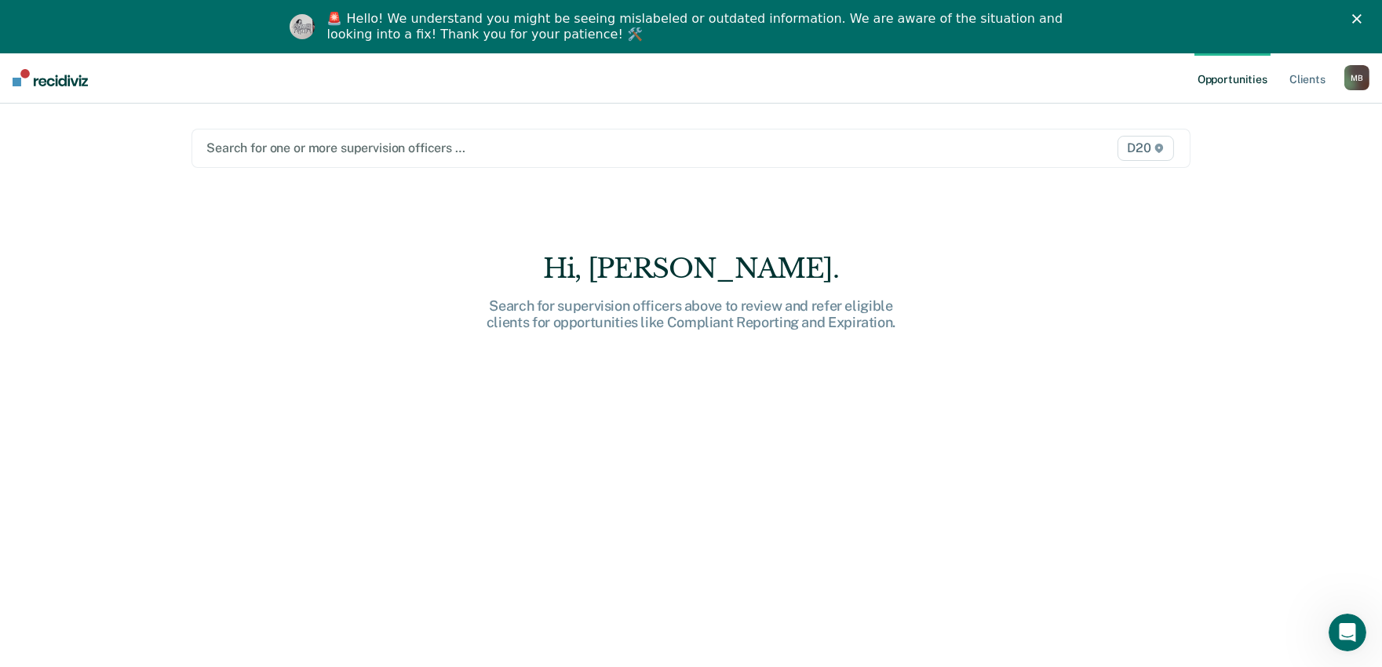
click at [39, 82] on img at bounding box center [50, 77] width 75 height 17
click at [1311, 80] on link "Client s" at bounding box center [1307, 78] width 42 height 50
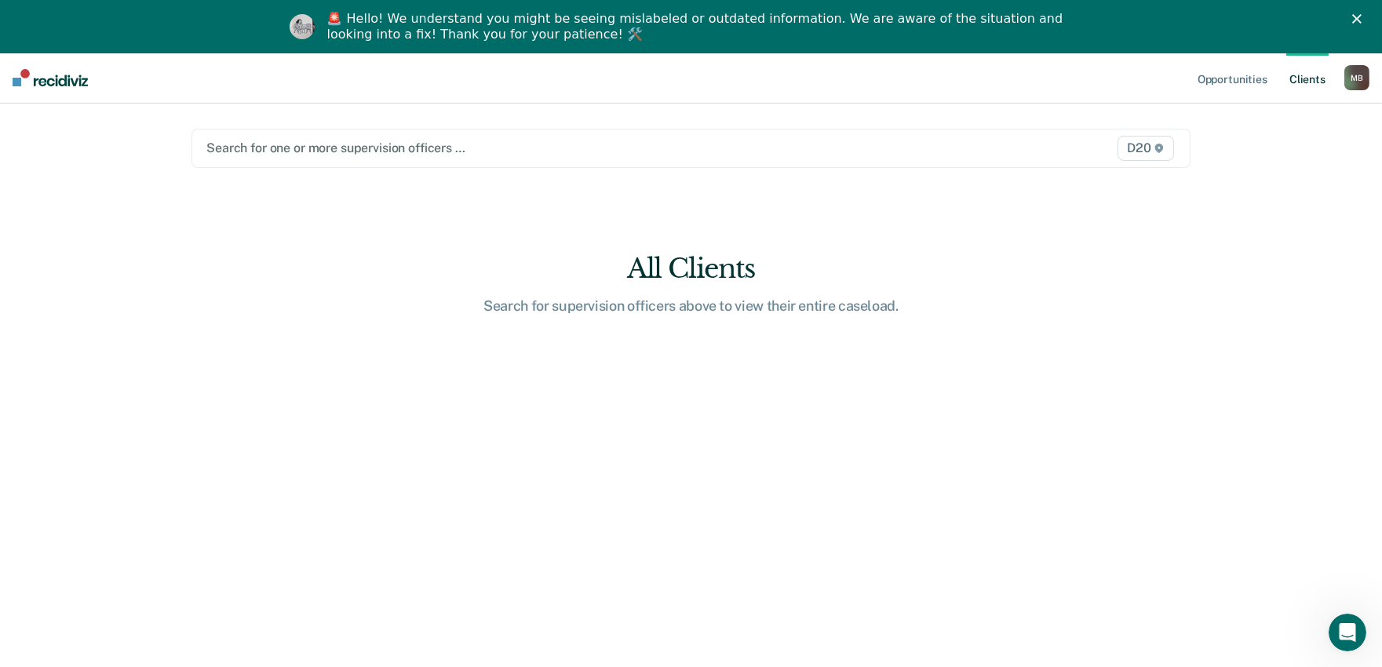
click at [1337, 79] on ul "Opportunities Client s" at bounding box center [1269, 78] width 150 height 50
click at [1347, 79] on div "M B" at bounding box center [1356, 77] width 25 height 25
click at [1167, 100] on nav "Opportunities Client s [PERSON_NAME] M B Profile How it works Log Out" at bounding box center [691, 78] width 1382 height 50
click at [1227, 82] on link "Opportunities" at bounding box center [1232, 78] width 76 height 50
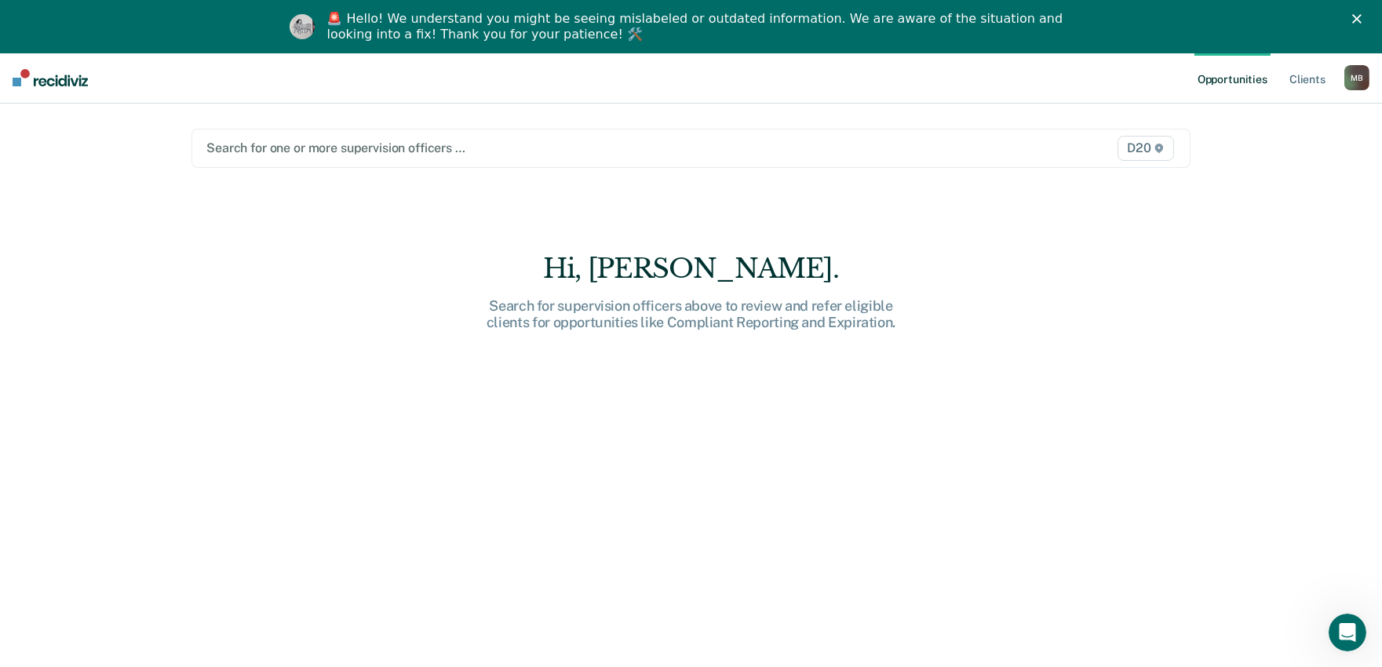
click at [450, 131] on div "Search for one or more supervision officers … D20" at bounding box center [690, 148] width 999 height 39
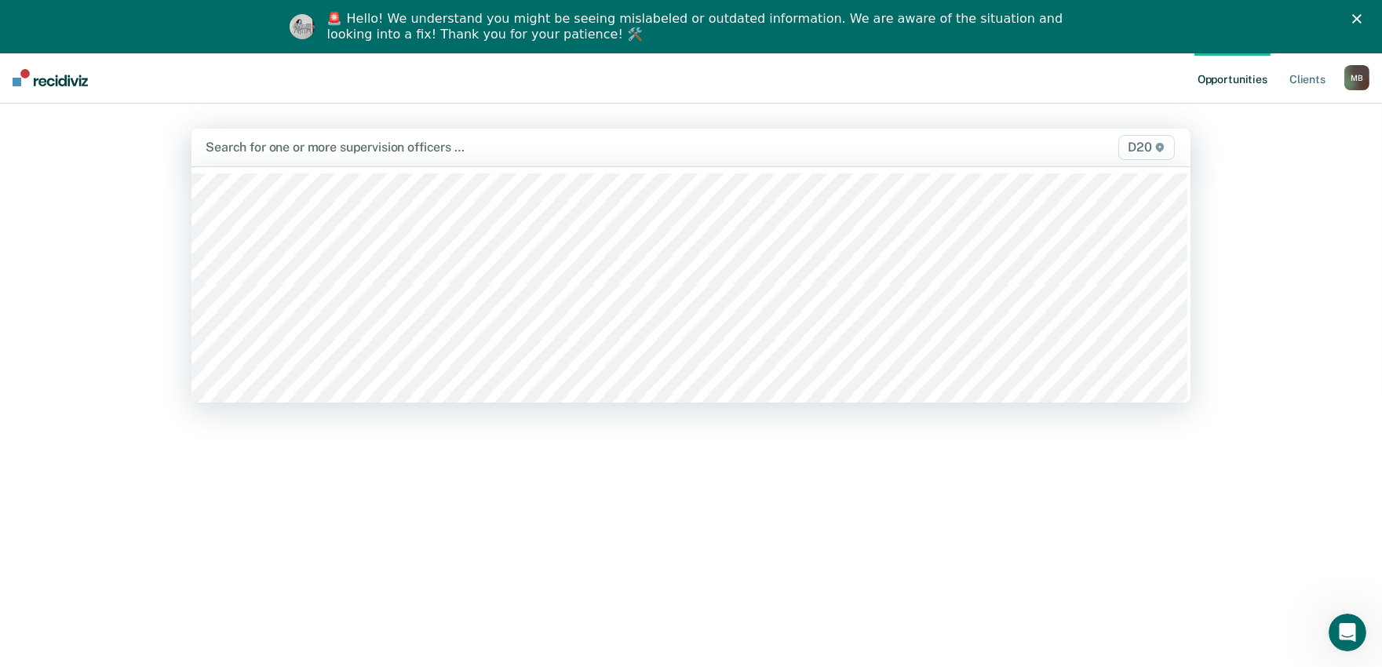
type input "m"
type input "mat"
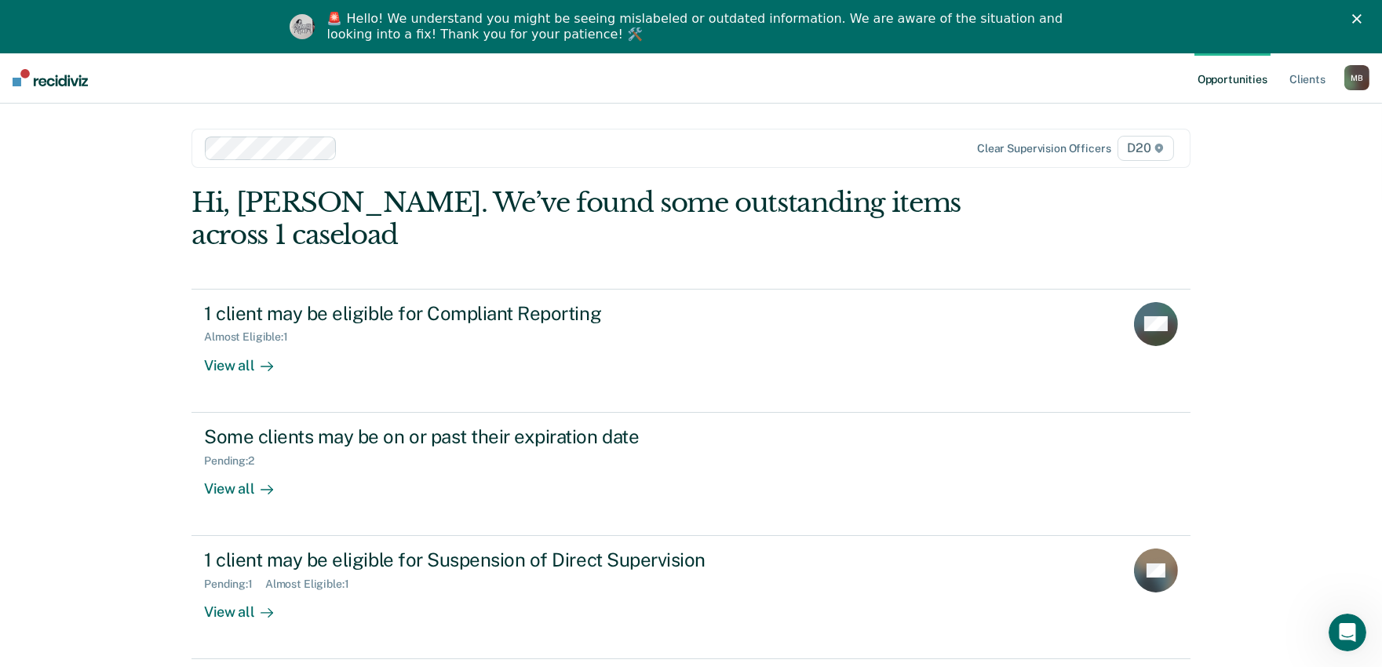
click at [87, 319] on div "Opportunities Client s [PERSON_NAME] M B Profile How it works Log Out Clear sup…" at bounding box center [691, 387] width 1382 height 668
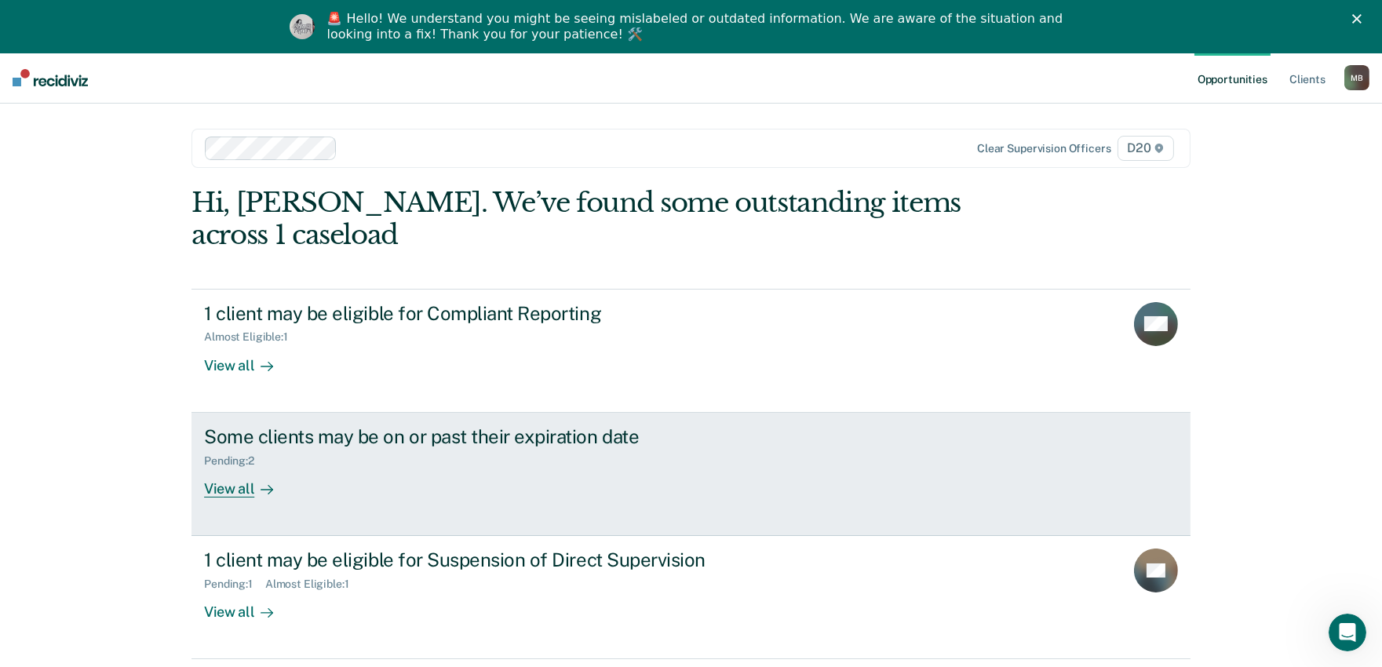
click at [254, 486] on div at bounding box center [263, 488] width 19 height 18
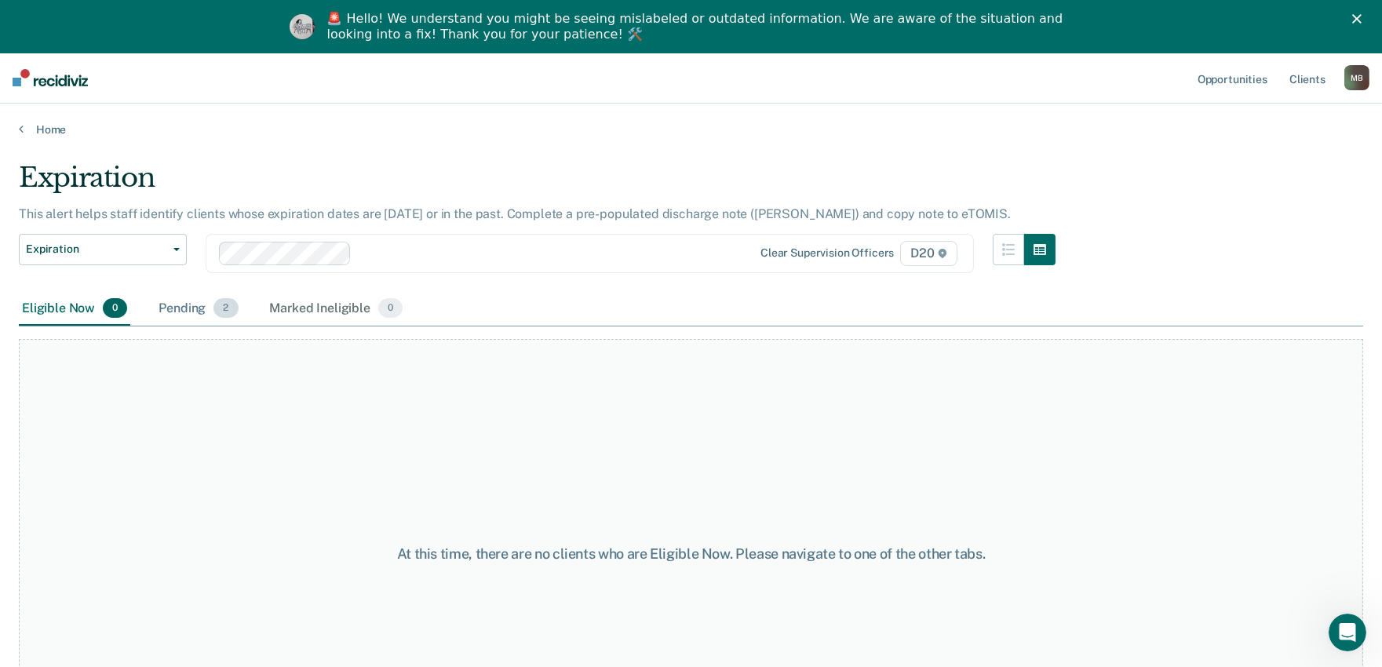
click at [202, 303] on div "Pending 2" at bounding box center [198, 309] width 86 height 35
click at [199, 312] on div "Pending 2" at bounding box center [198, 309] width 86 height 35
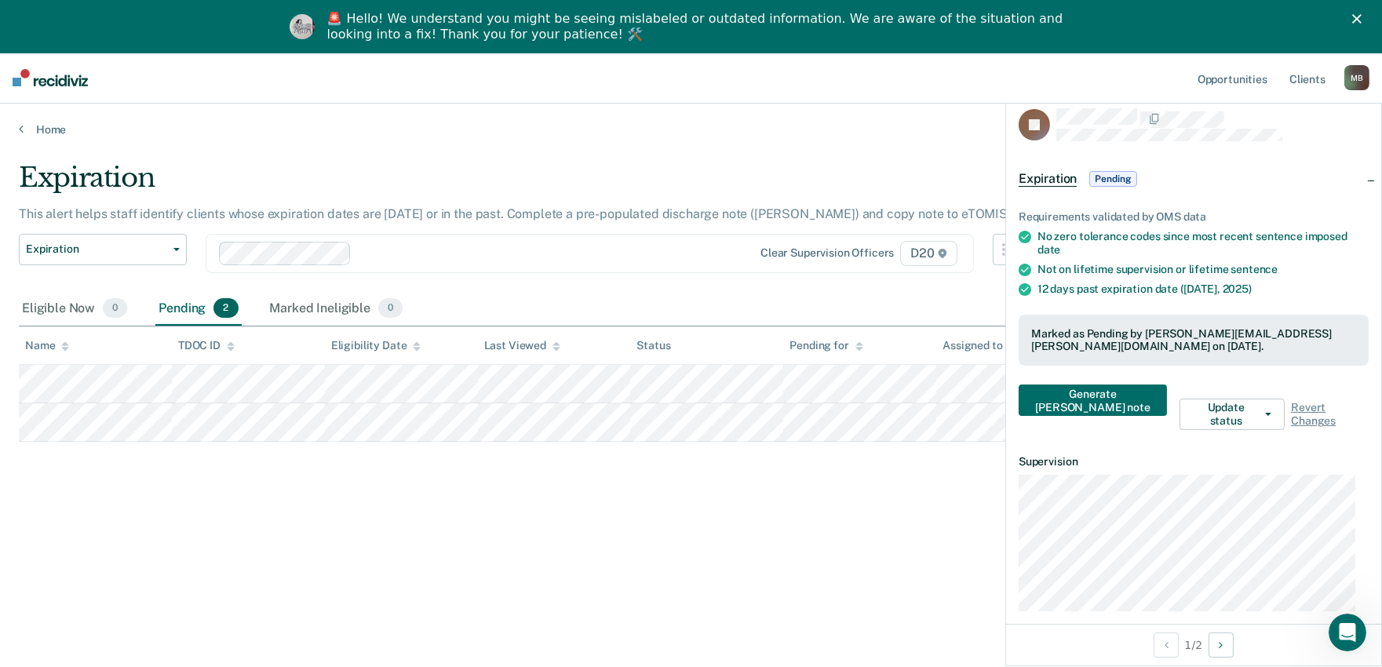
click at [450, 496] on div "Expiration This alert helps staff identify clients whose expiration dates are […" at bounding box center [691, 382] width 1344 height 441
click at [17, 128] on div "Home" at bounding box center [691, 120] width 1382 height 33
click at [20, 128] on icon at bounding box center [21, 128] width 5 height 13
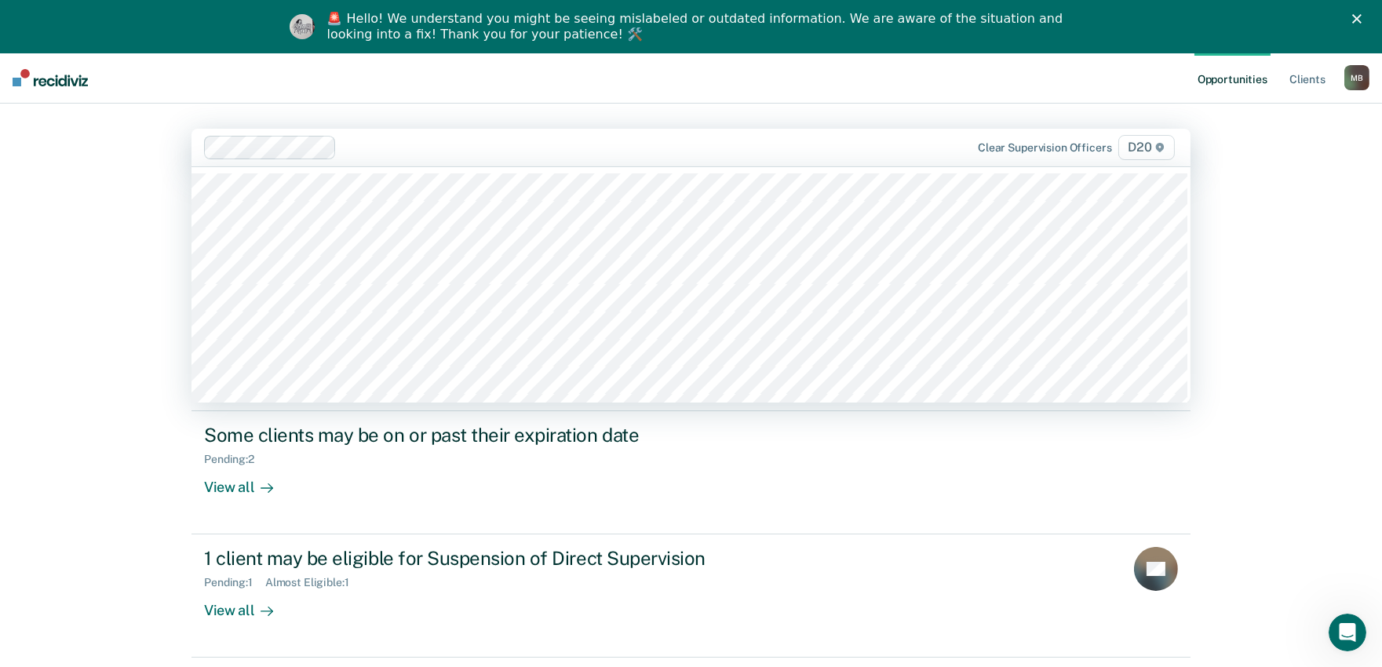
click at [366, 151] on div at bounding box center [613, 147] width 541 height 18
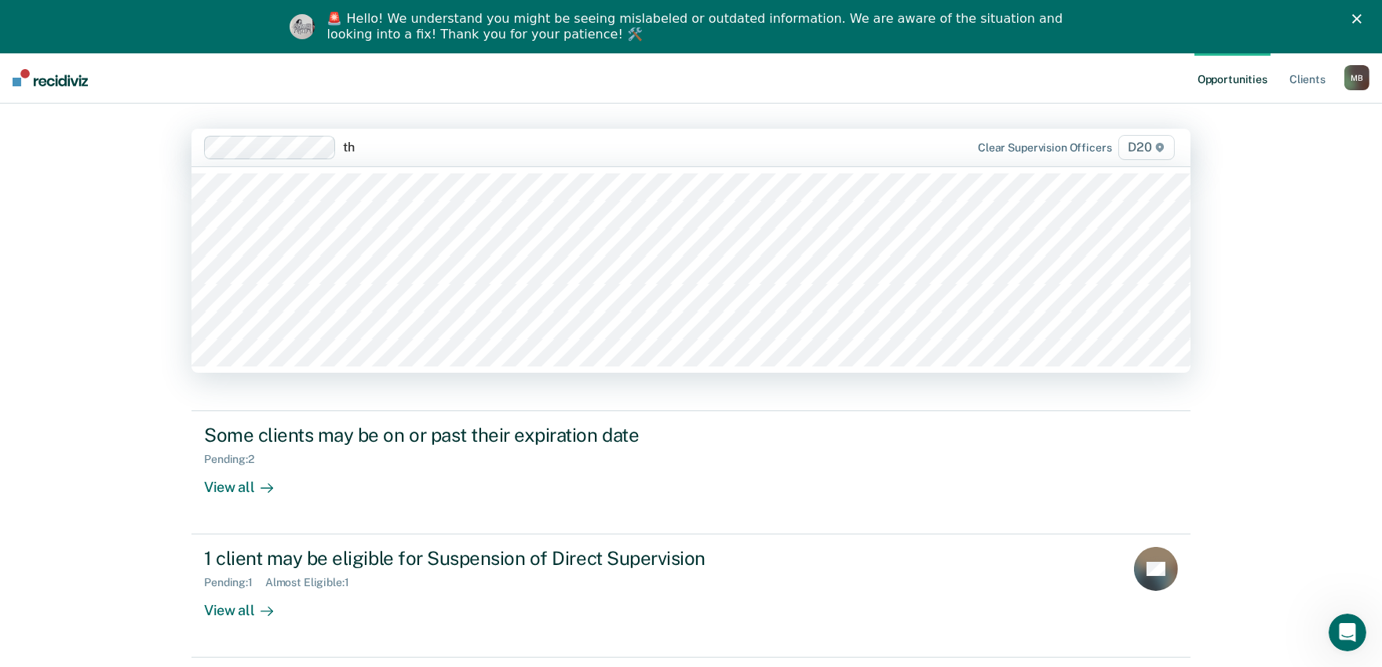
type input "tho"
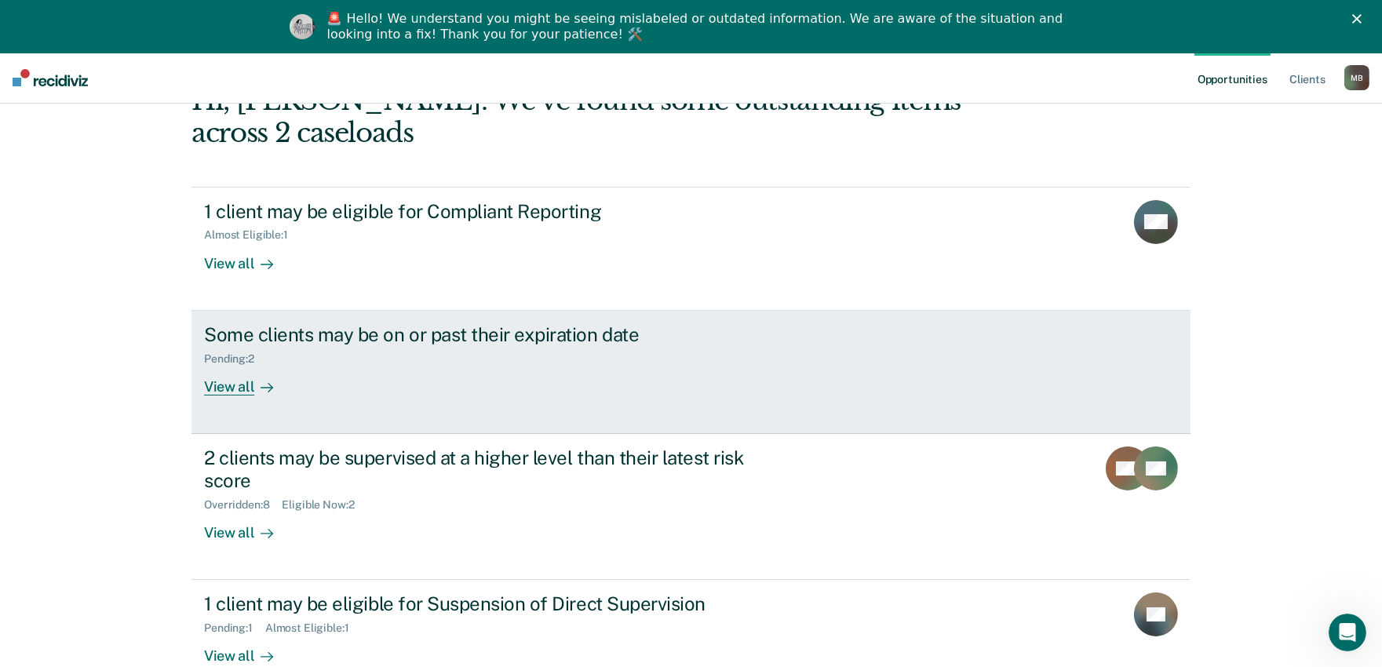
scroll to position [201, 0]
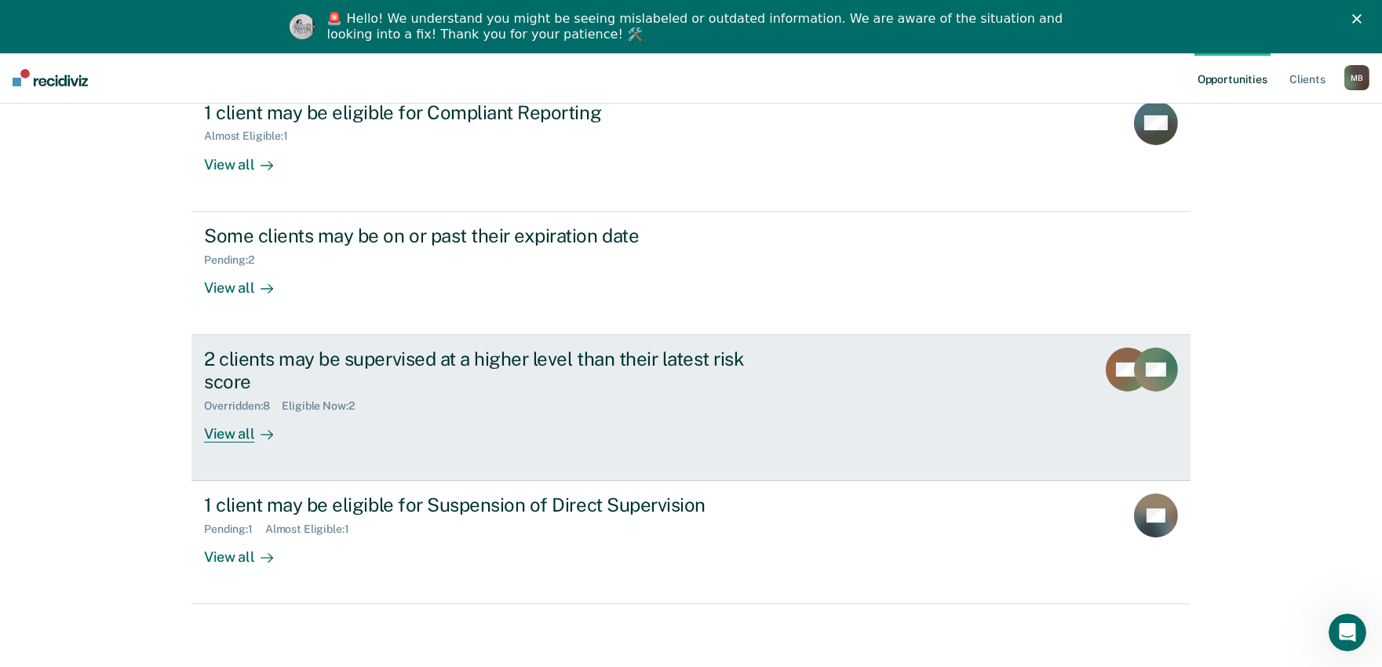
click at [309, 427] on div "2 clients may be supervised at a higher level than their latest risk score Over…" at bounding box center [498, 395] width 588 height 95
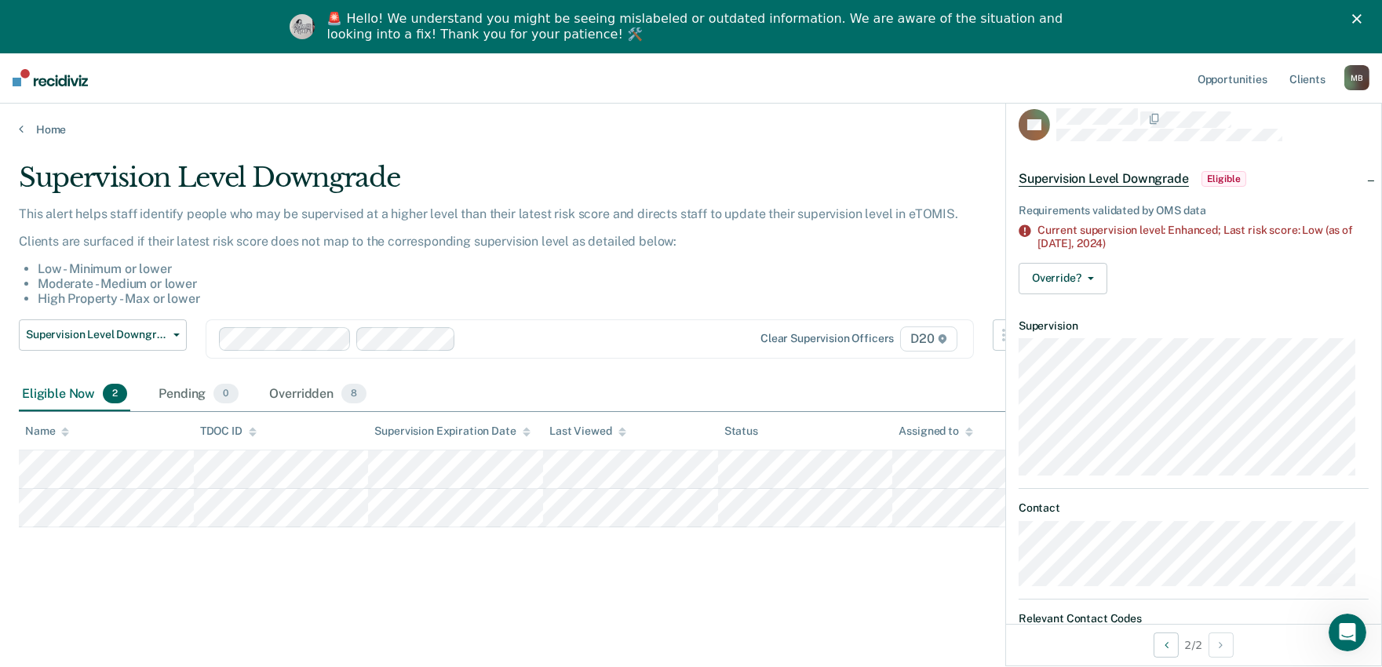
click at [555, 350] on div "Clear supervision officers D20" at bounding box center [590, 338] width 768 height 39
click at [788, 259] on div "This alert helps staff identify people who may be supervised at a higher level …" at bounding box center [537, 256] width 1036 height 100
click at [53, 124] on link "Home" at bounding box center [691, 129] width 1344 height 14
